Goal: Information Seeking & Learning: Compare options

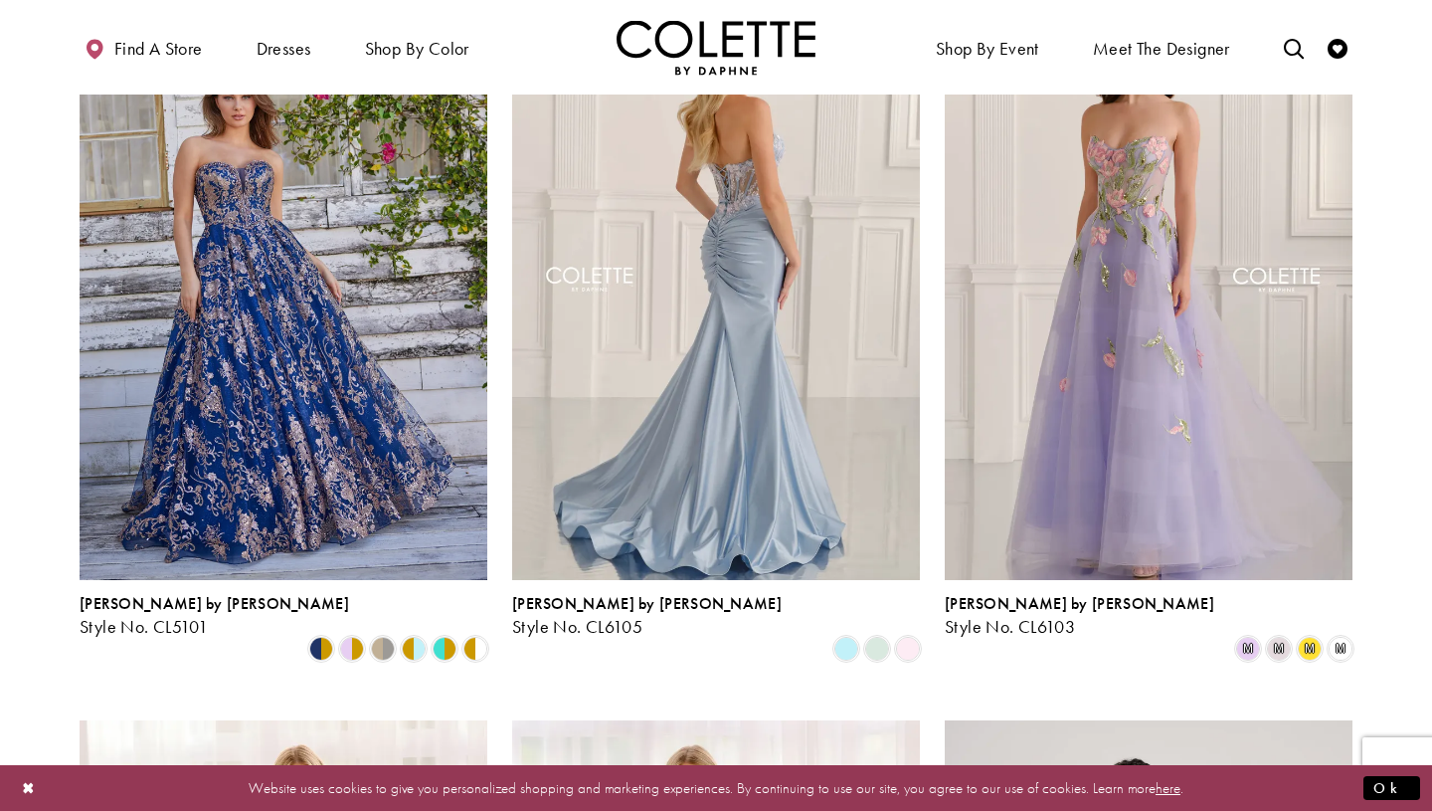
scroll to position [637, 0]
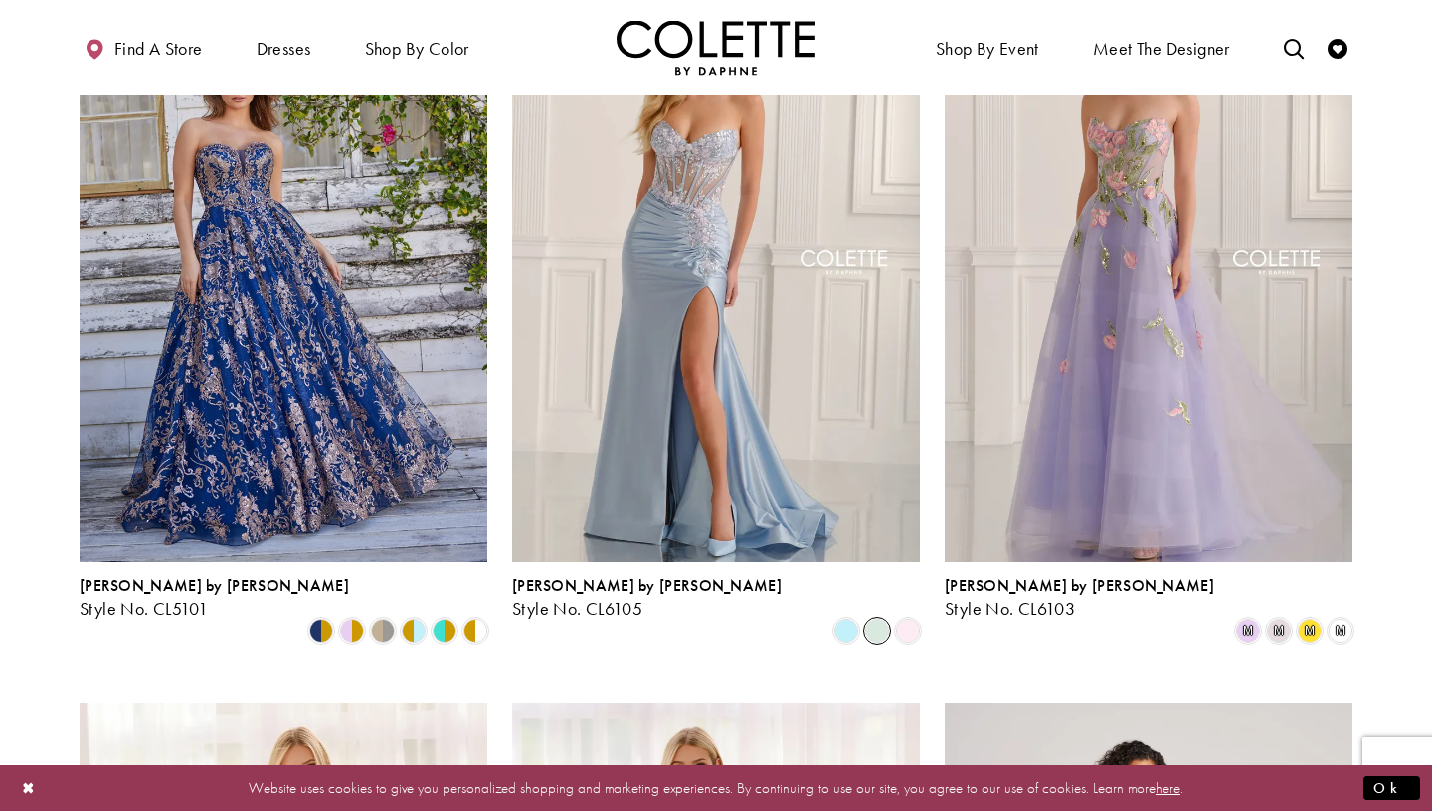
click at [876, 619] on span "Product List" at bounding box center [877, 631] width 24 height 24
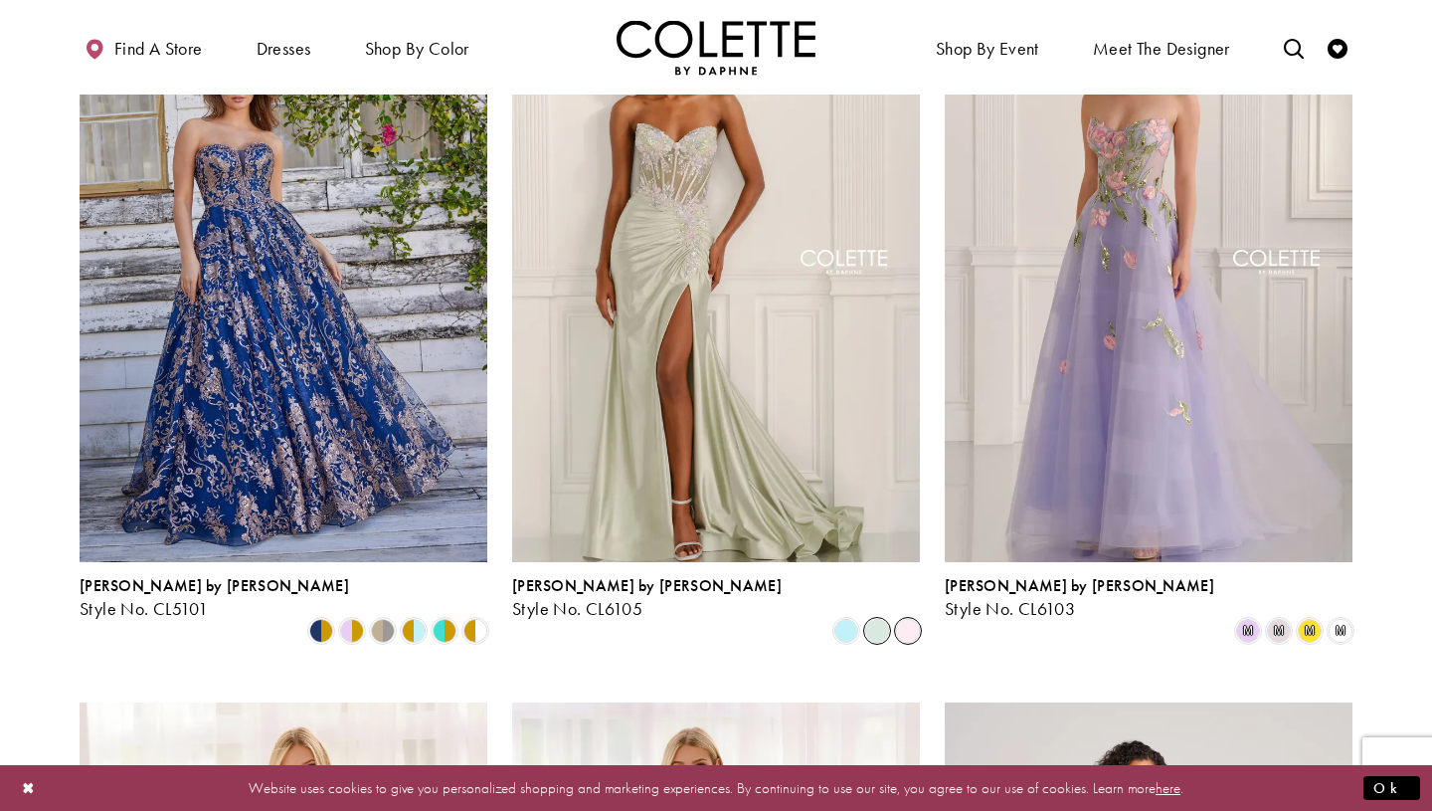
click at [913, 619] on span "Product List" at bounding box center [908, 631] width 24 height 24
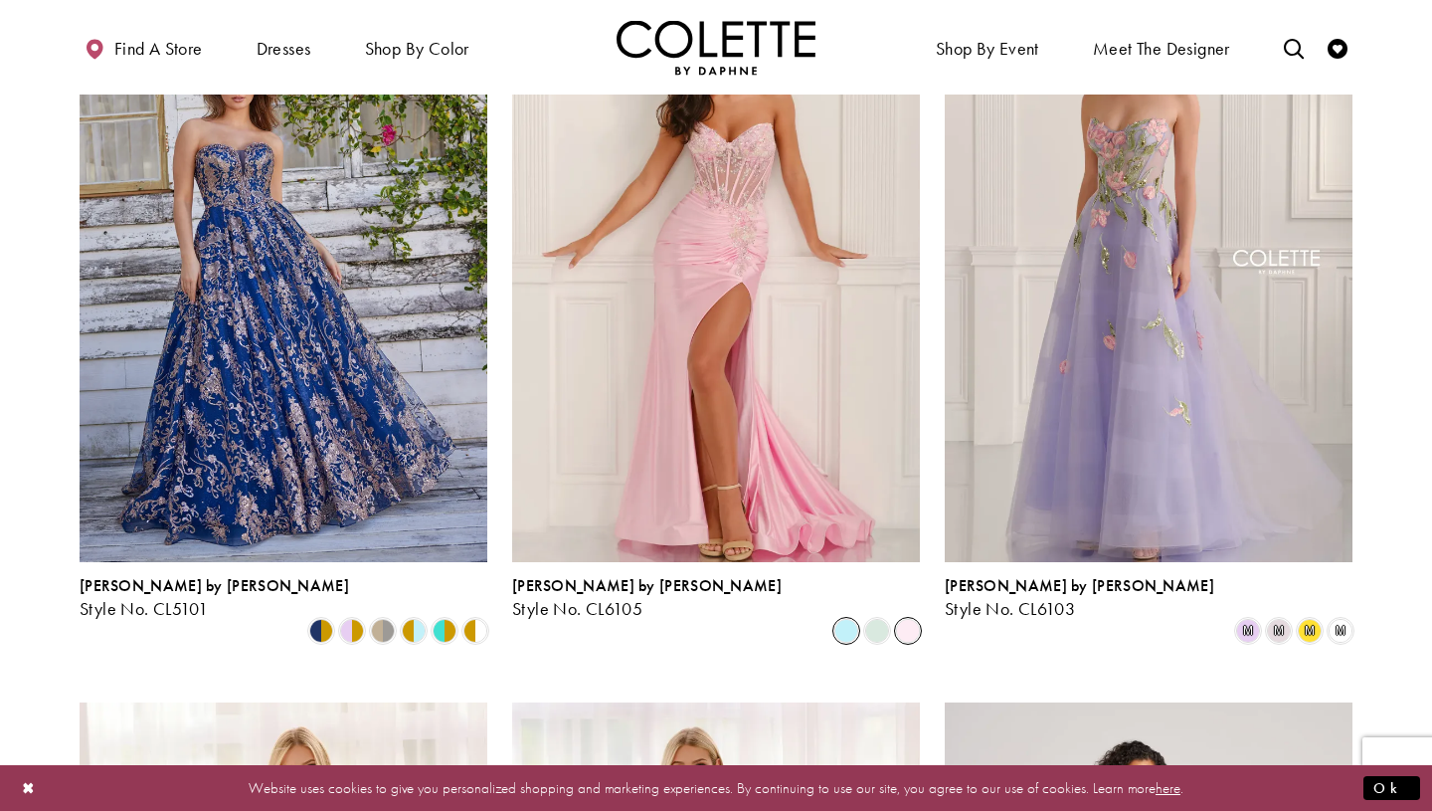
click at [847, 619] on span "Product List" at bounding box center [847, 631] width 24 height 24
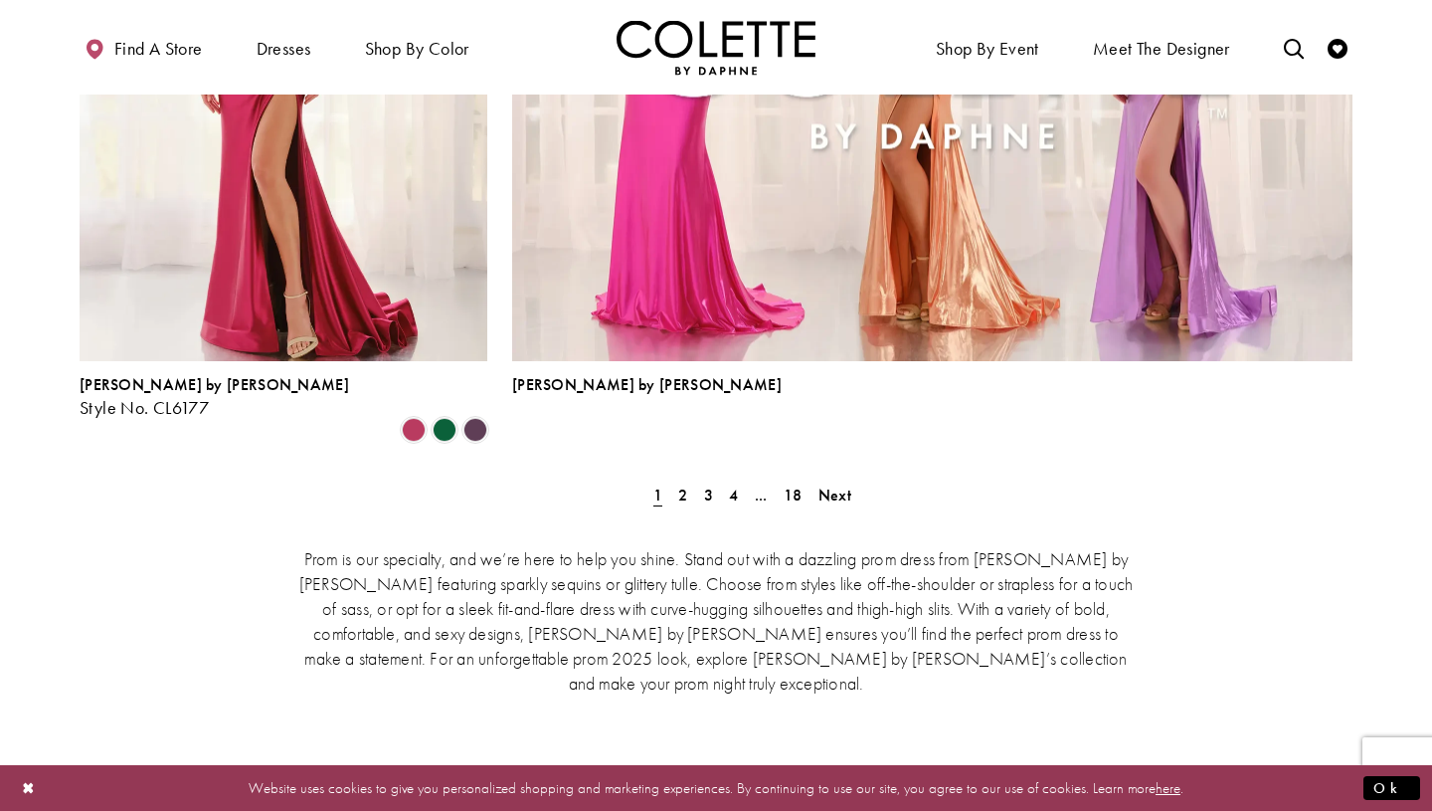
scroll to position [4671, 0]
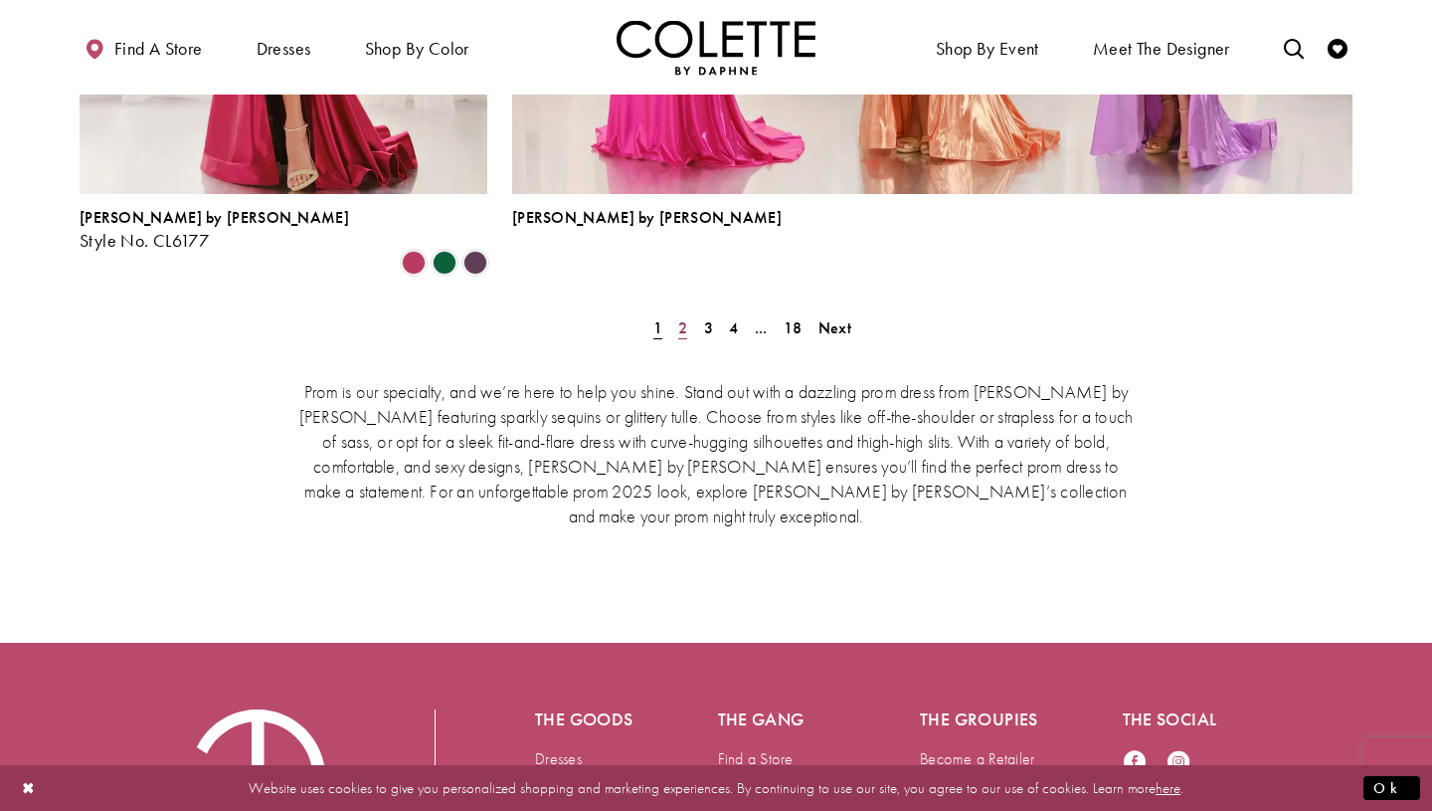
click at [682, 317] on span "2" at bounding box center [682, 327] width 9 height 21
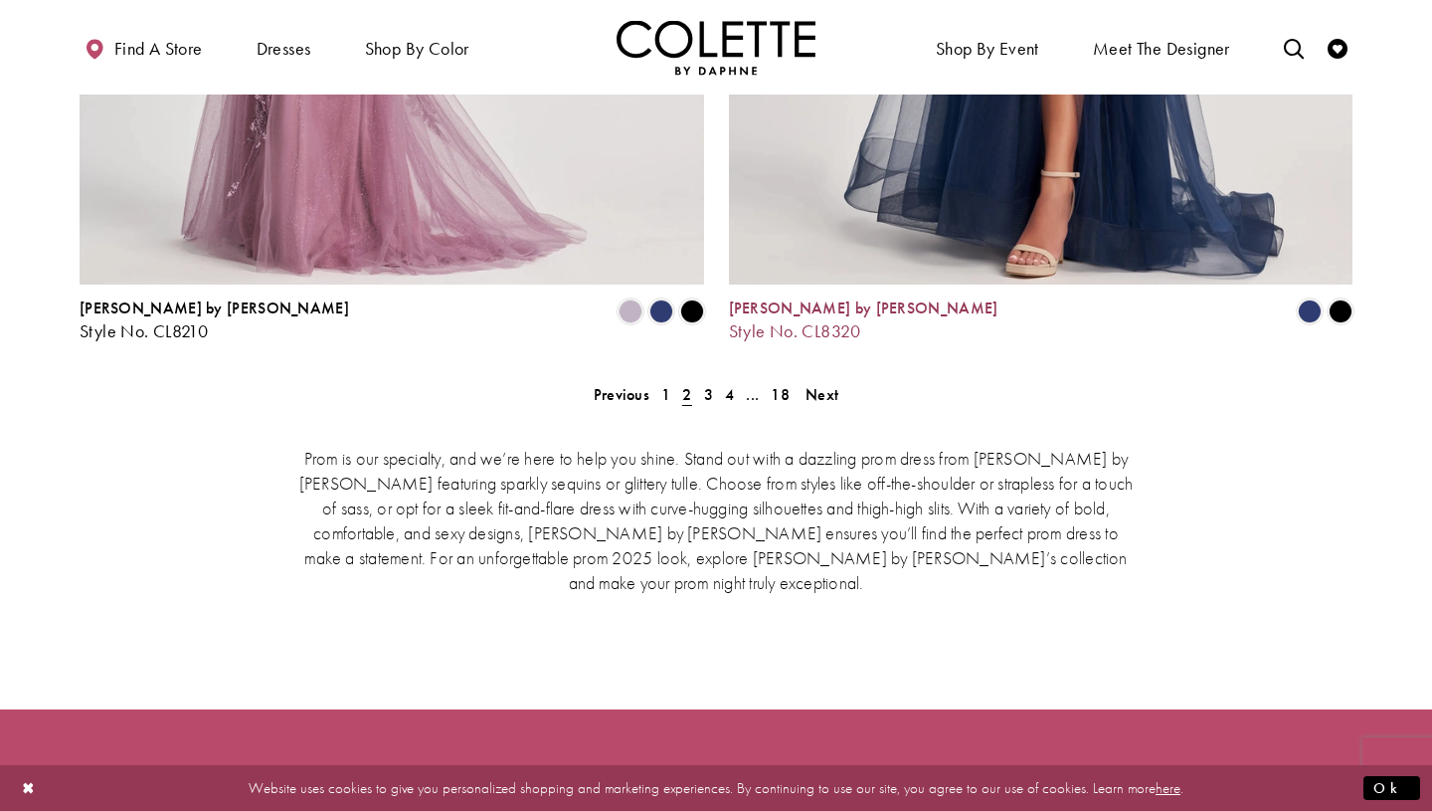
scroll to position [4156, 0]
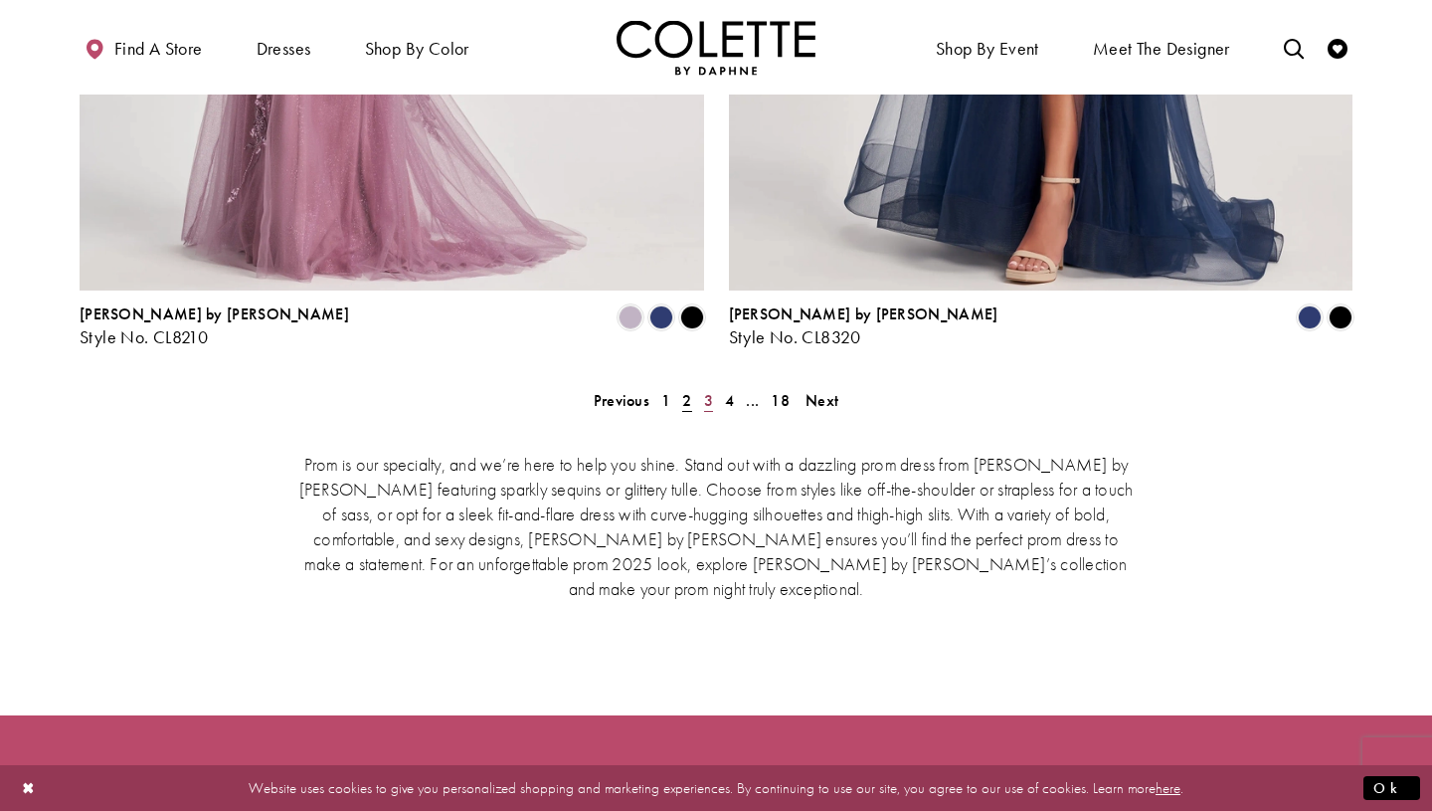
click at [710, 390] on span "3" at bounding box center [708, 400] width 9 height 21
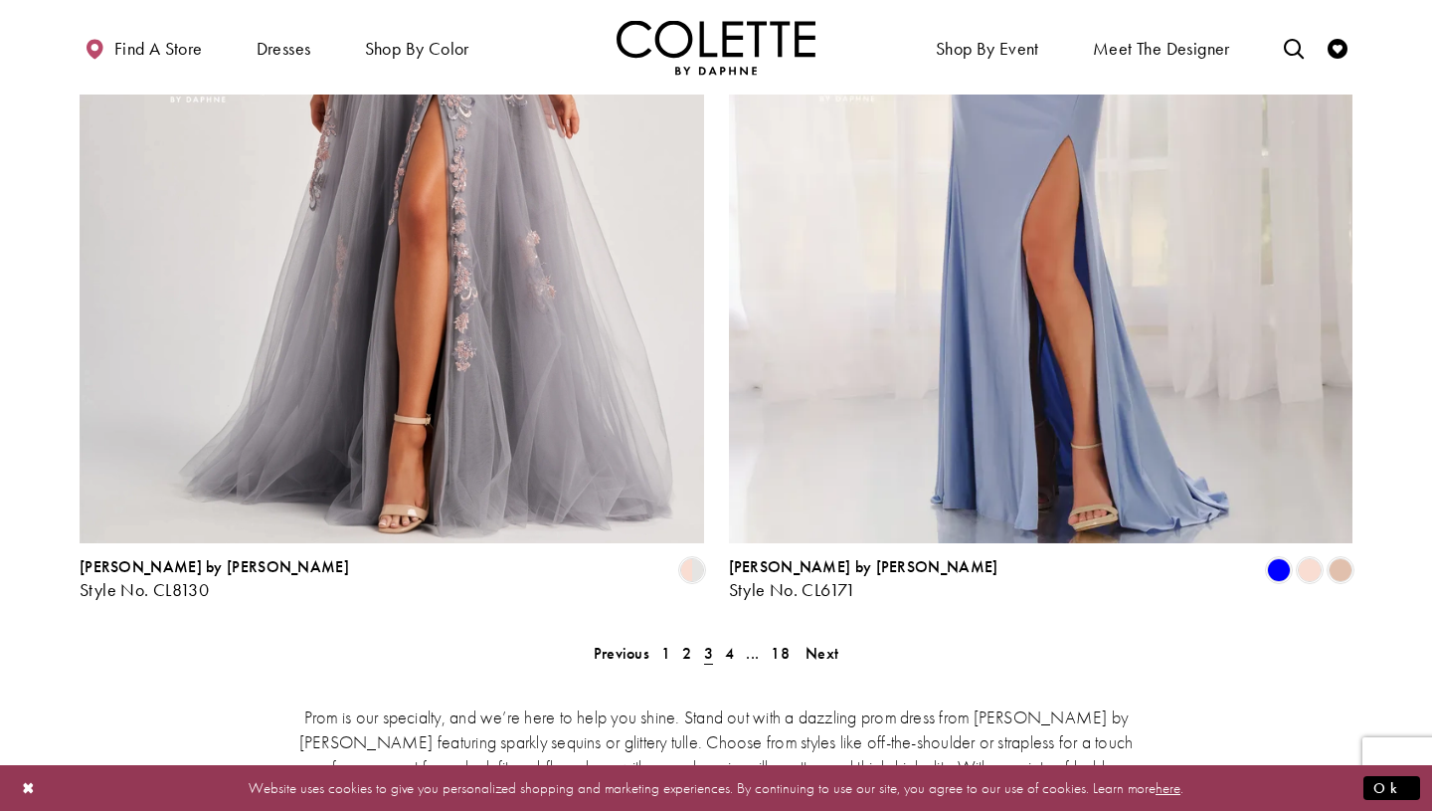
scroll to position [3909, 0]
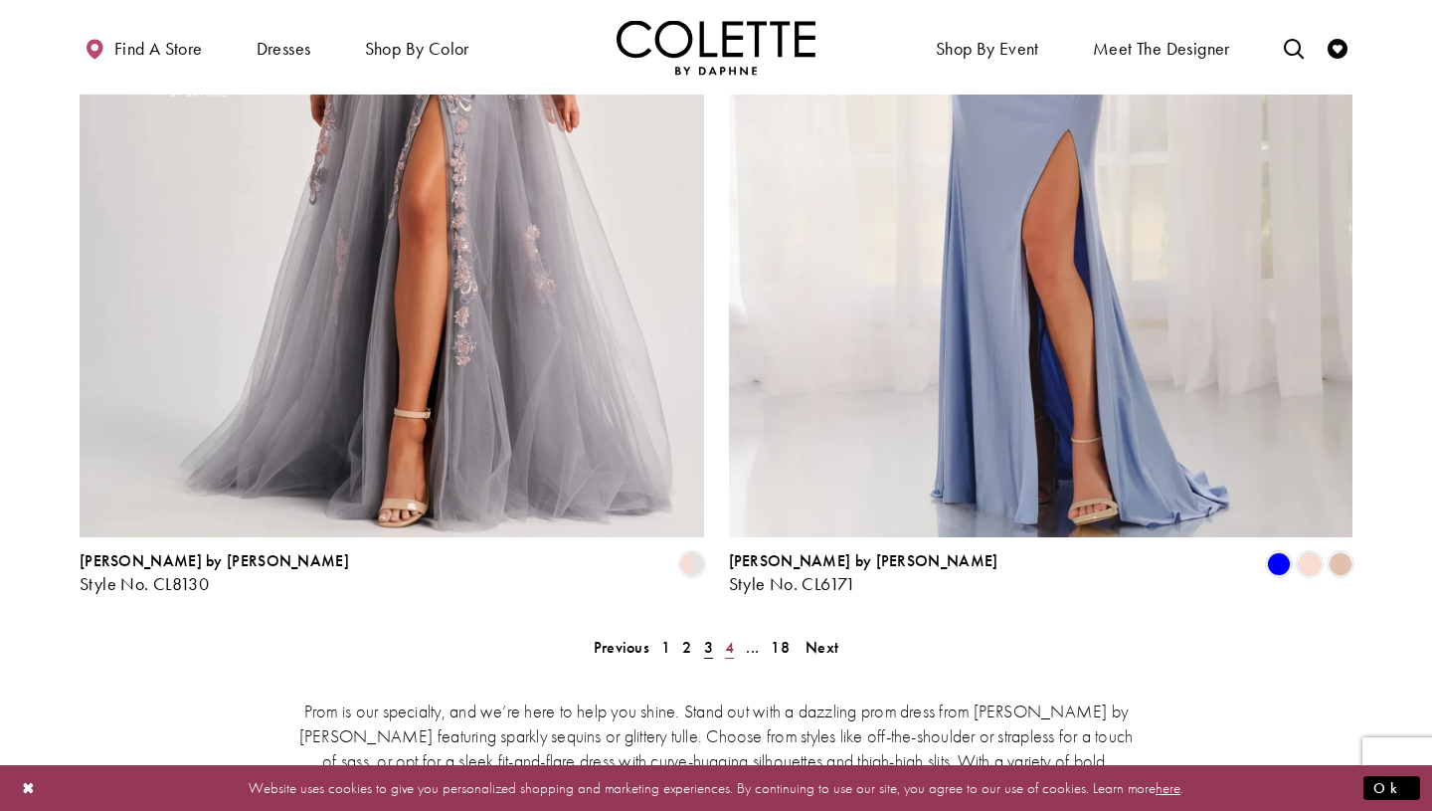
click at [731, 637] on span "4" at bounding box center [729, 647] width 9 height 21
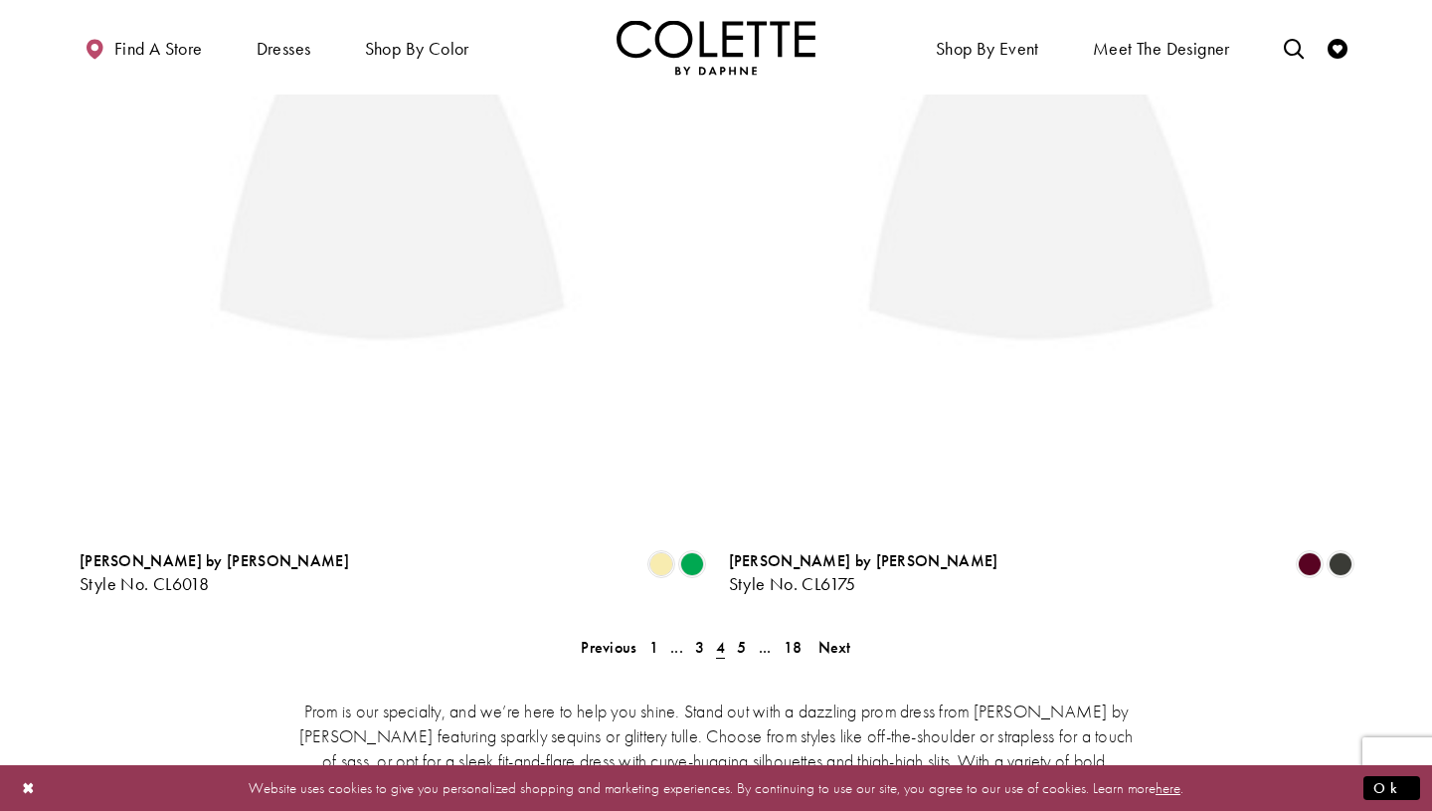
scroll to position [510, 0]
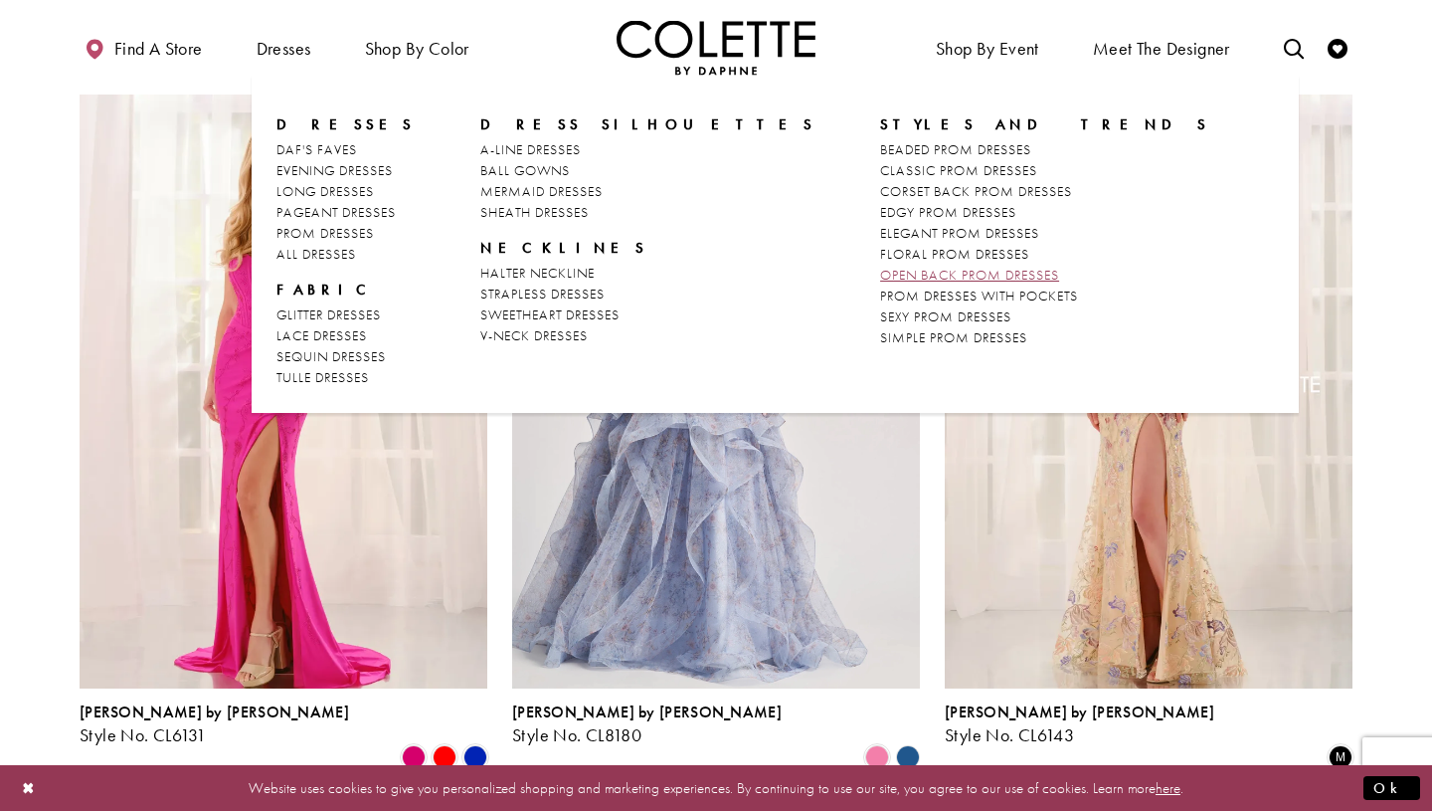
click at [880, 273] on span "OPEN BACK PROM DRESSES" at bounding box center [969, 275] width 179 height 18
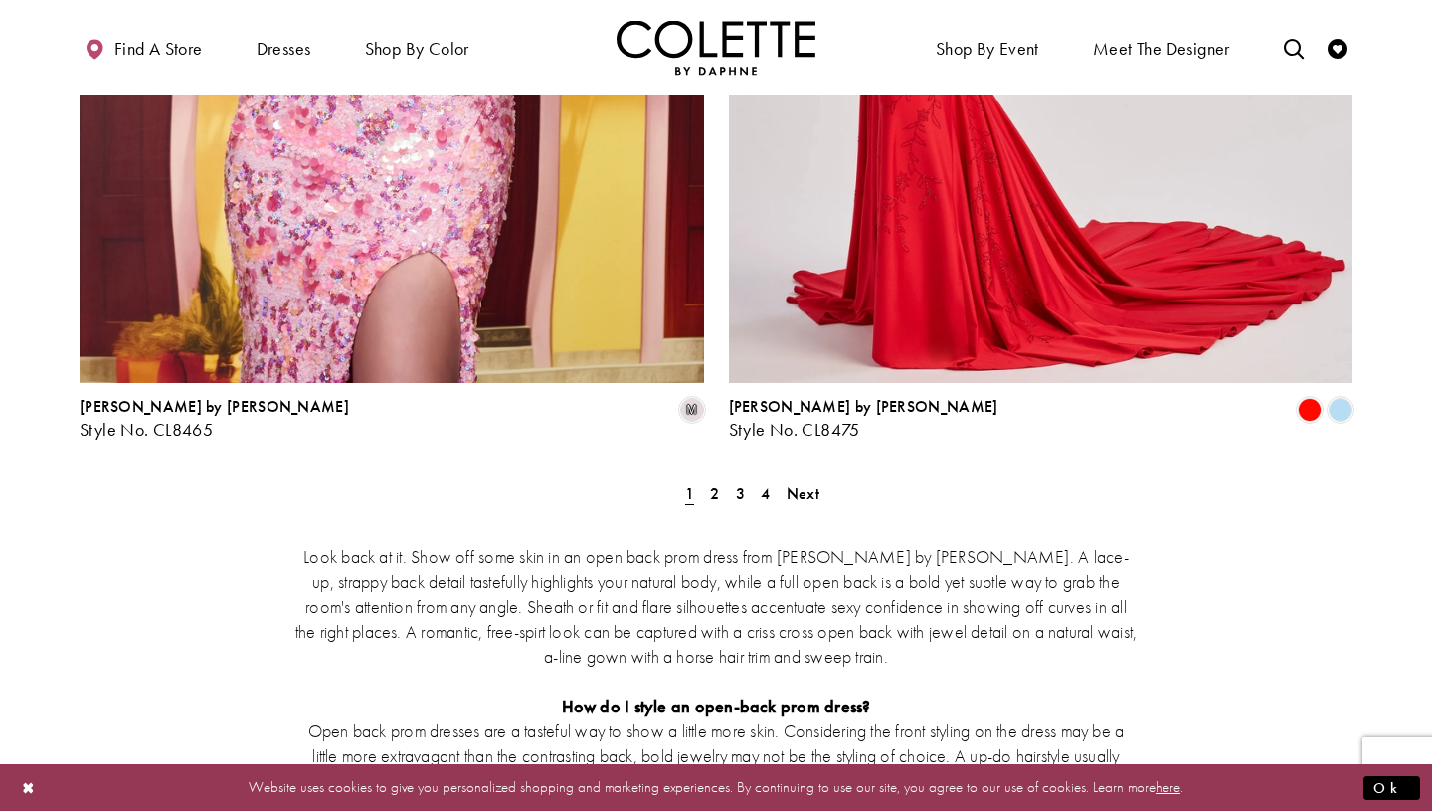
scroll to position [3659, 0]
click at [713, 483] on span "2" at bounding box center [714, 493] width 9 height 21
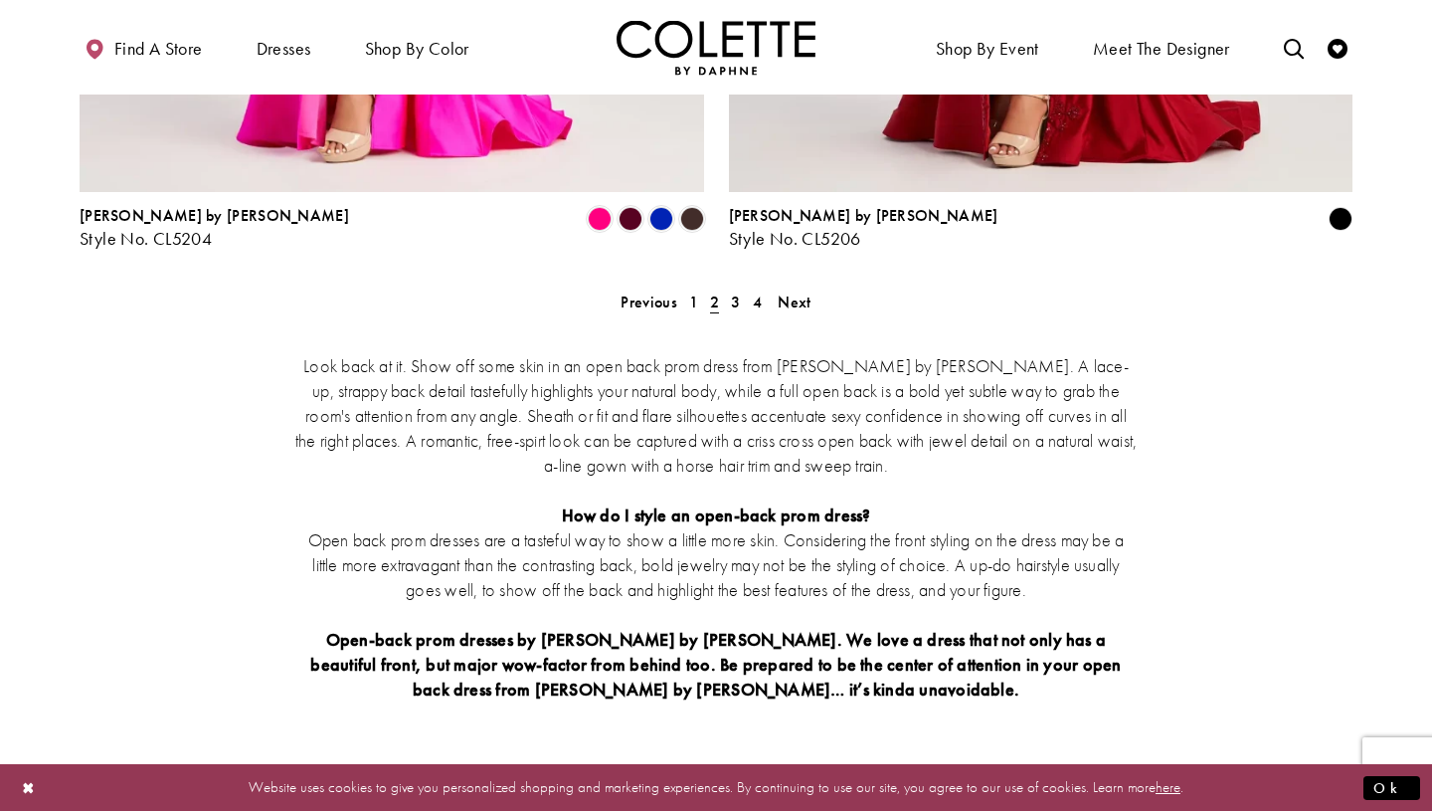
scroll to position [3859, 0]
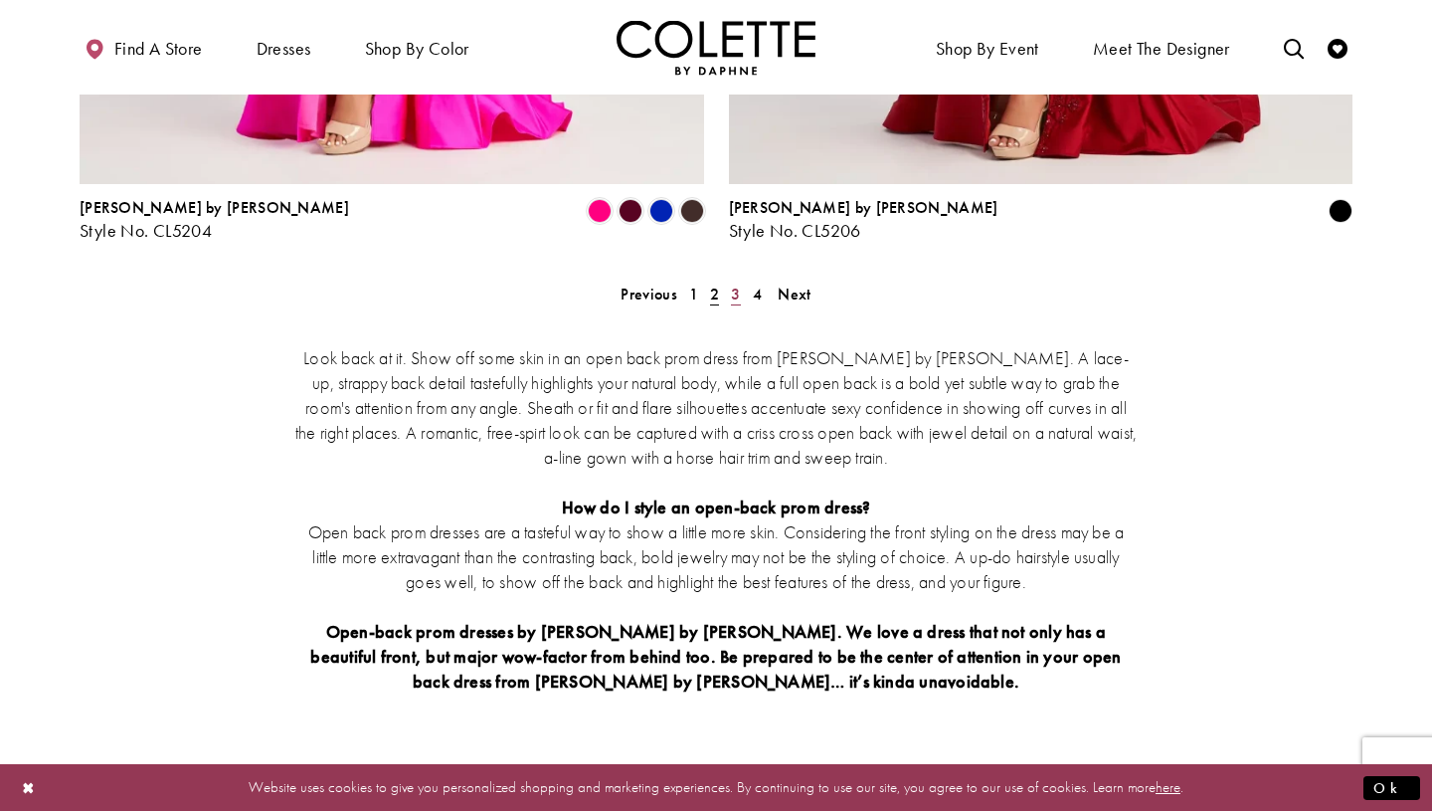
click at [738, 283] on span "3" at bounding box center [735, 293] width 9 height 21
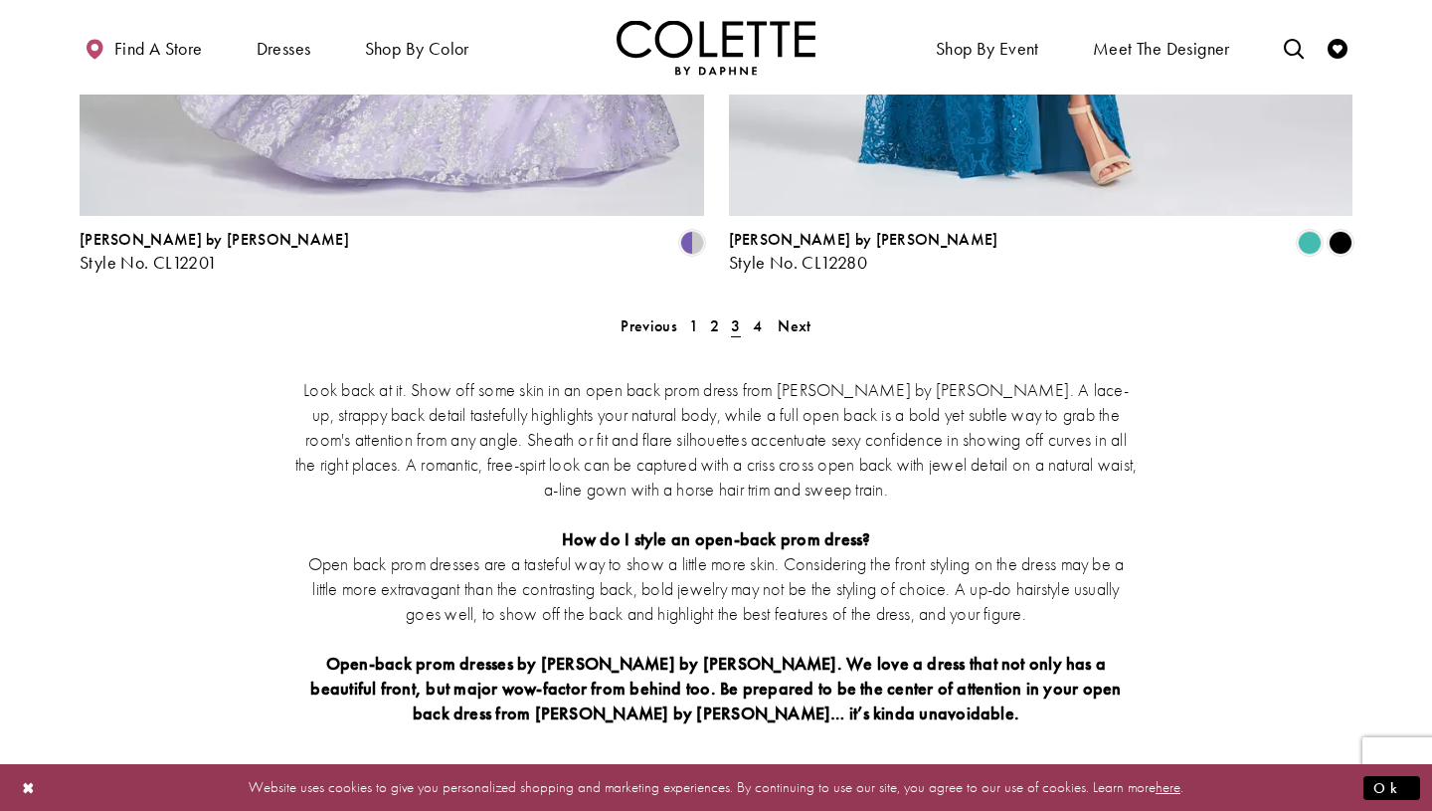
scroll to position [3825, 0]
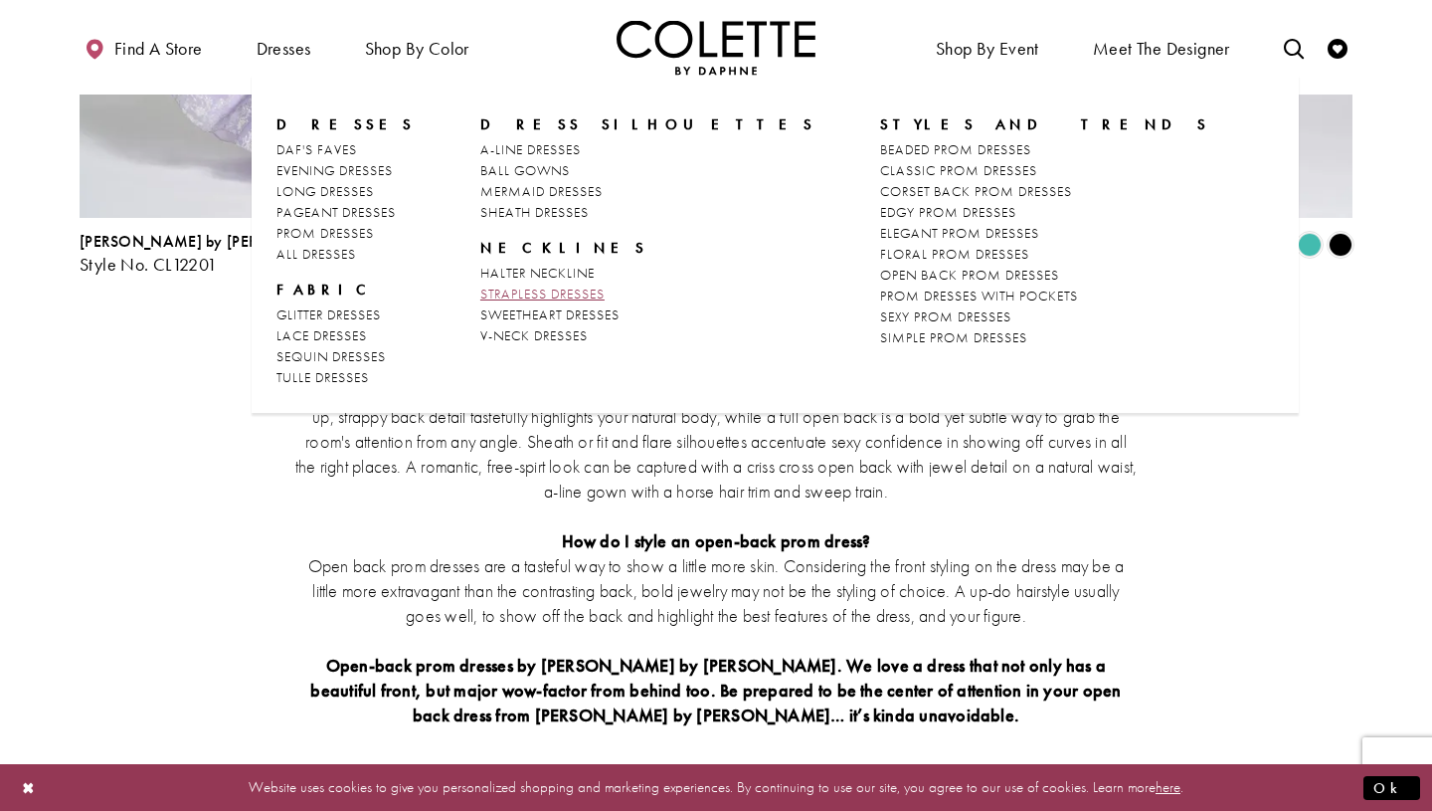
click at [520, 296] on span "STRAPLESS DRESSES" at bounding box center [542, 293] width 124 height 18
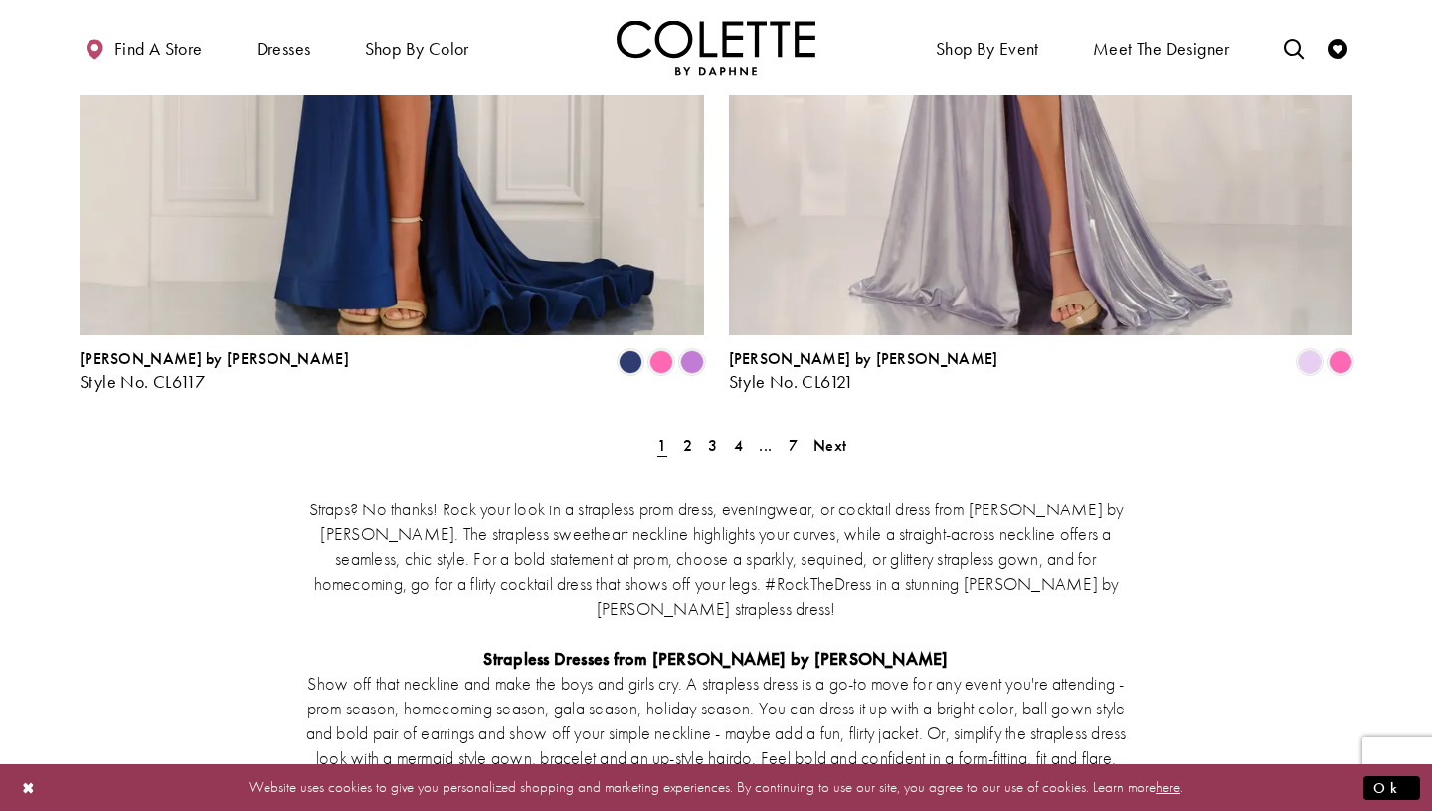
scroll to position [3838, 0]
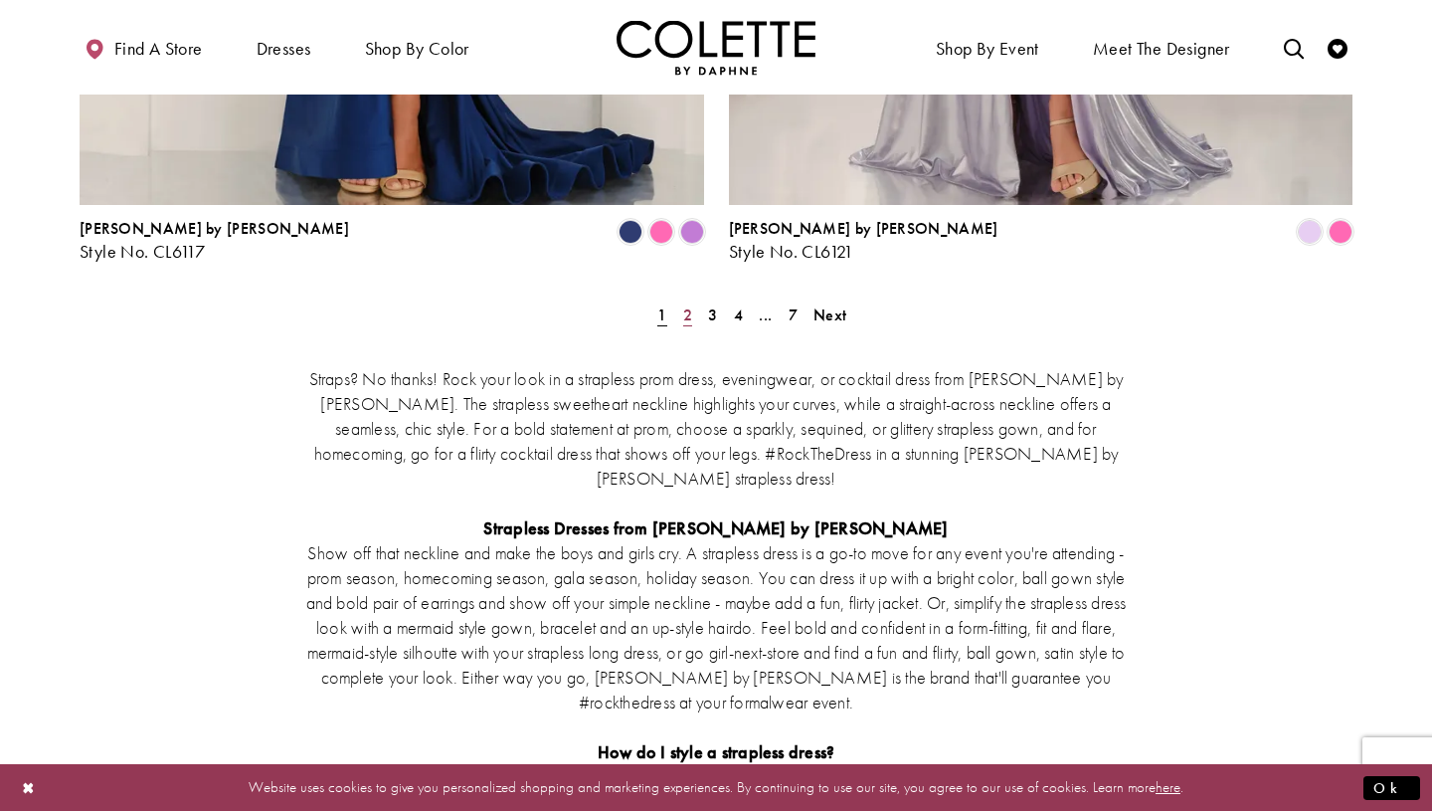
click at [677, 300] on link "2" at bounding box center [687, 314] width 21 height 29
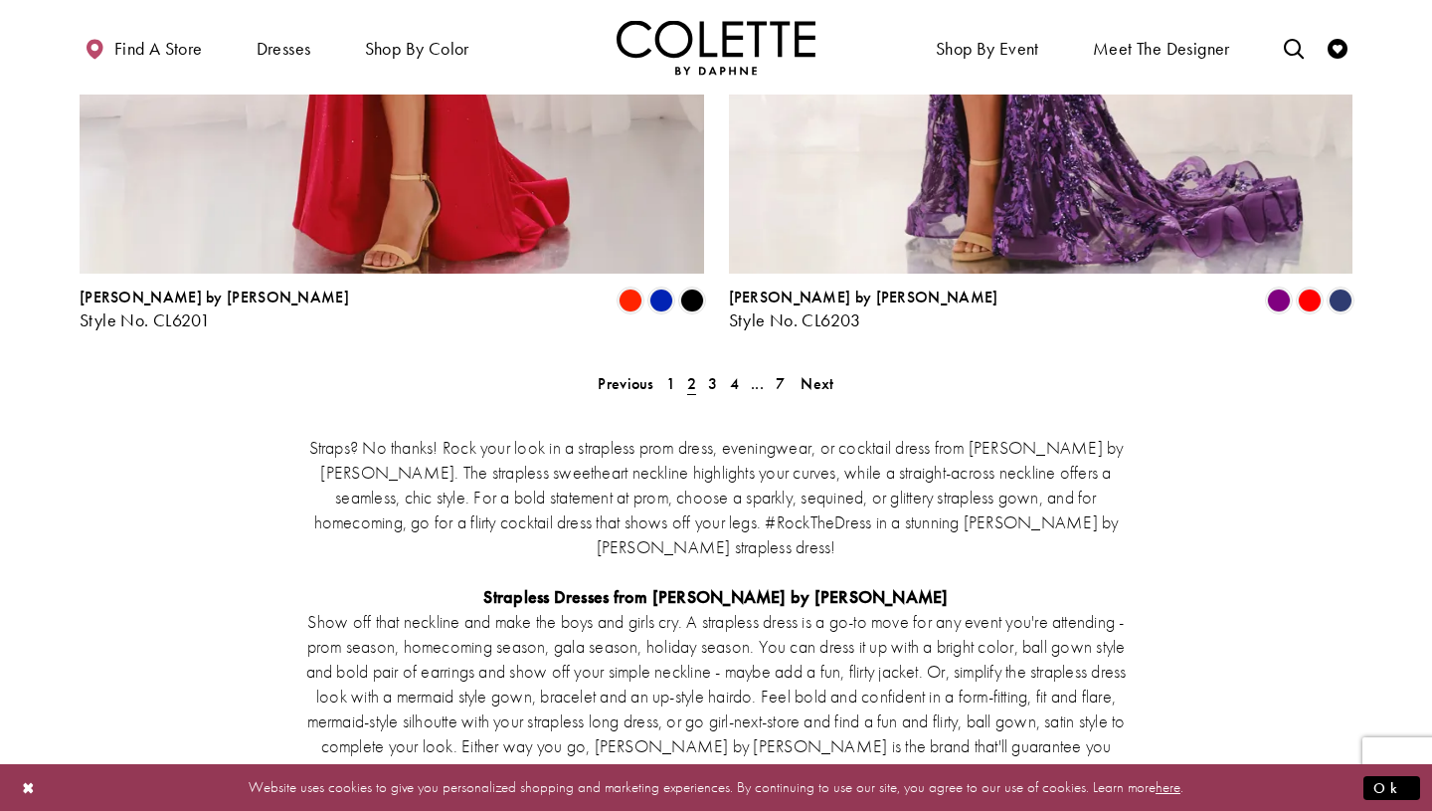
scroll to position [3778, 0]
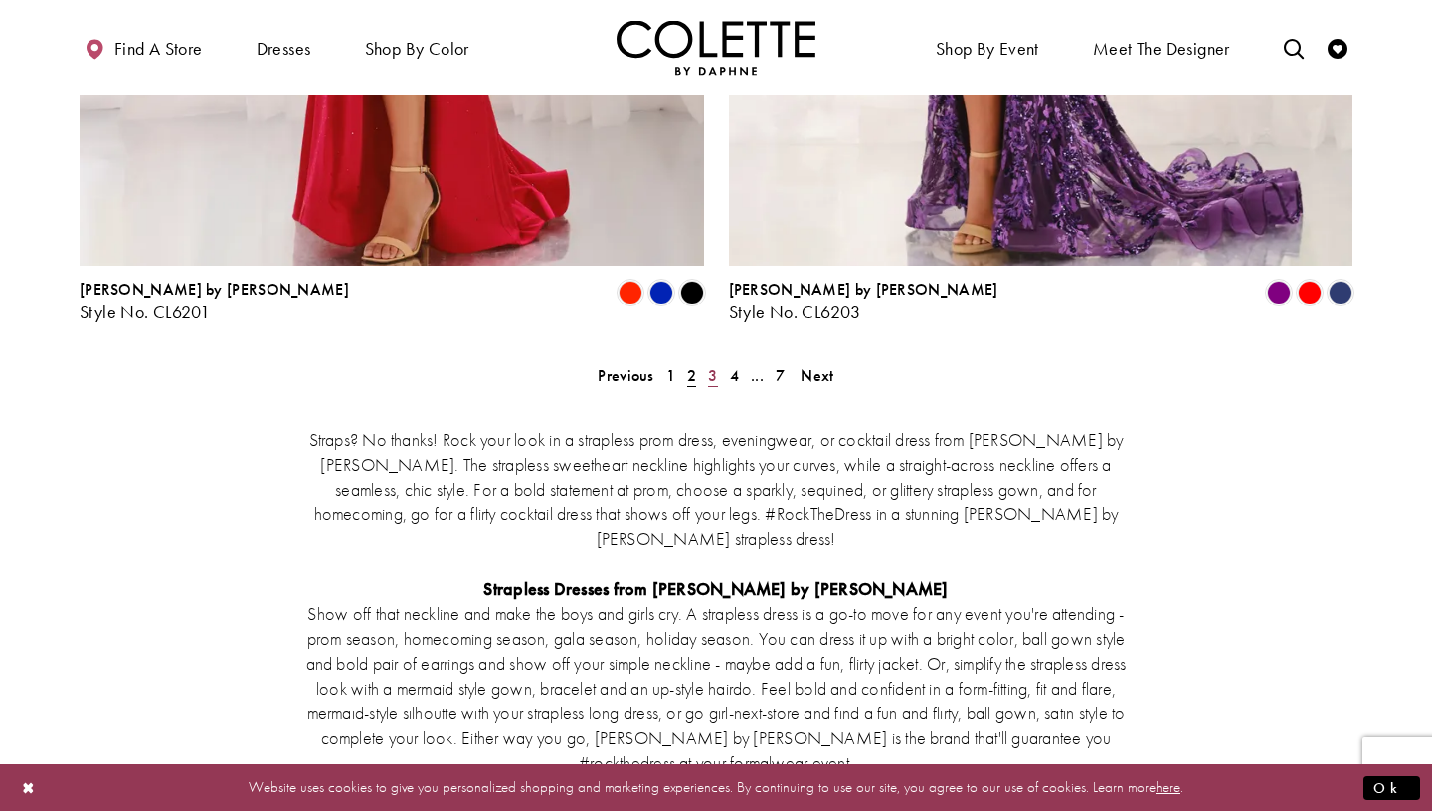
click at [715, 365] on span "3" at bounding box center [712, 375] width 9 height 21
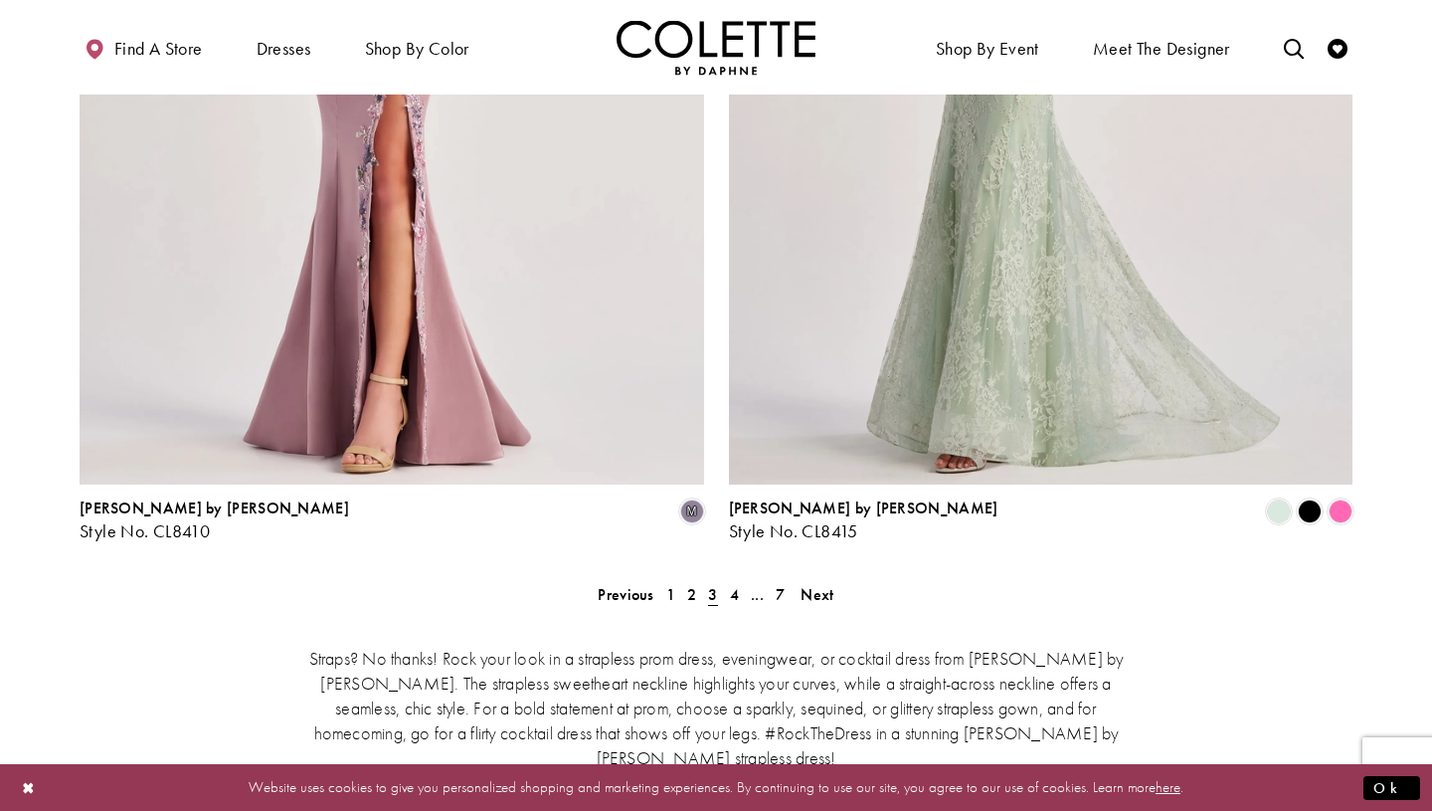
scroll to position [3628, 0]
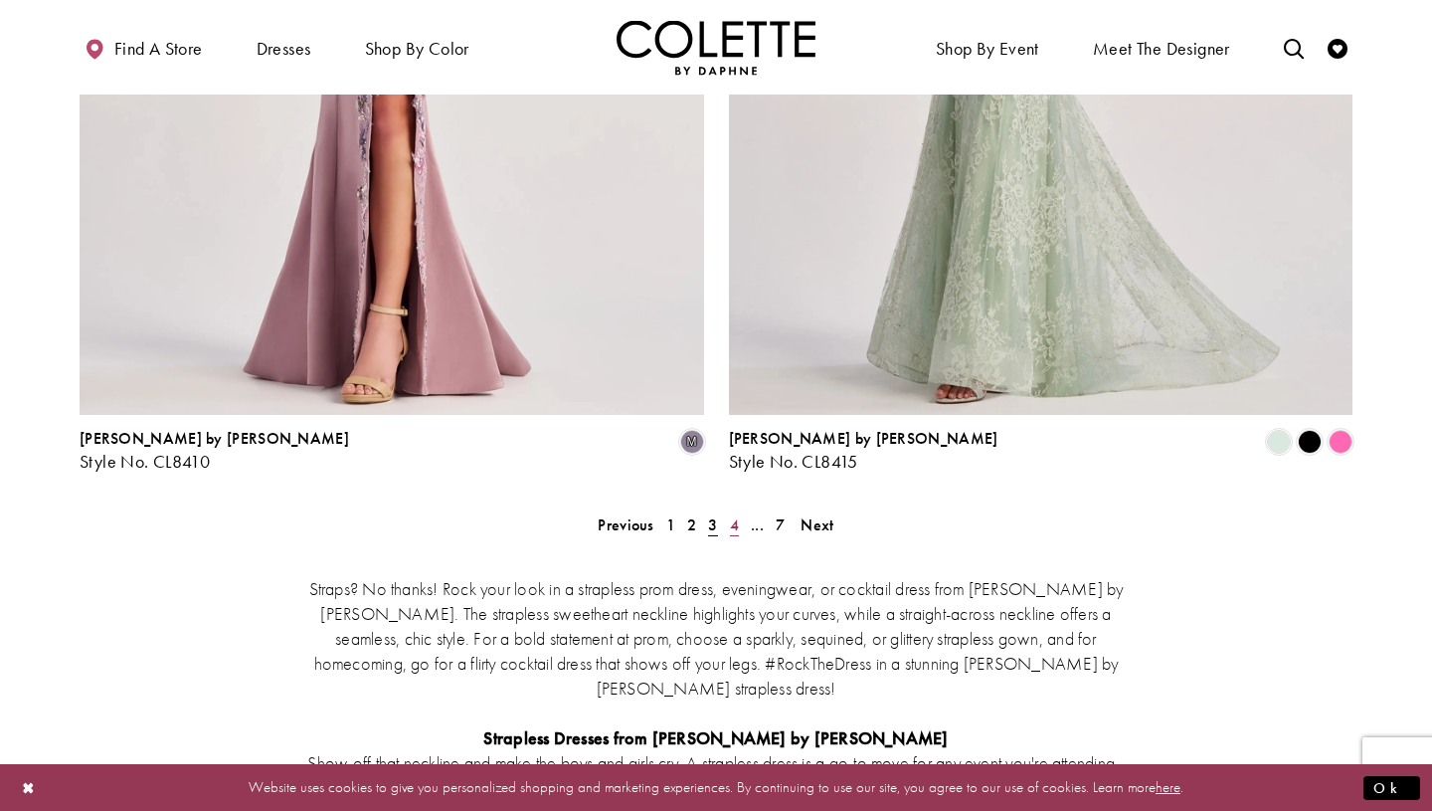
click at [735, 514] on span "4" at bounding box center [734, 524] width 9 height 21
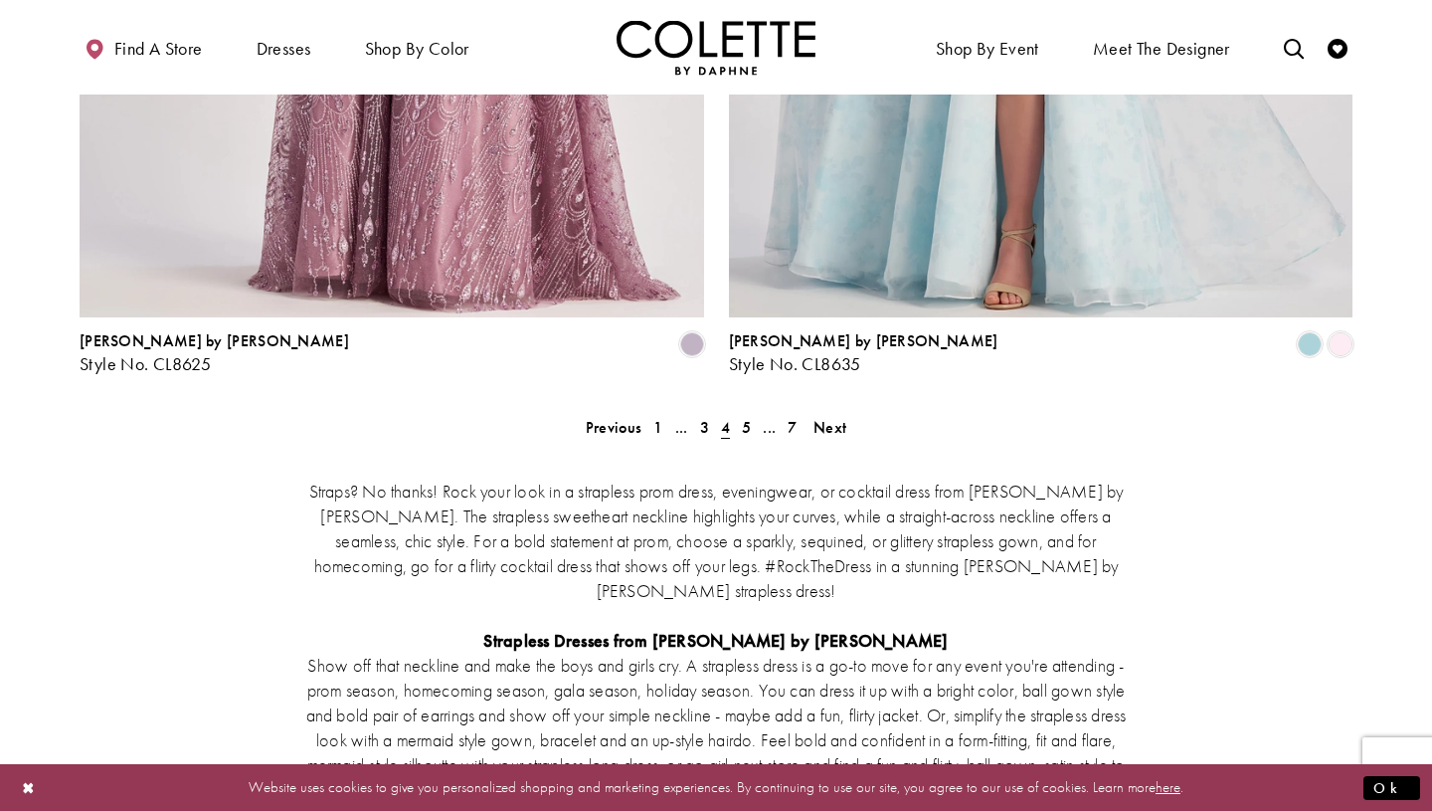
scroll to position [3727, 0]
click at [747, 416] on span "5" at bounding box center [746, 426] width 9 height 21
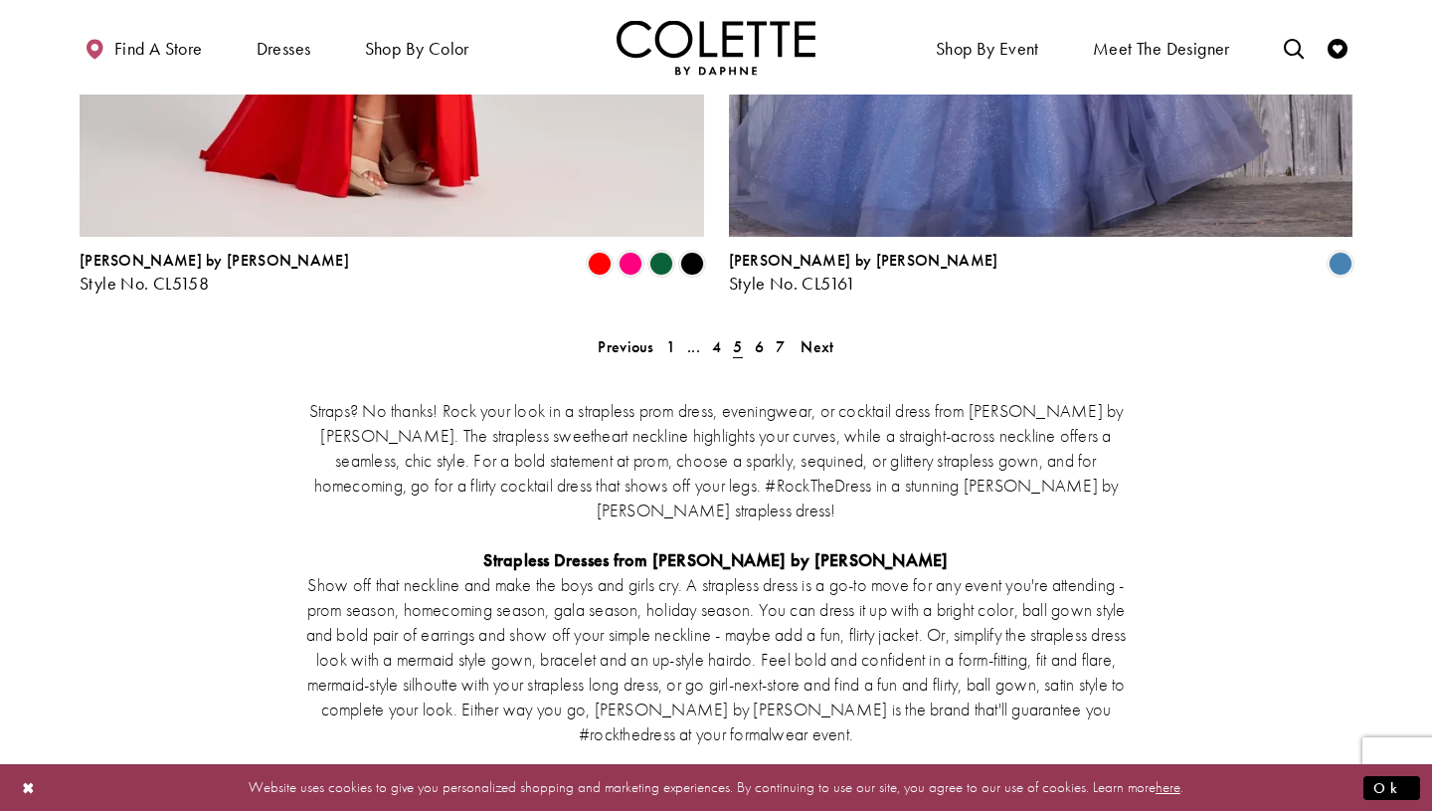
scroll to position [3807, 0]
click at [758, 335] on span "6" at bounding box center [759, 345] width 9 height 21
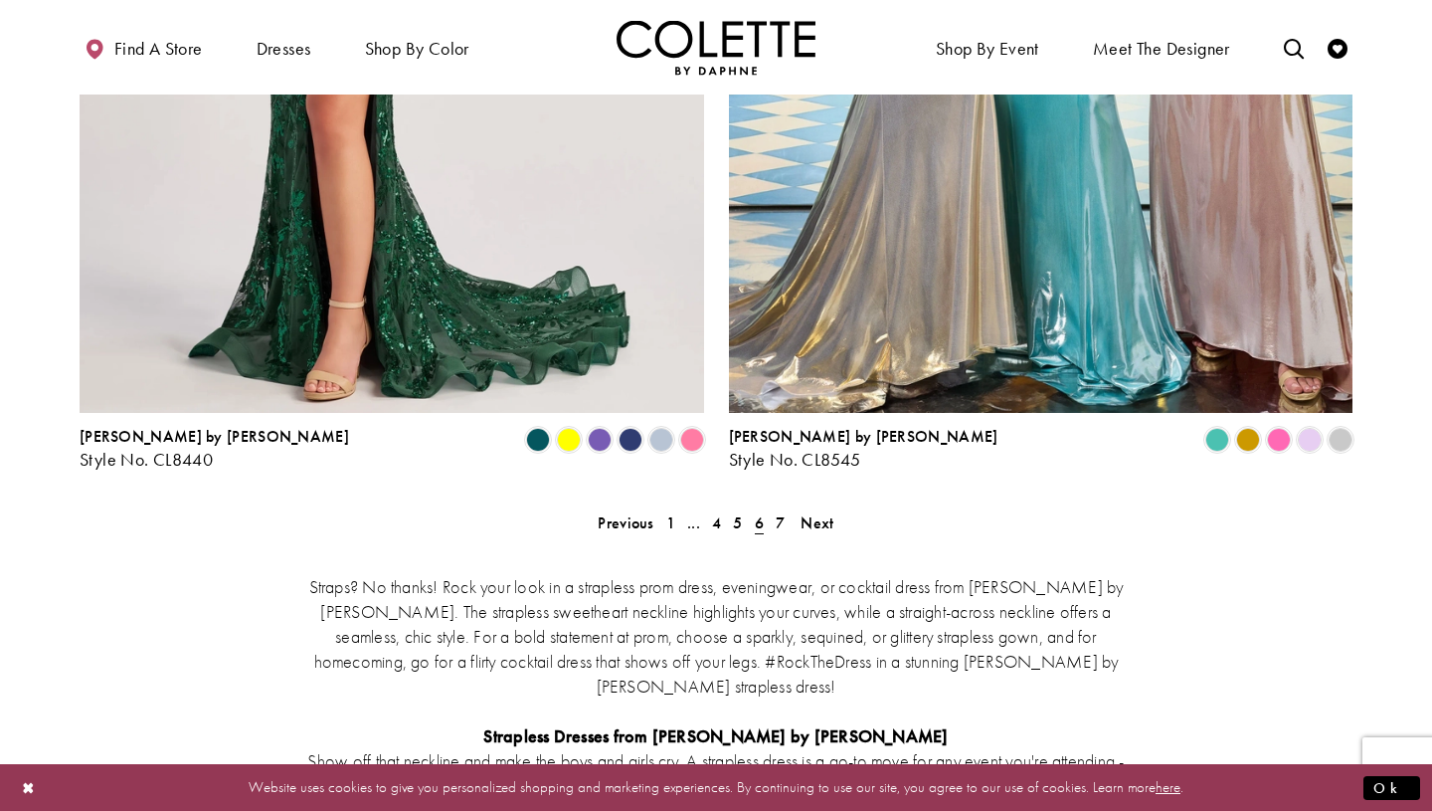
scroll to position [3641, 0]
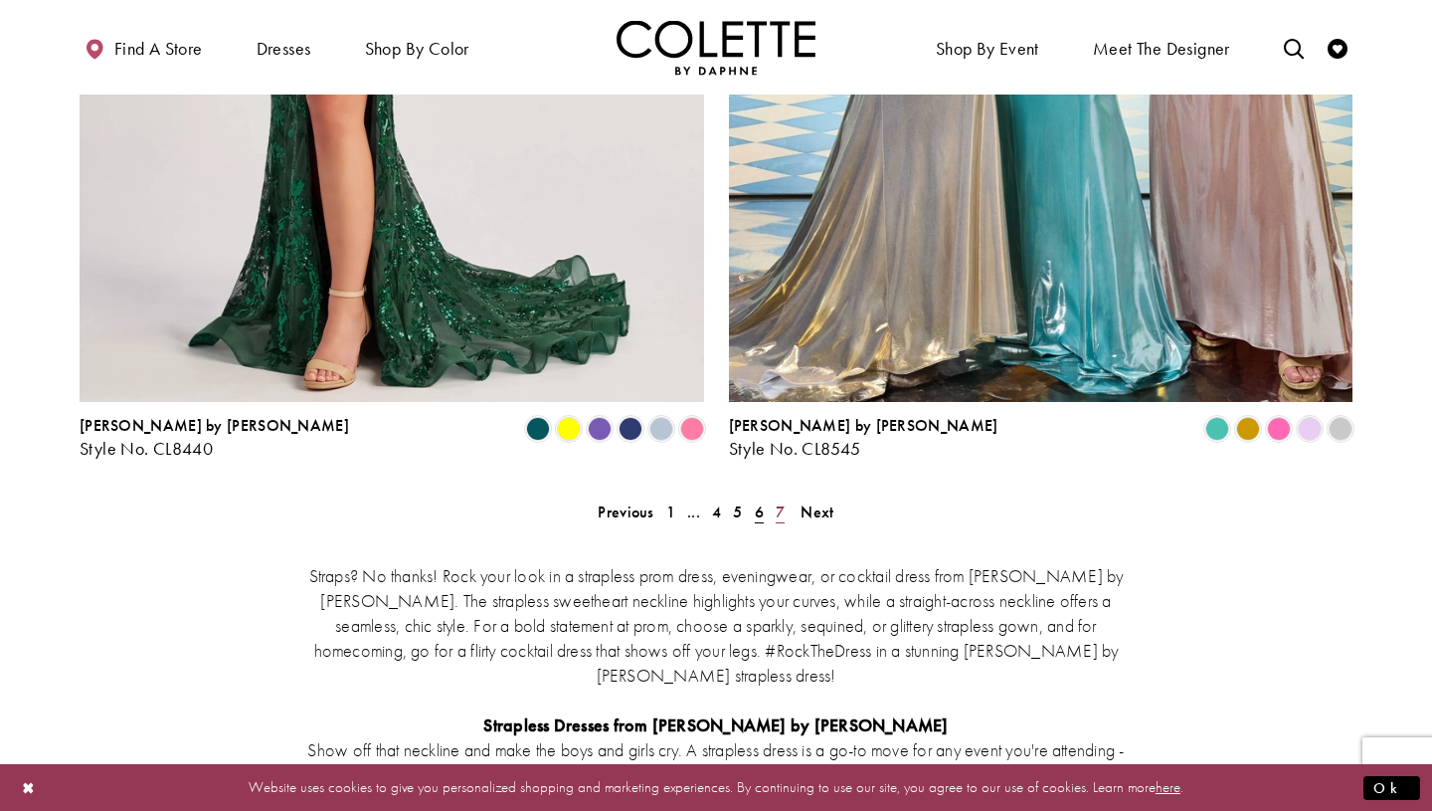
click at [782, 501] on span "7" at bounding box center [780, 511] width 9 height 21
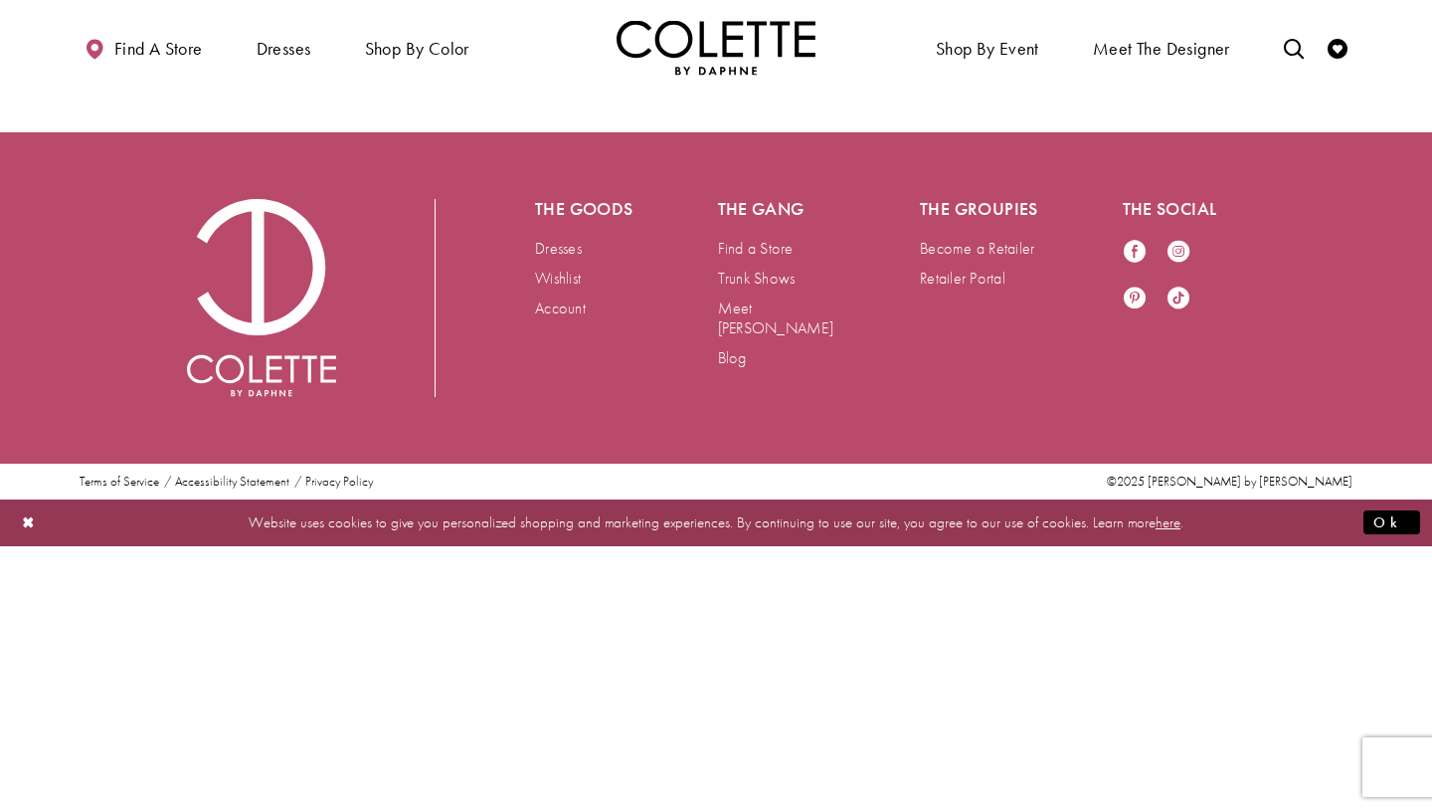
scroll to position [107, 0]
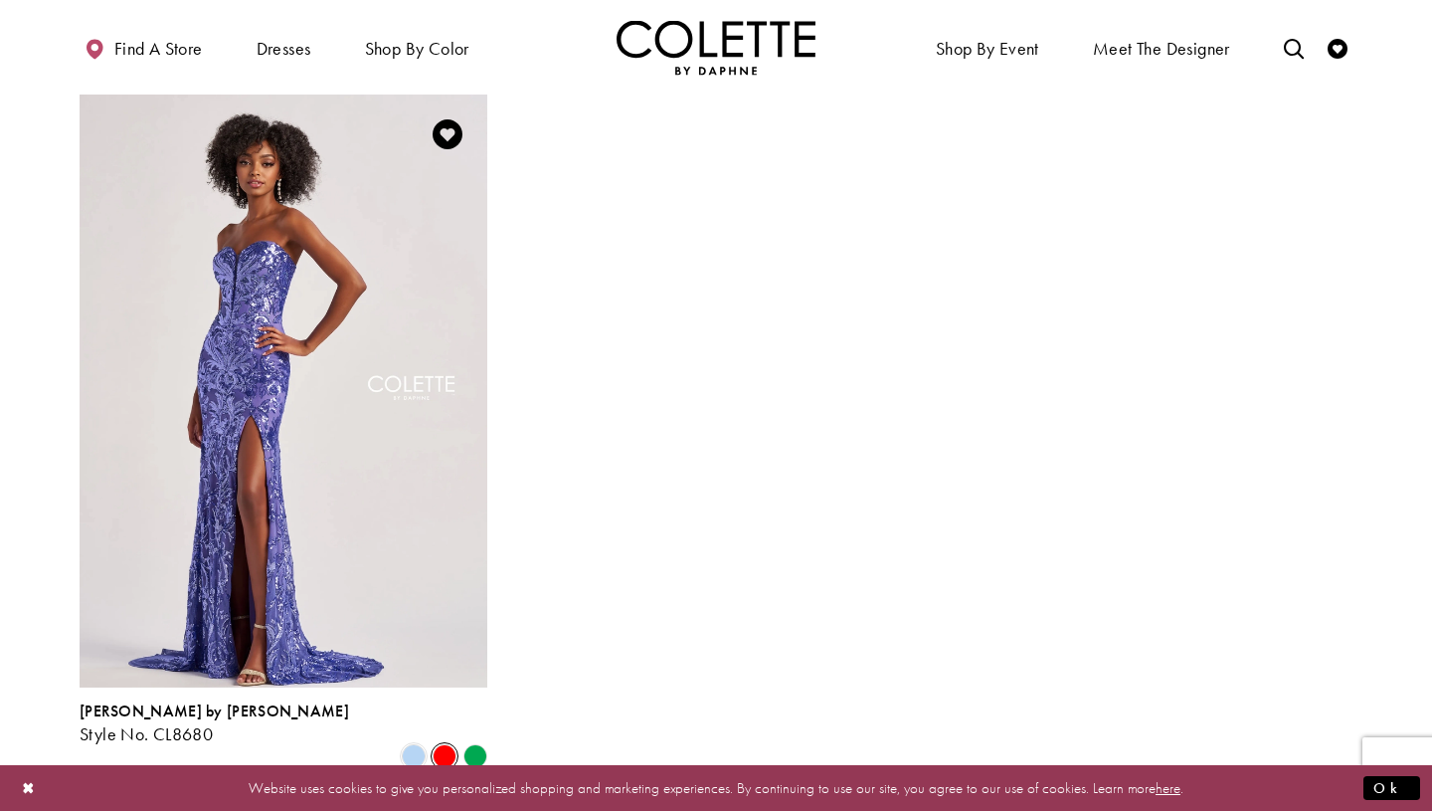
click at [446, 744] on span "Product List" at bounding box center [445, 756] width 24 height 24
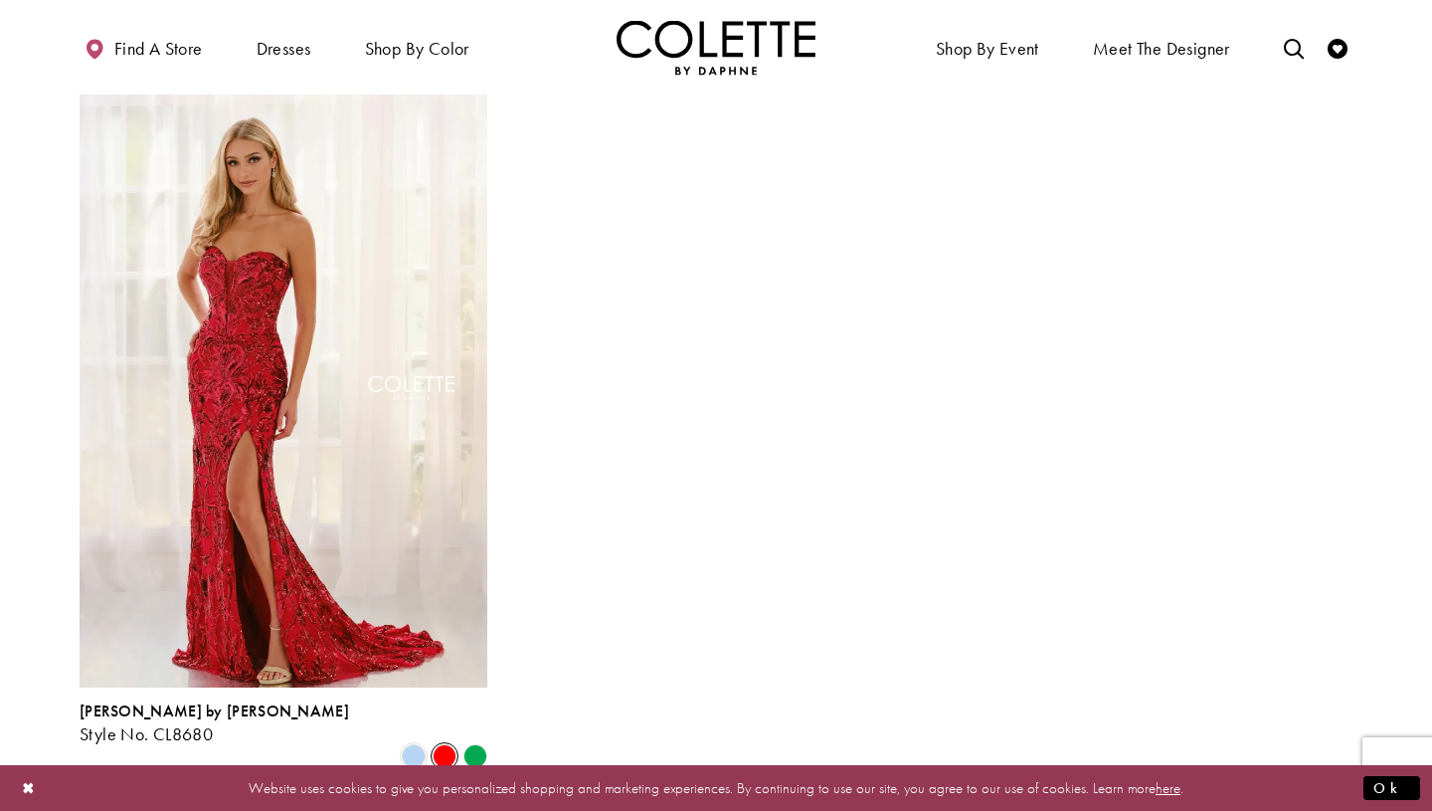
scroll to position [0, 0]
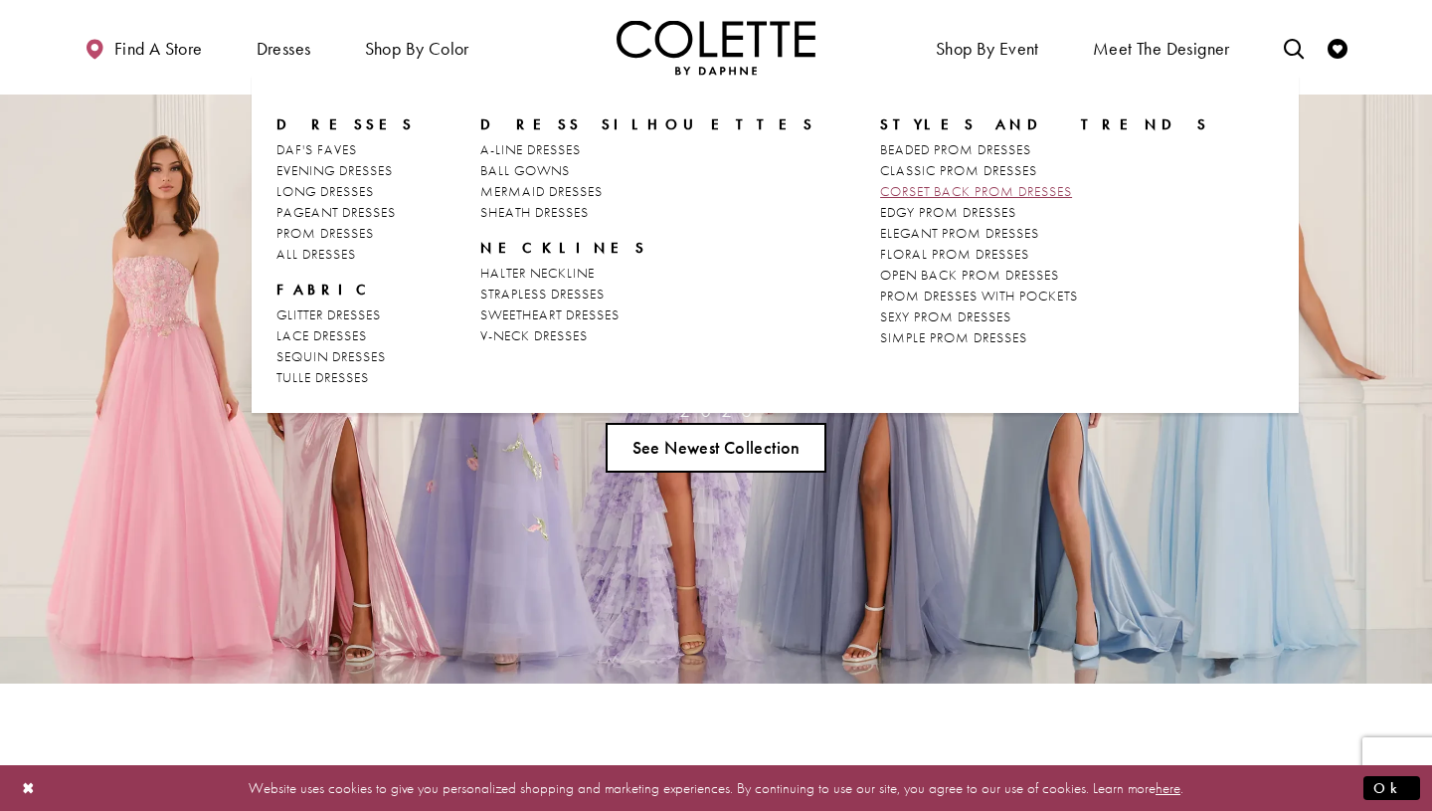
click at [880, 191] on span "CORSET BACK PROM DRESSES" at bounding box center [976, 191] width 192 height 18
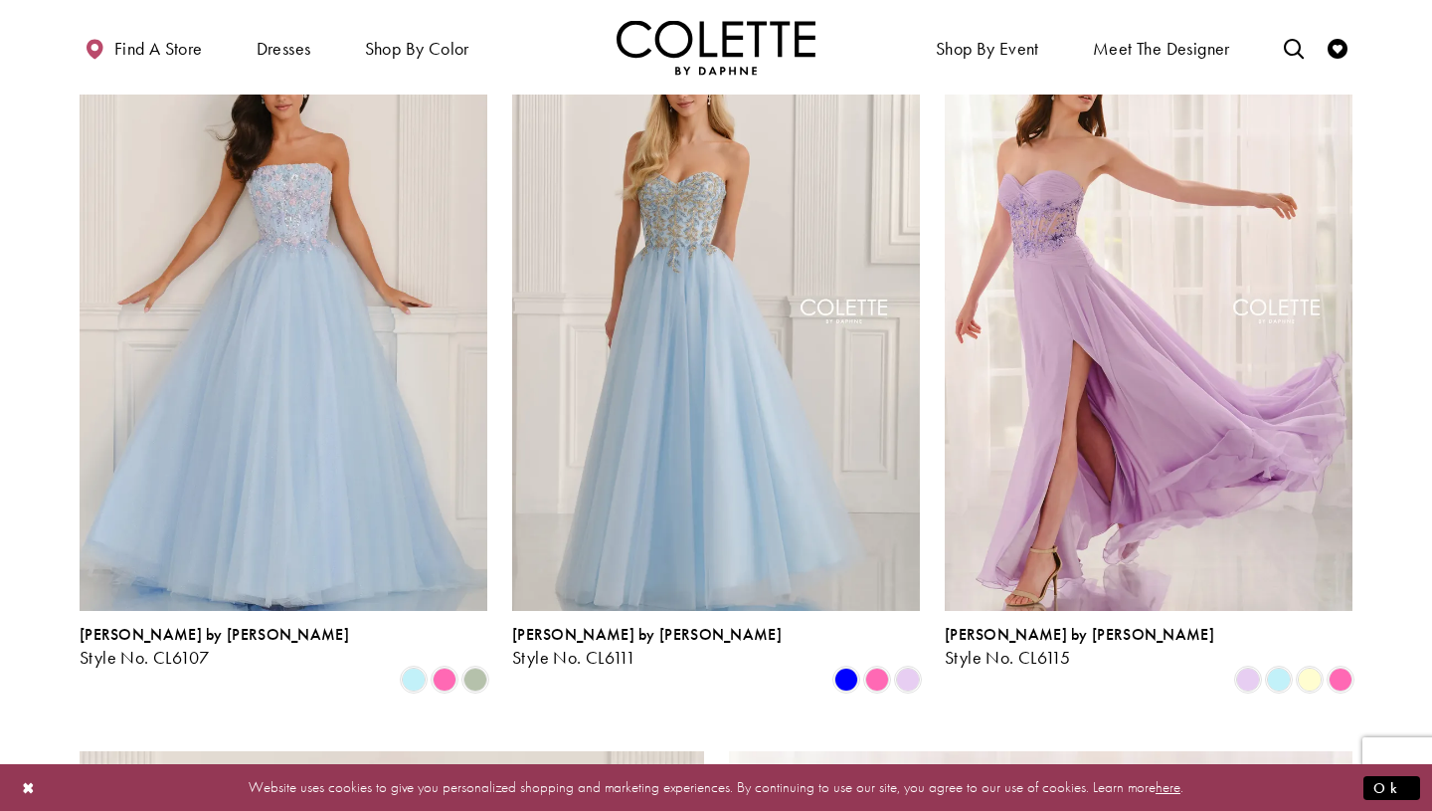
scroll to position [2386, 0]
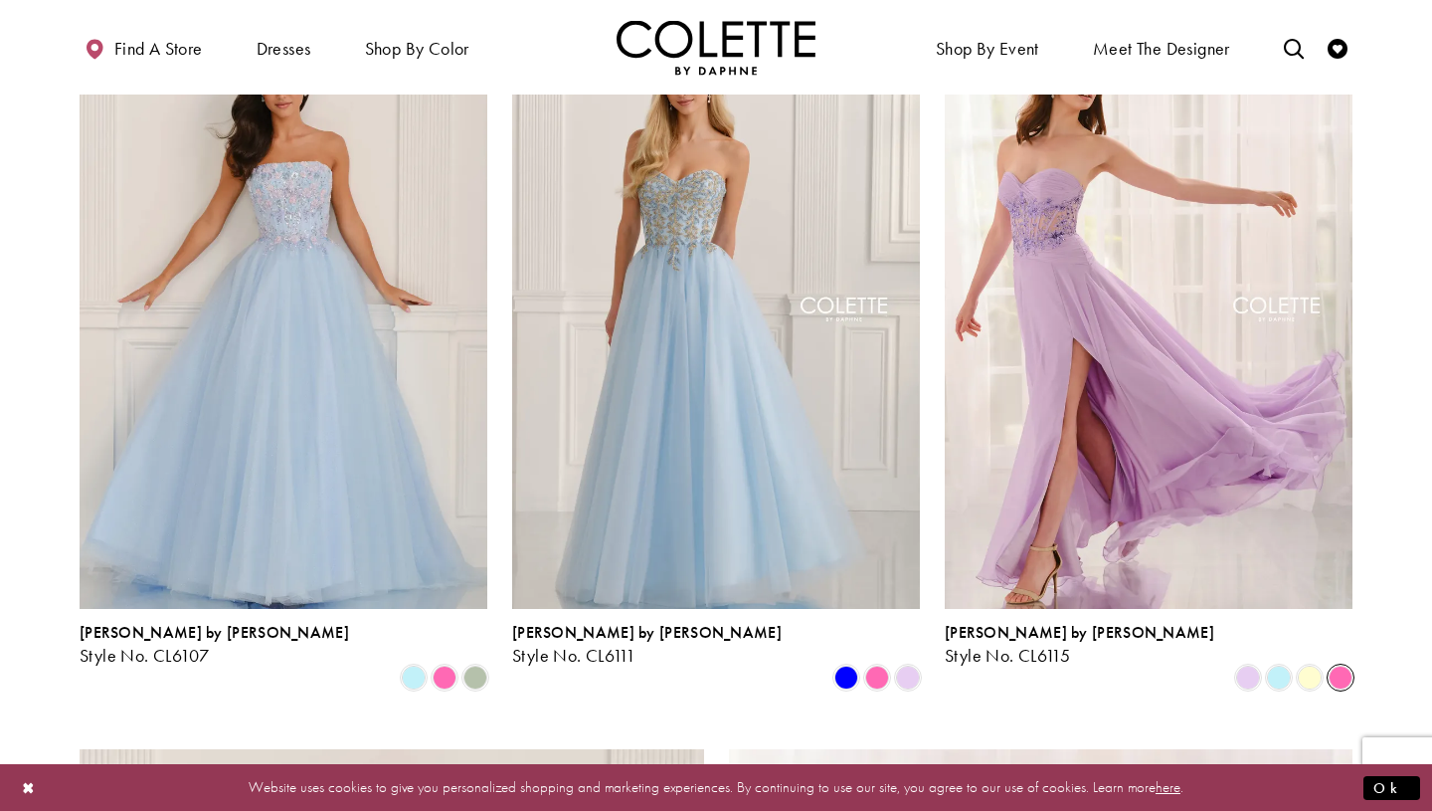
click at [1345, 665] on span "Product List" at bounding box center [1341, 677] width 24 height 24
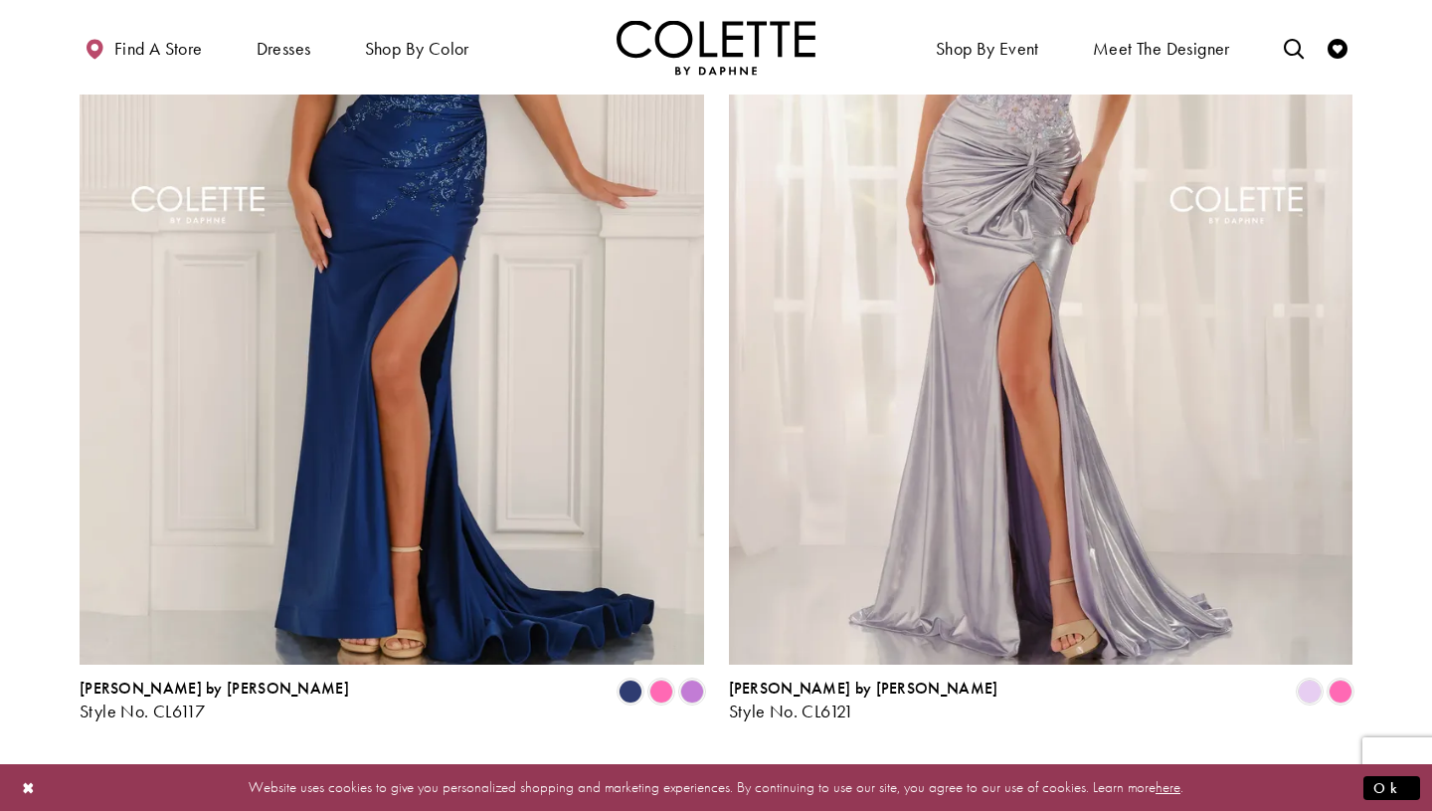
scroll to position [3413, 0]
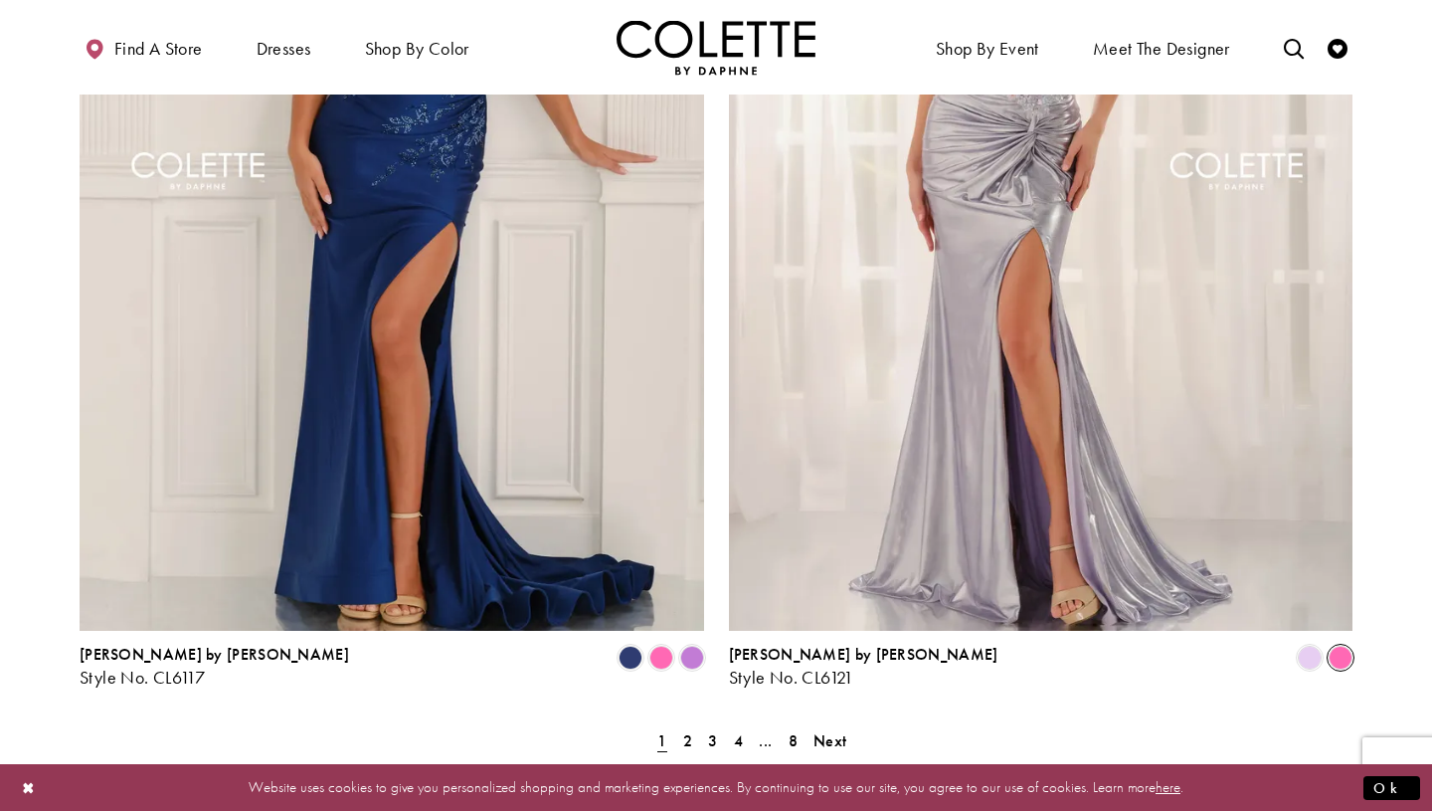
click at [1350, 646] on span "Product List" at bounding box center [1341, 658] width 24 height 24
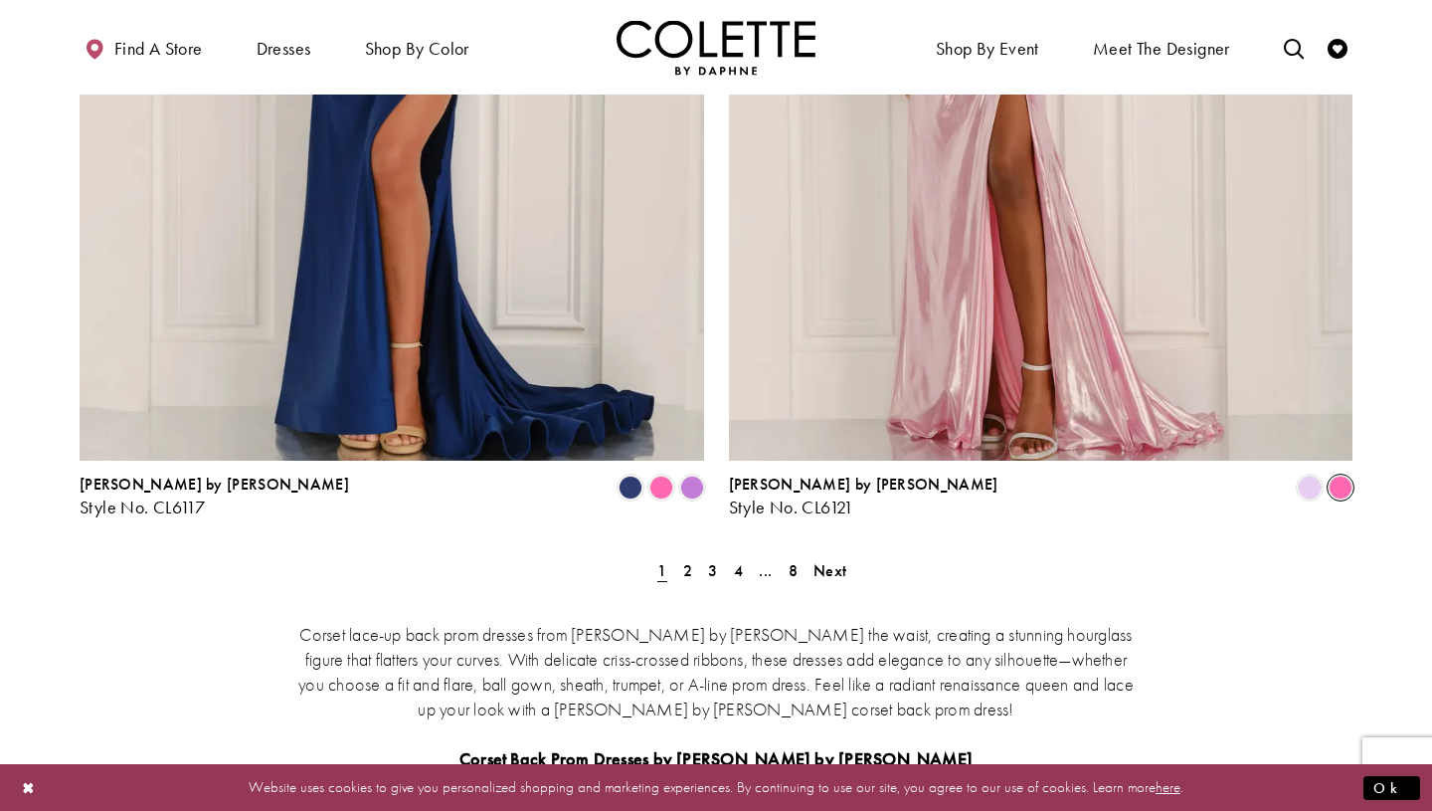
scroll to position [3606, 0]
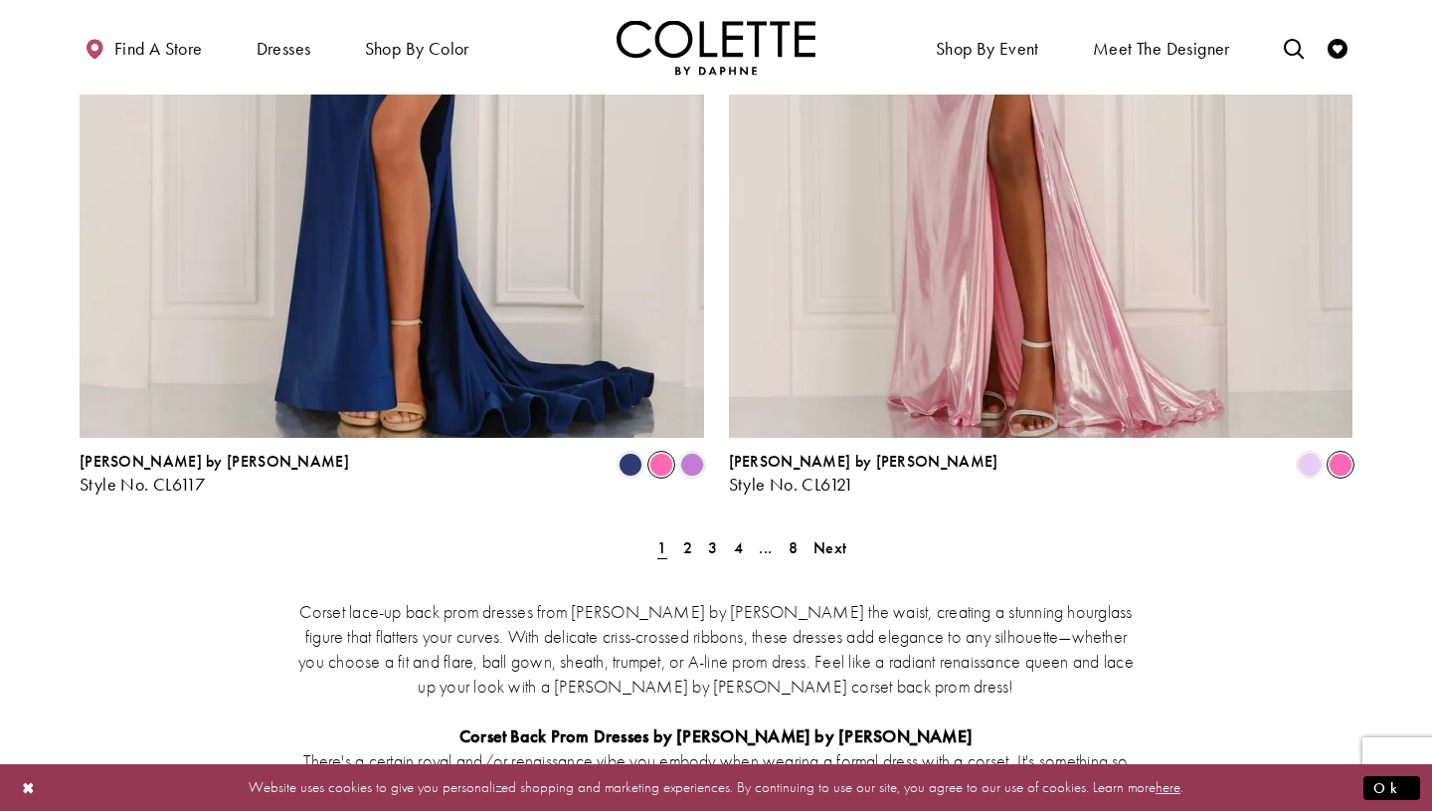
click at [667, 453] on span "Product List" at bounding box center [662, 465] width 24 height 24
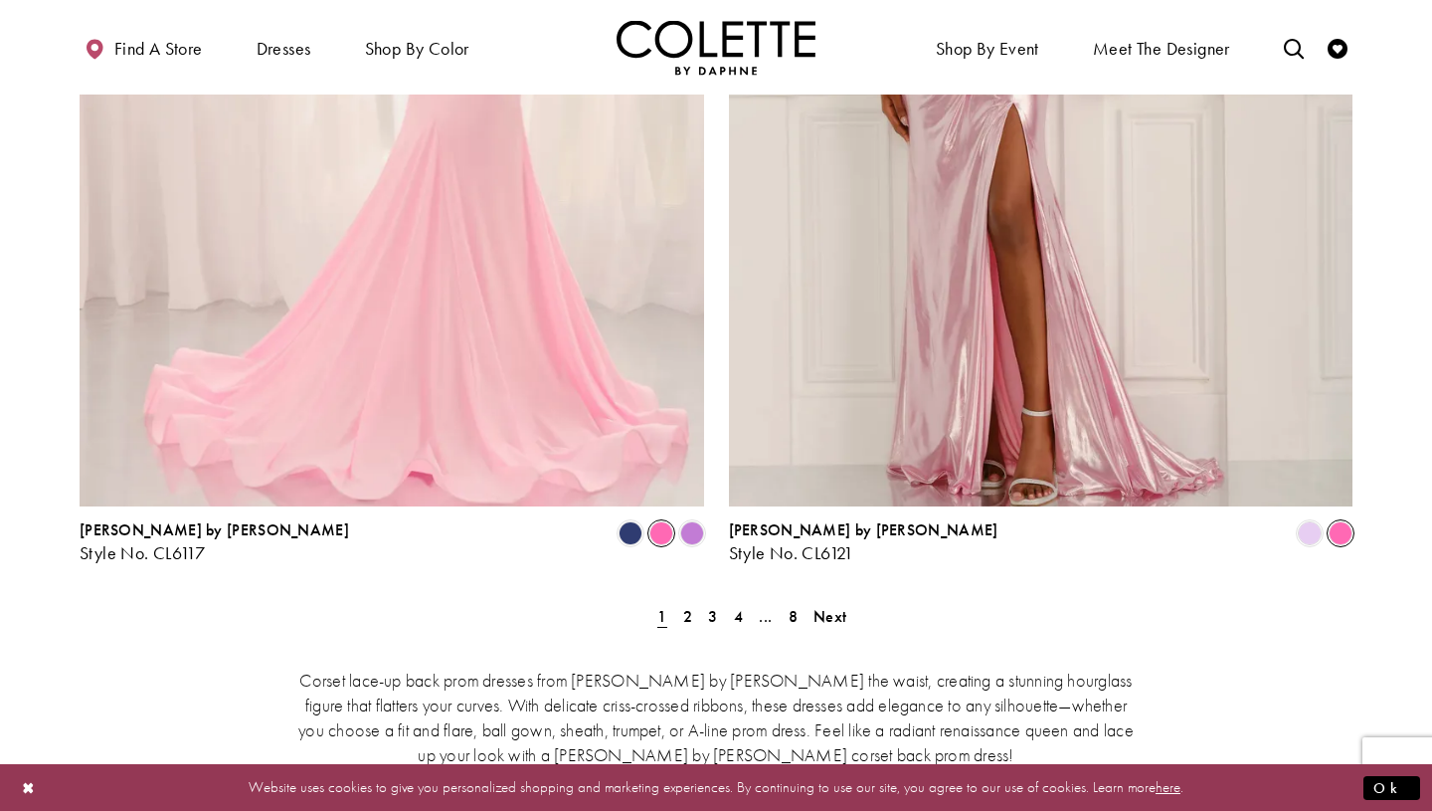
scroll to position [3571, 0]
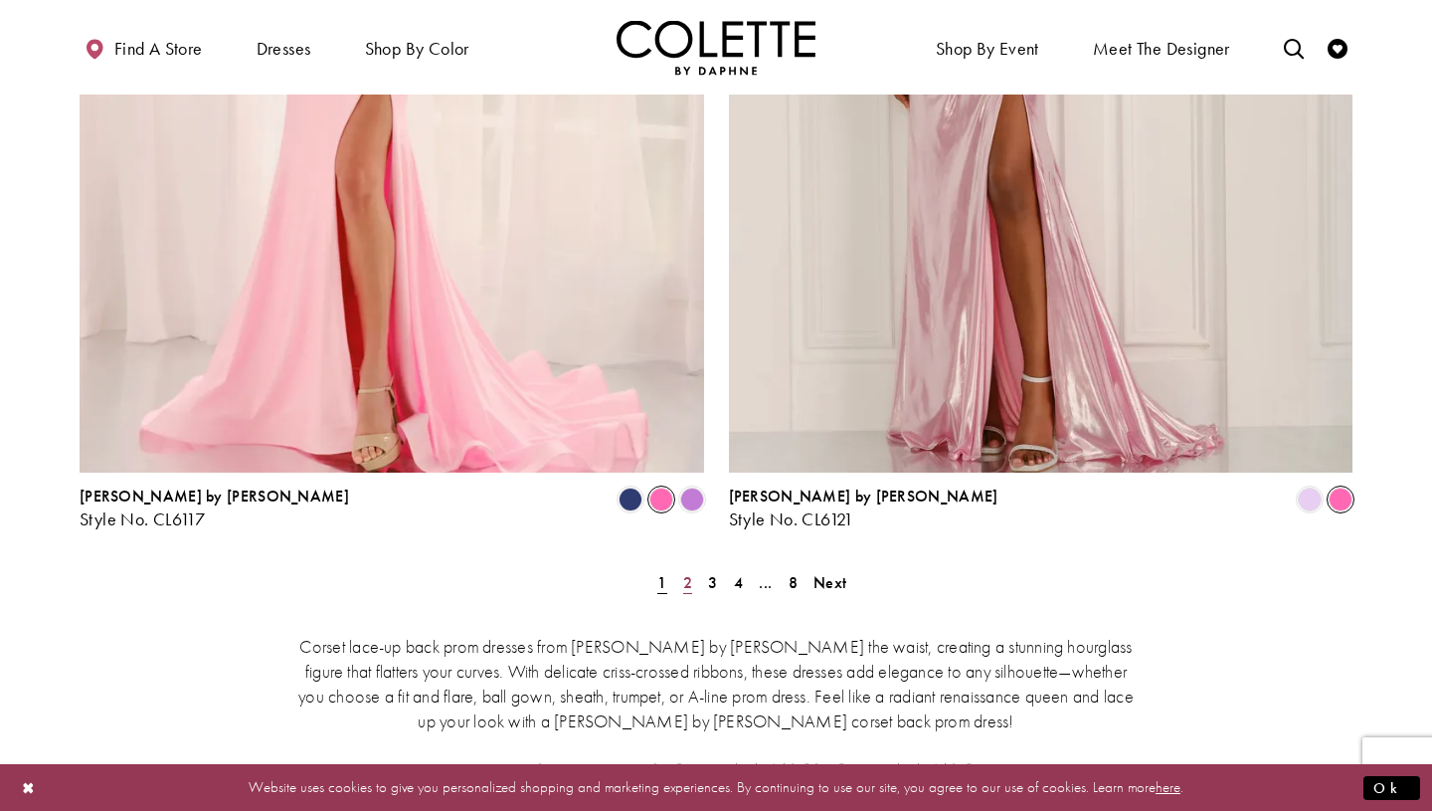
click at [689, 572] on span "2" at bounding box center [687, 582] width 9 height 21
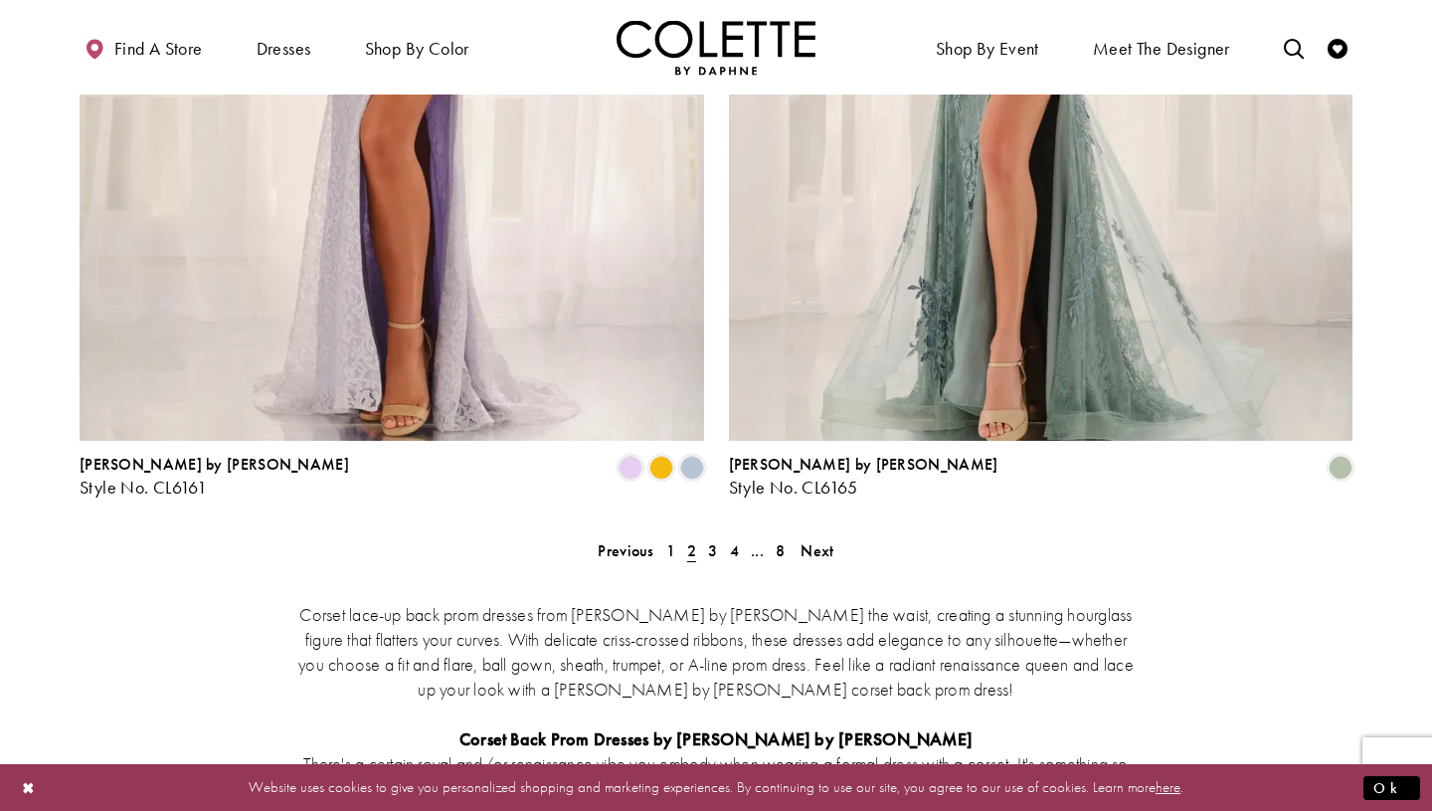
scroll to position [3628, 0]
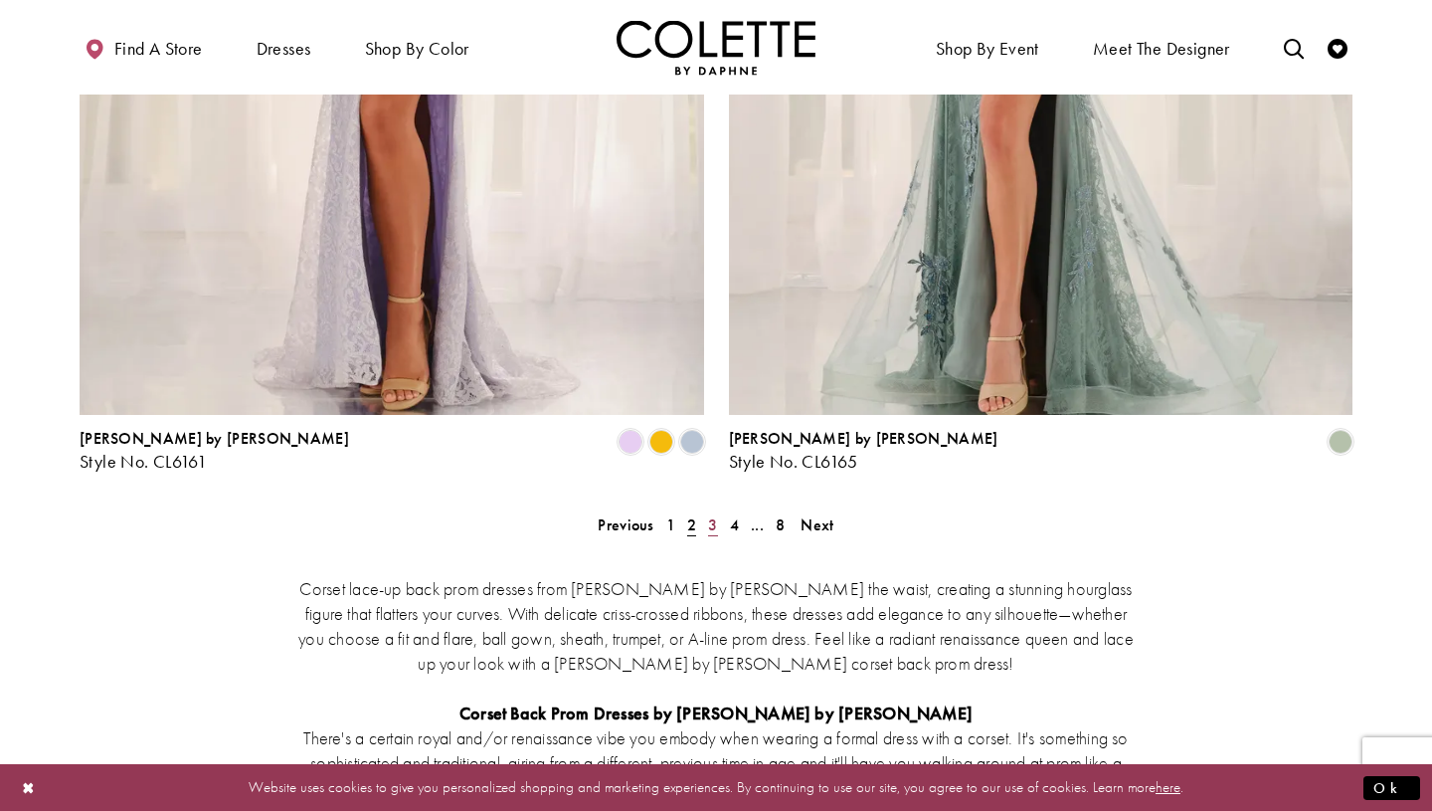
click at [709, 514] on span "3" at bounding box center [712, 524] width 9 height 21
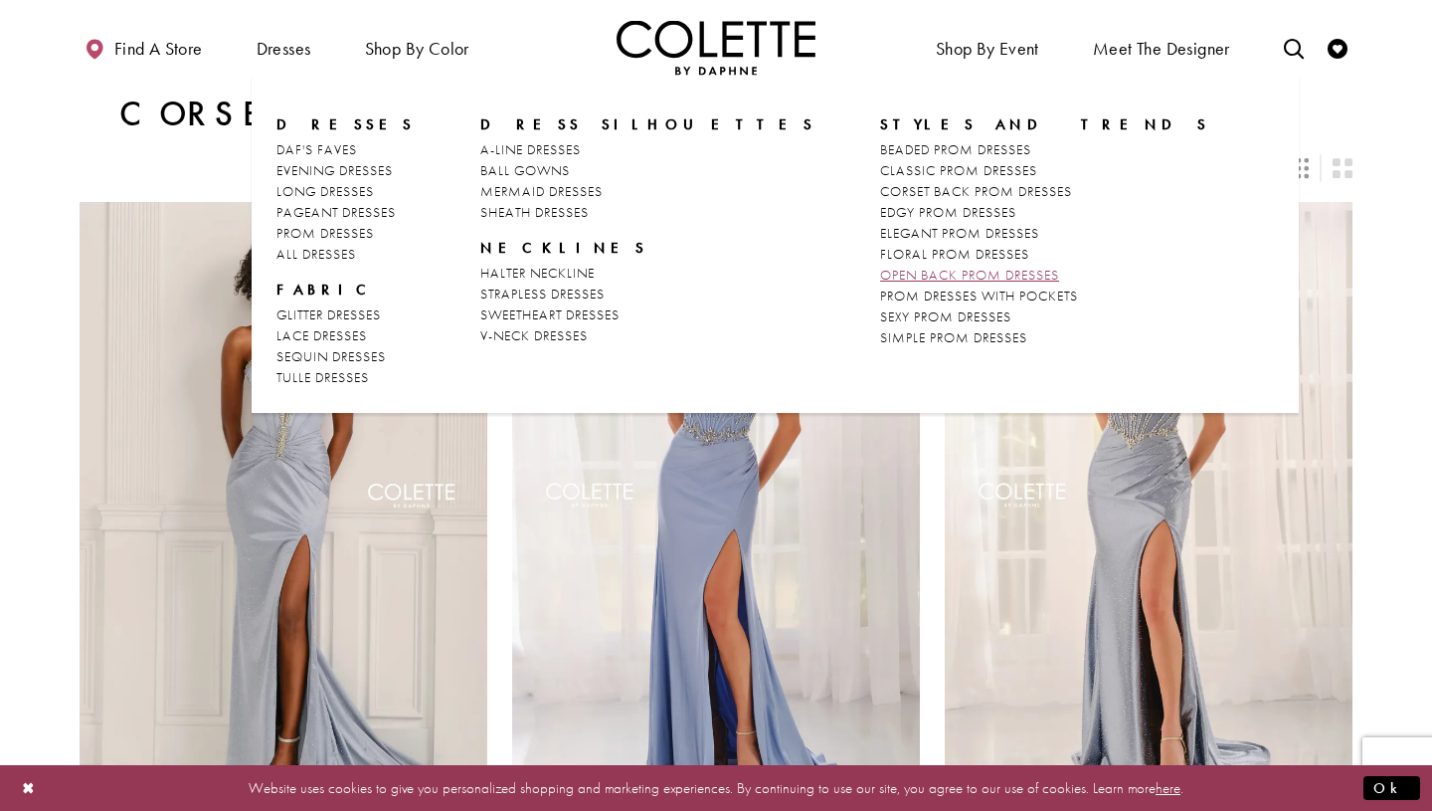
click at [880, 272] on span "OPEN BACK PROM DRESSES" at bounding box center [969, 275] width 179 height 18
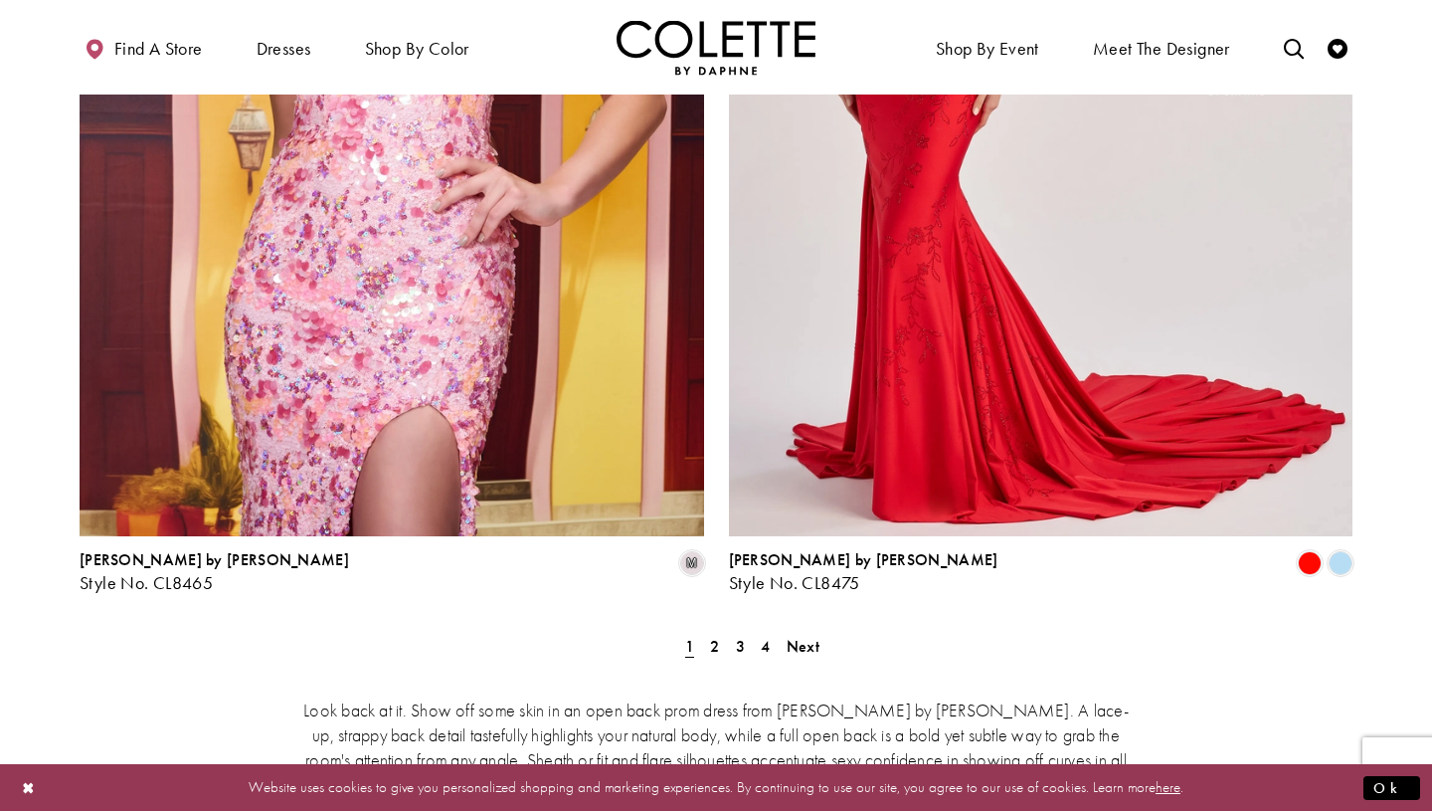
scroll to position [3668, 0]
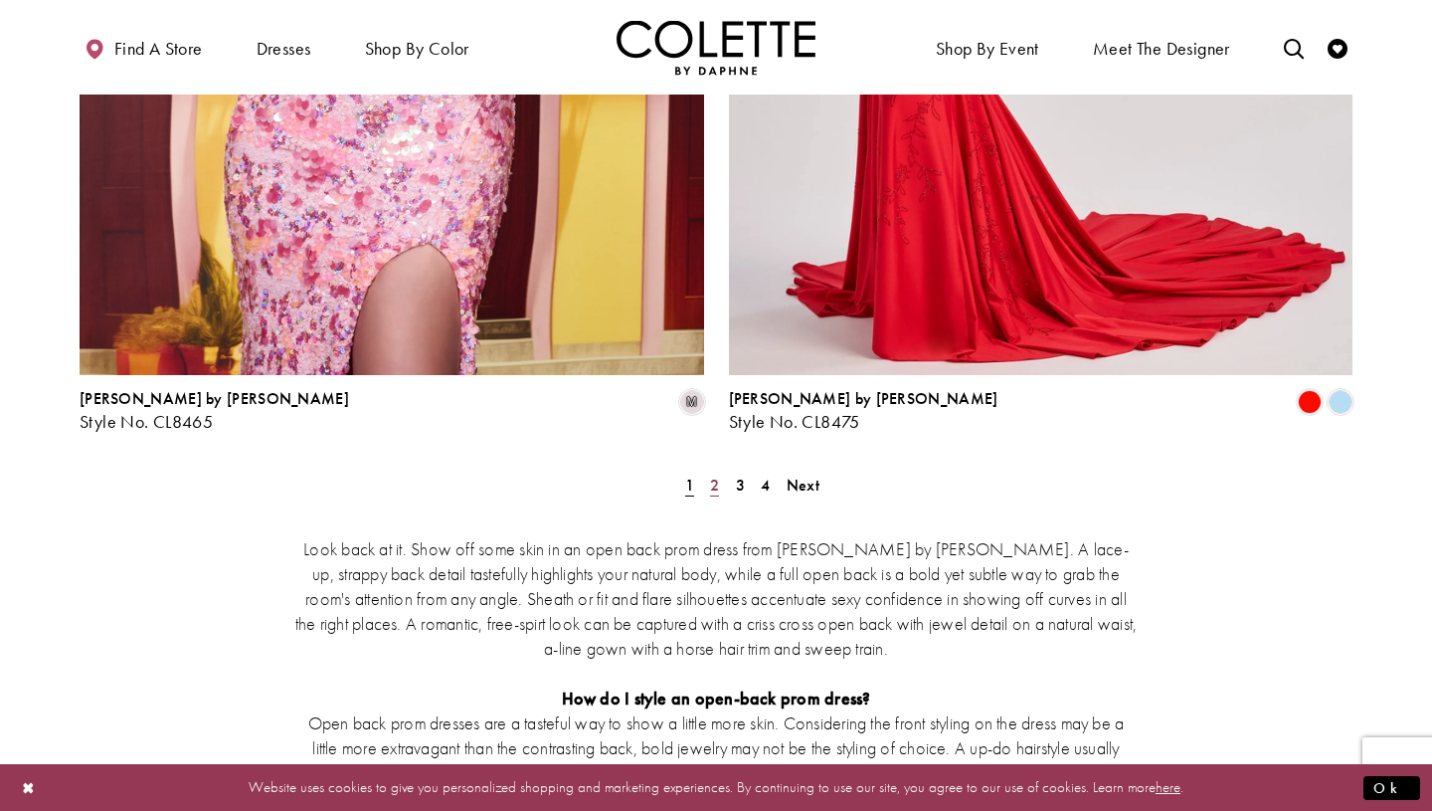
click at [714, 474] on span "2" at bounding box center [714, 484] width 9 height 21
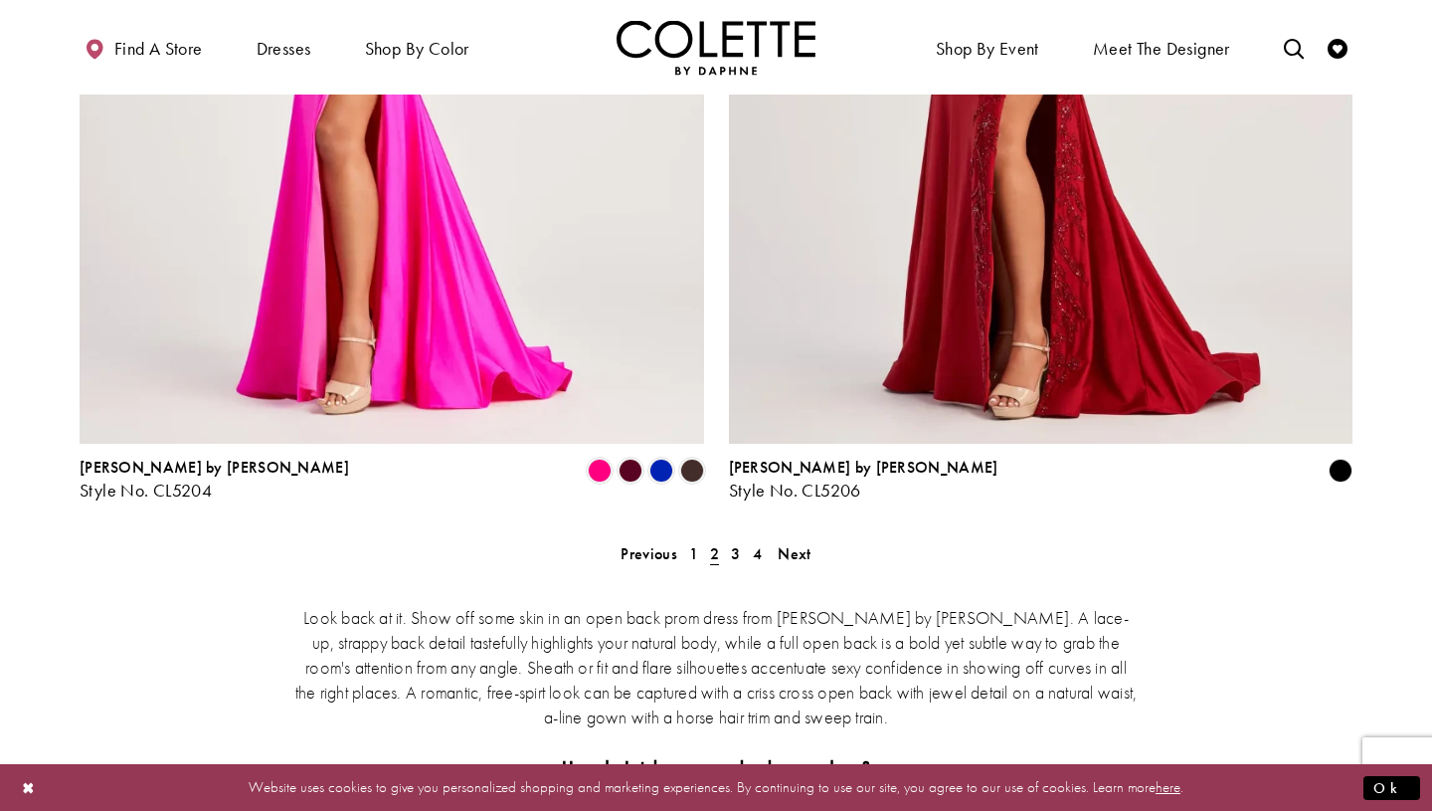
scroll to position [3599, 0]
click at [734, 544] on span "3" at bounding box center [735, 554] width 9 height 21
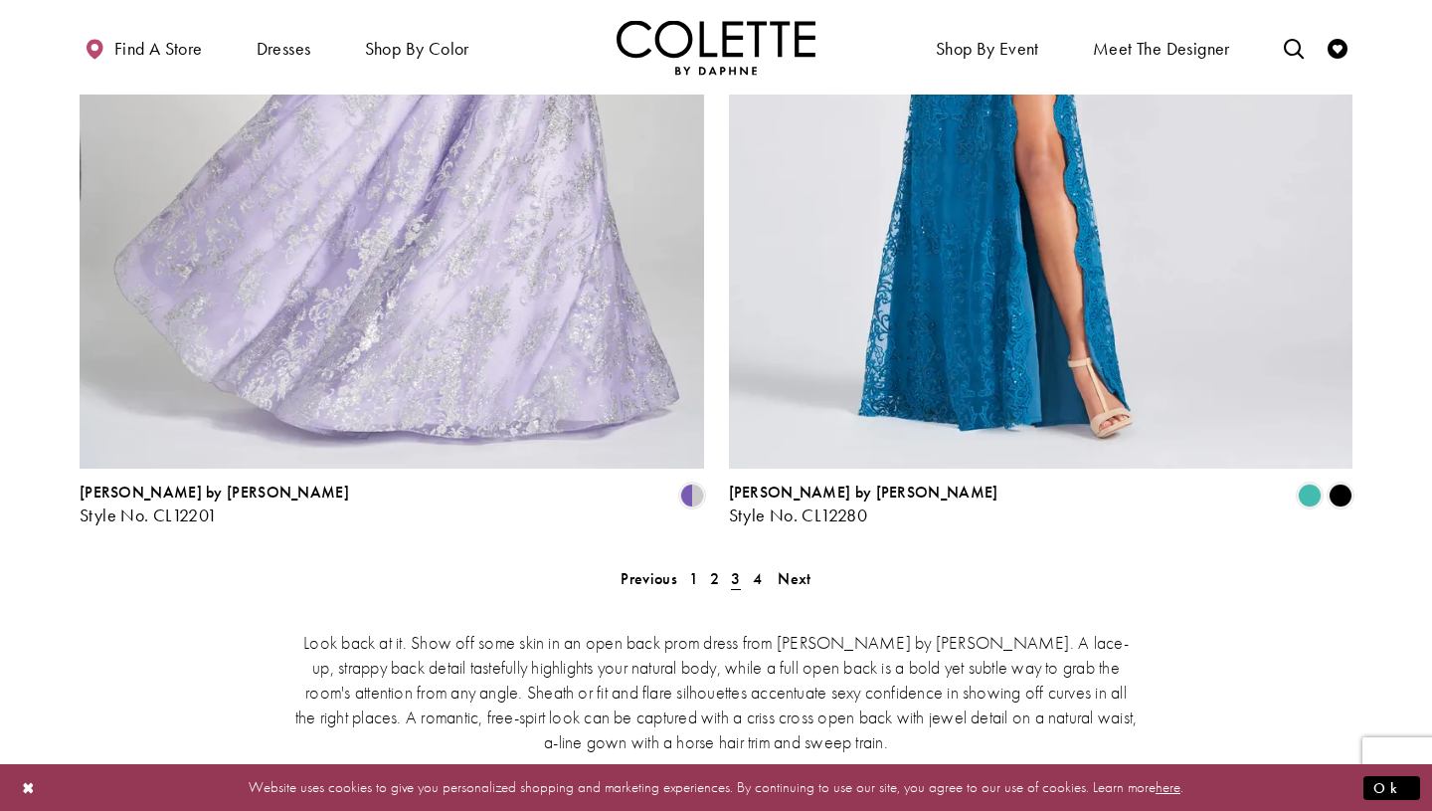
scroll to position [3590, 0]
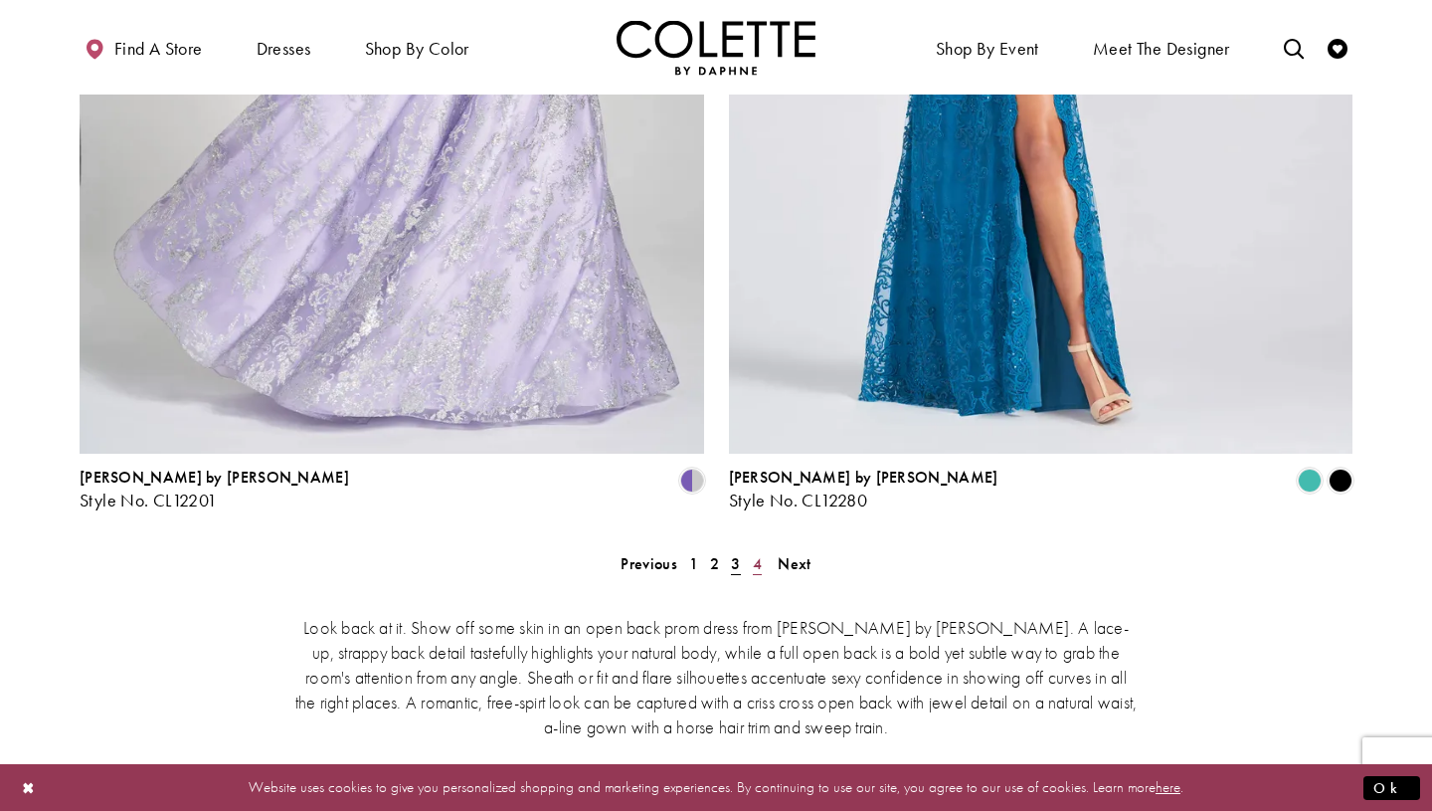
click at [759, 553] on span "4" at bounding box center [757, 563] width 9 height 21
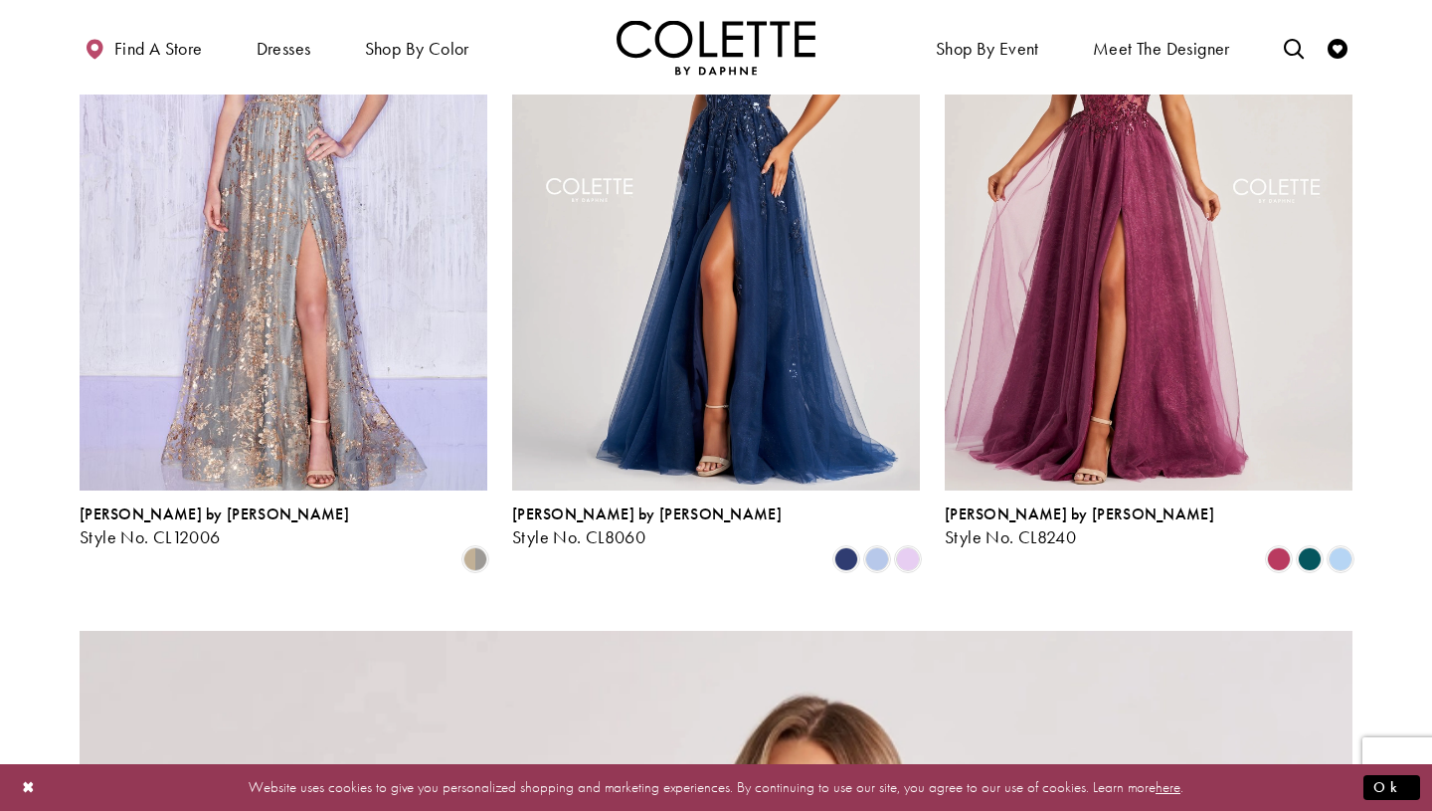
scroll to position [1770, 0]
click at [1315, 548] on span "Product List" at bounding box center [1310, 560] width 24 height 24
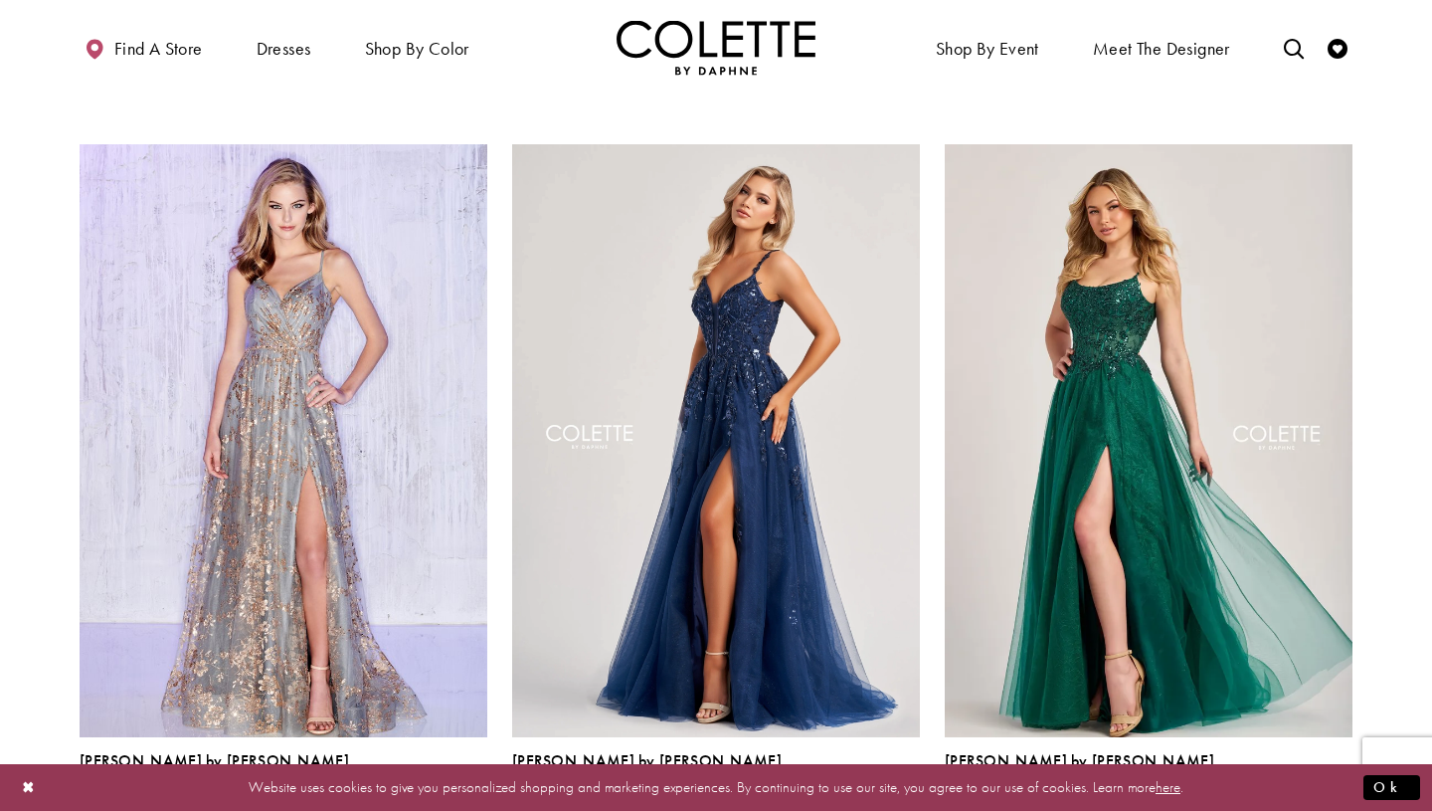
scroll to position [1532, 0]
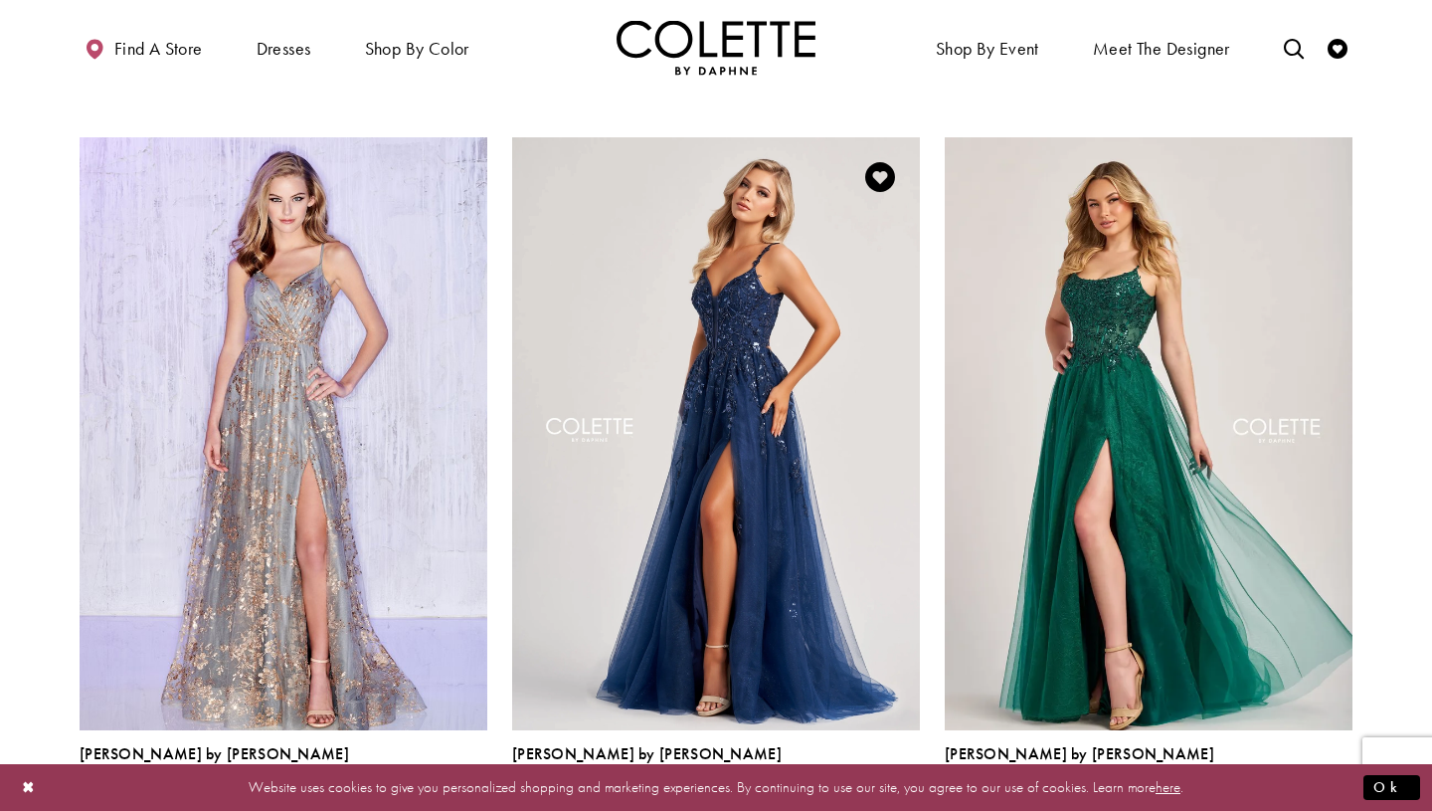
click at [877, 787] on span "Product List" at bounding box center [877, 799] width 24 height 24
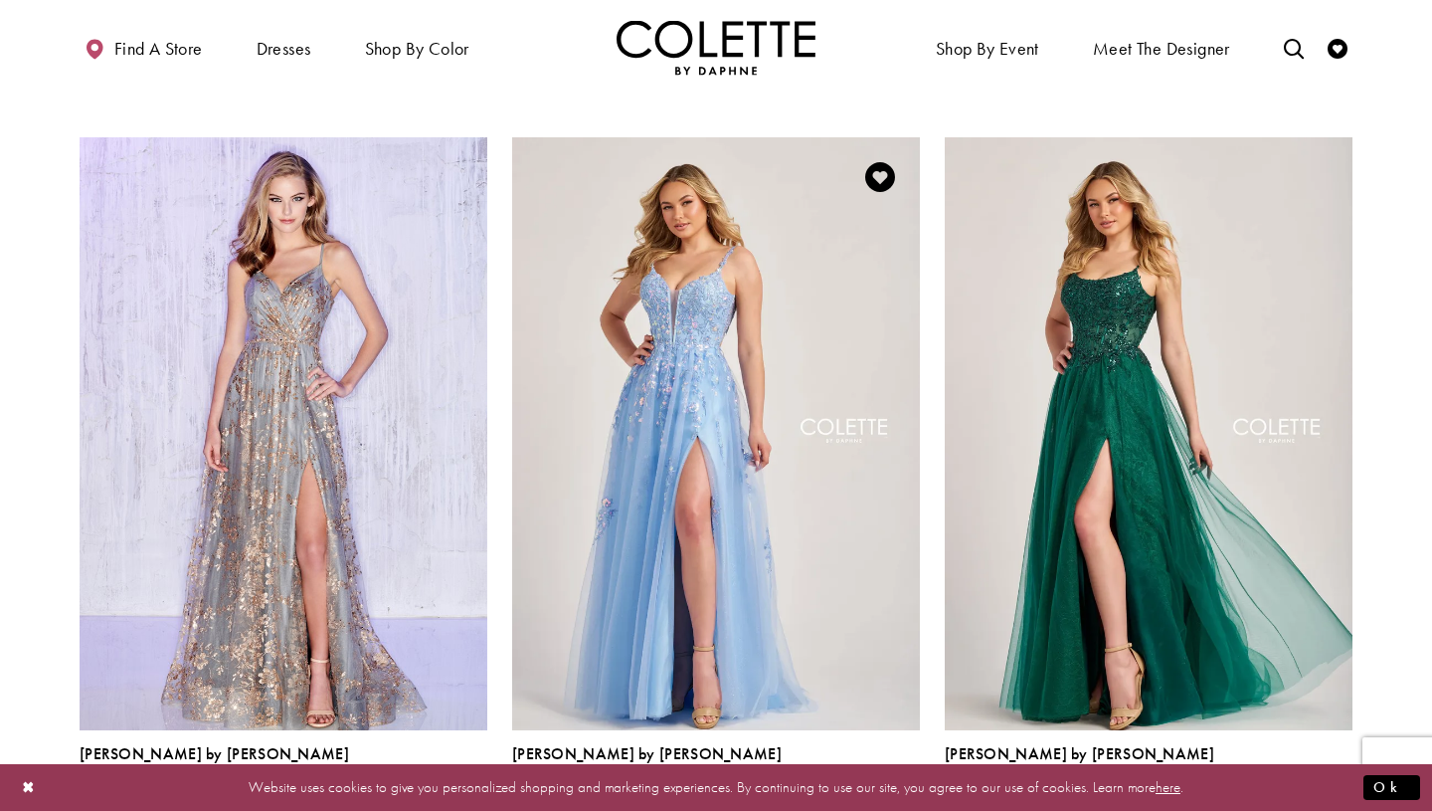
click at [903, 787] on span "Product List" at bounding box center [908, 799] width 24 height 24
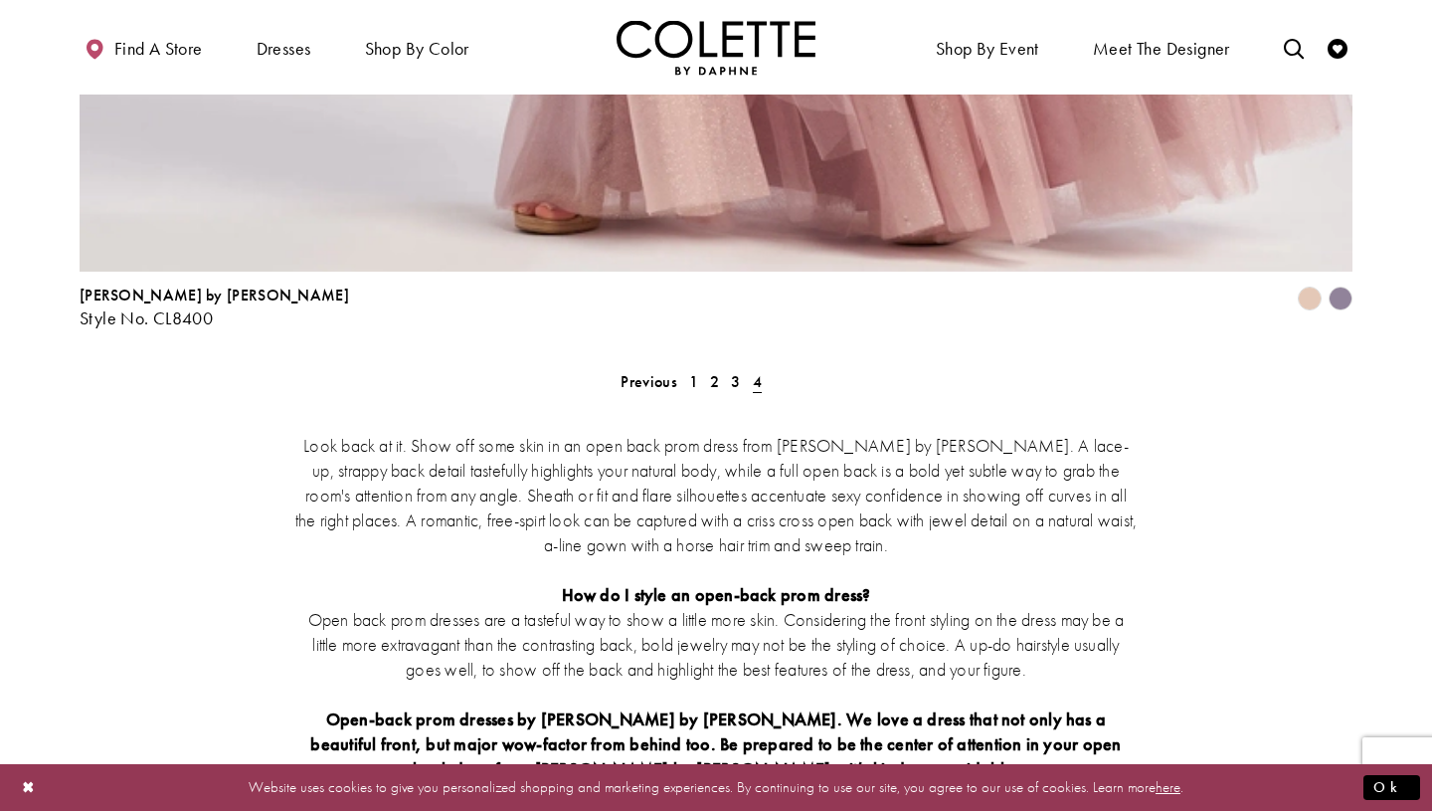
scroll to position [3980, 0]
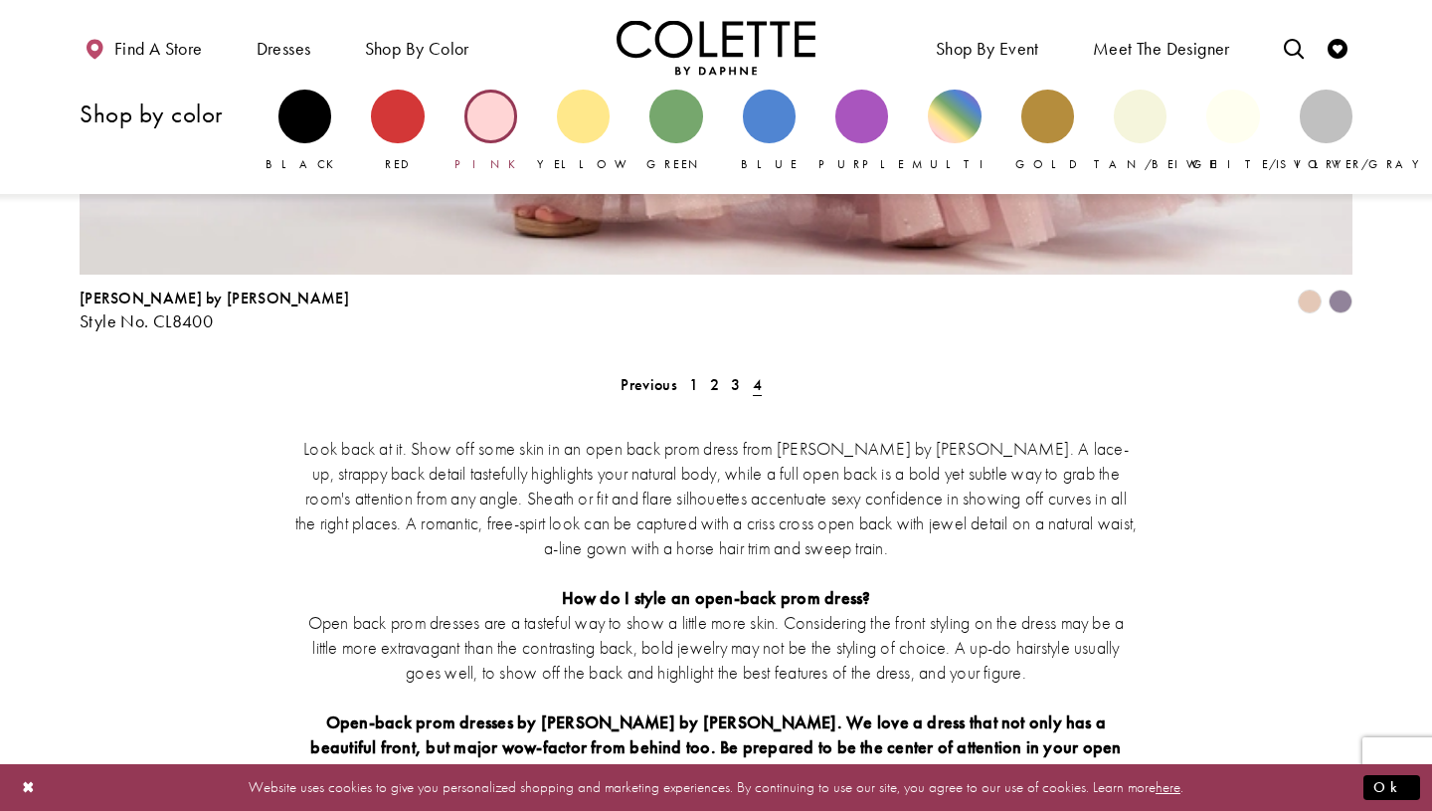
click at [492, 127] on div "Primary block" at bounding box center [490, 116] width 53 height 53
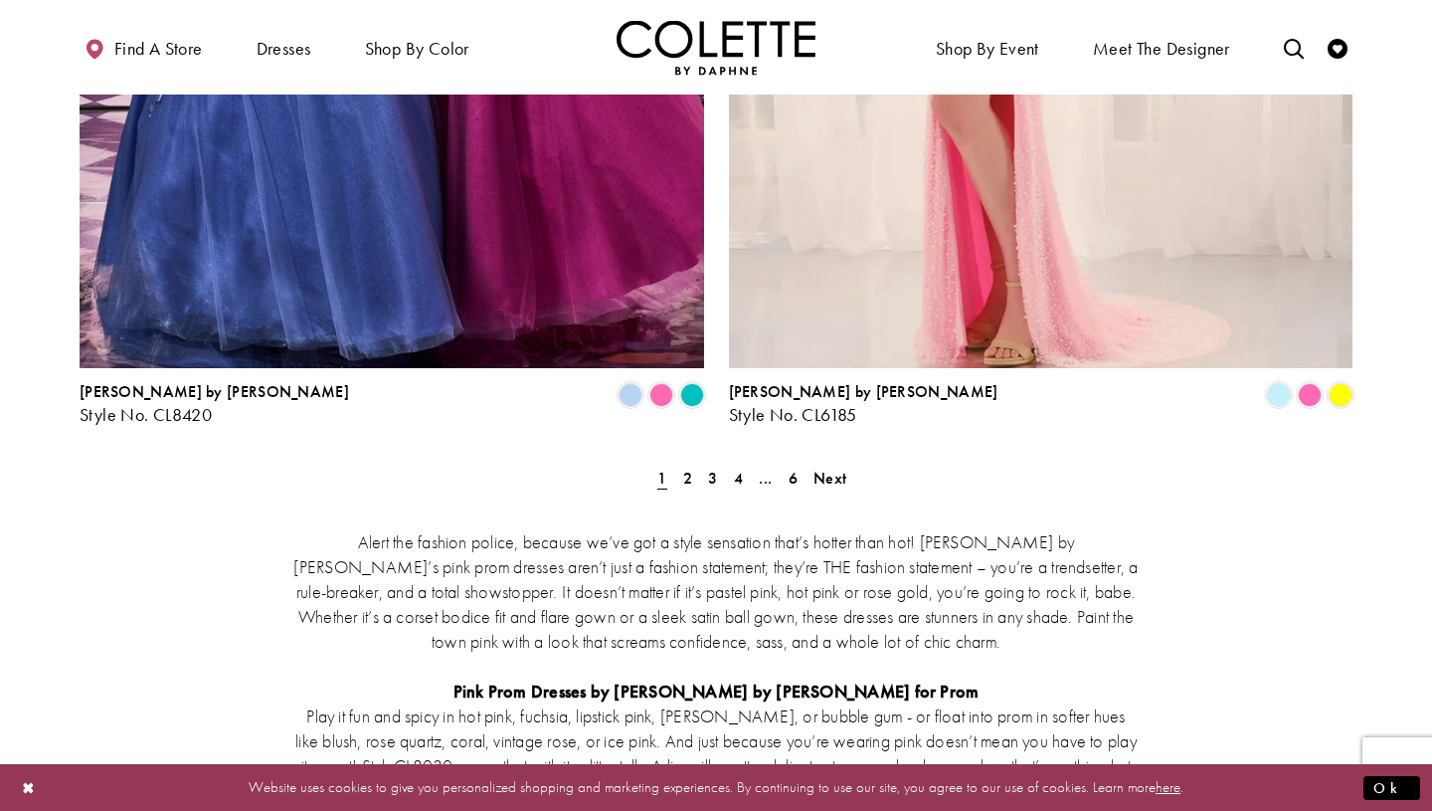
scroll to position [3871, 0]
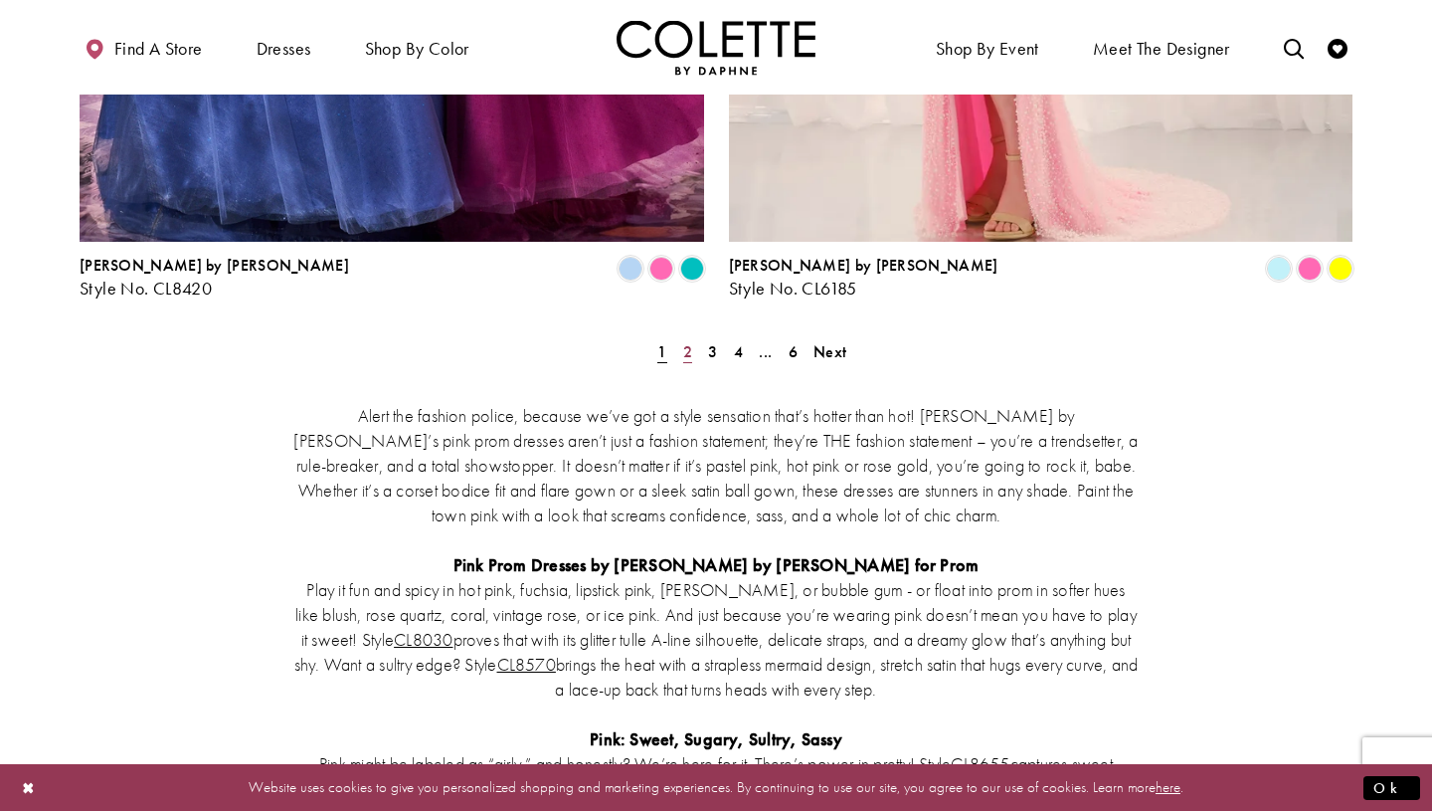
click at [690, 341] on span "2" at bounding box center [687, 351] width 9 height 21
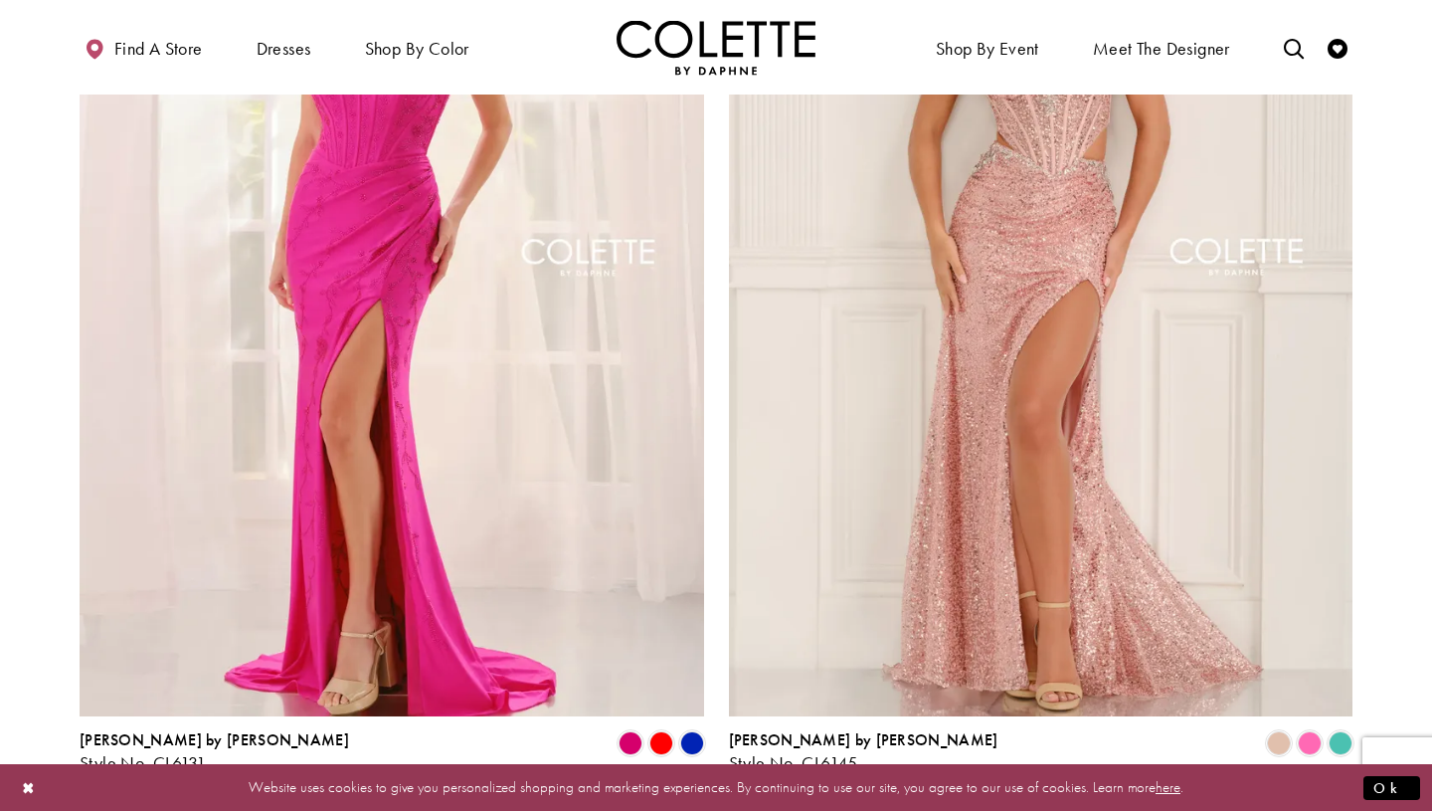
scroll to position [3473, 0]
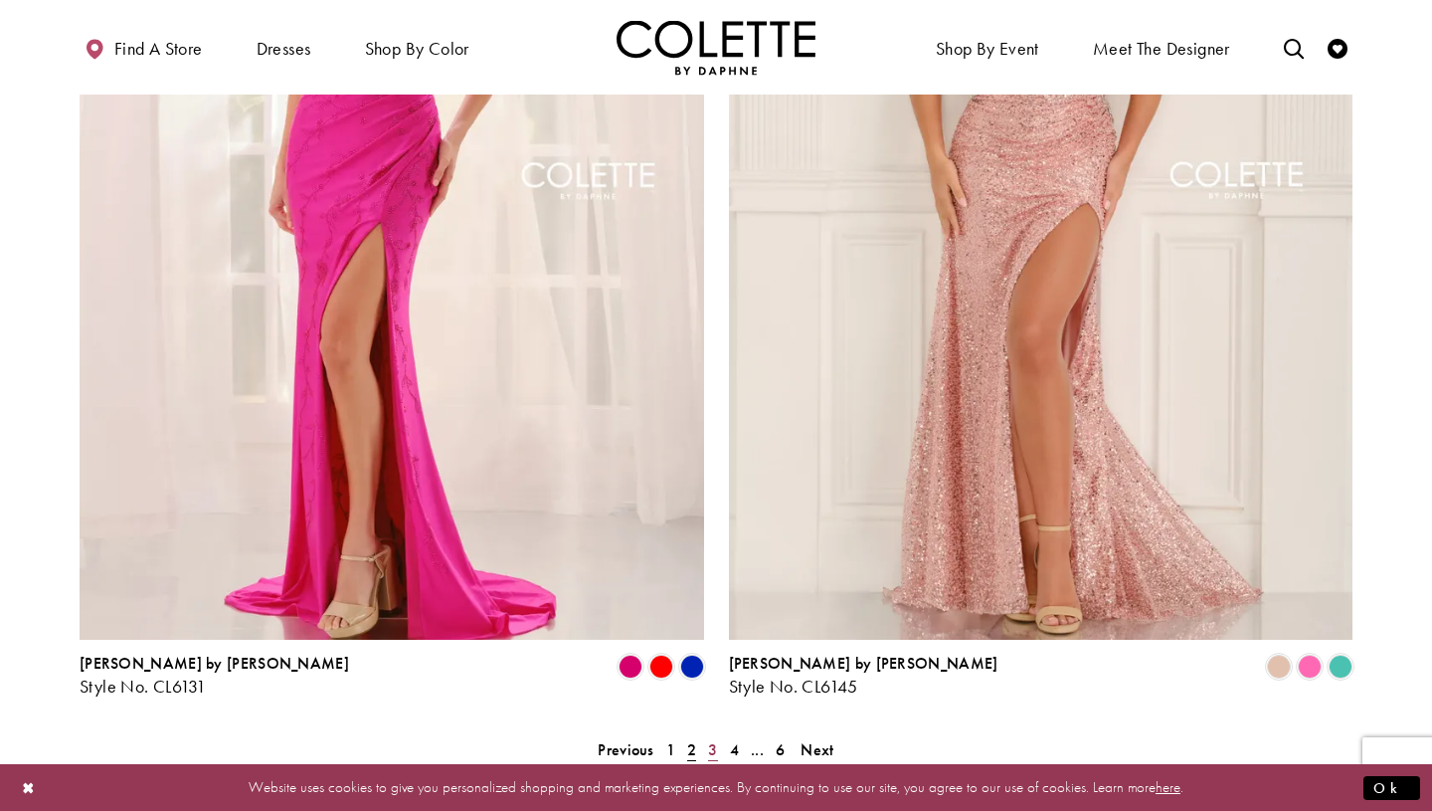
click at [717, 735] on link "3" at bounding box center [712, 749] width 21 height 29
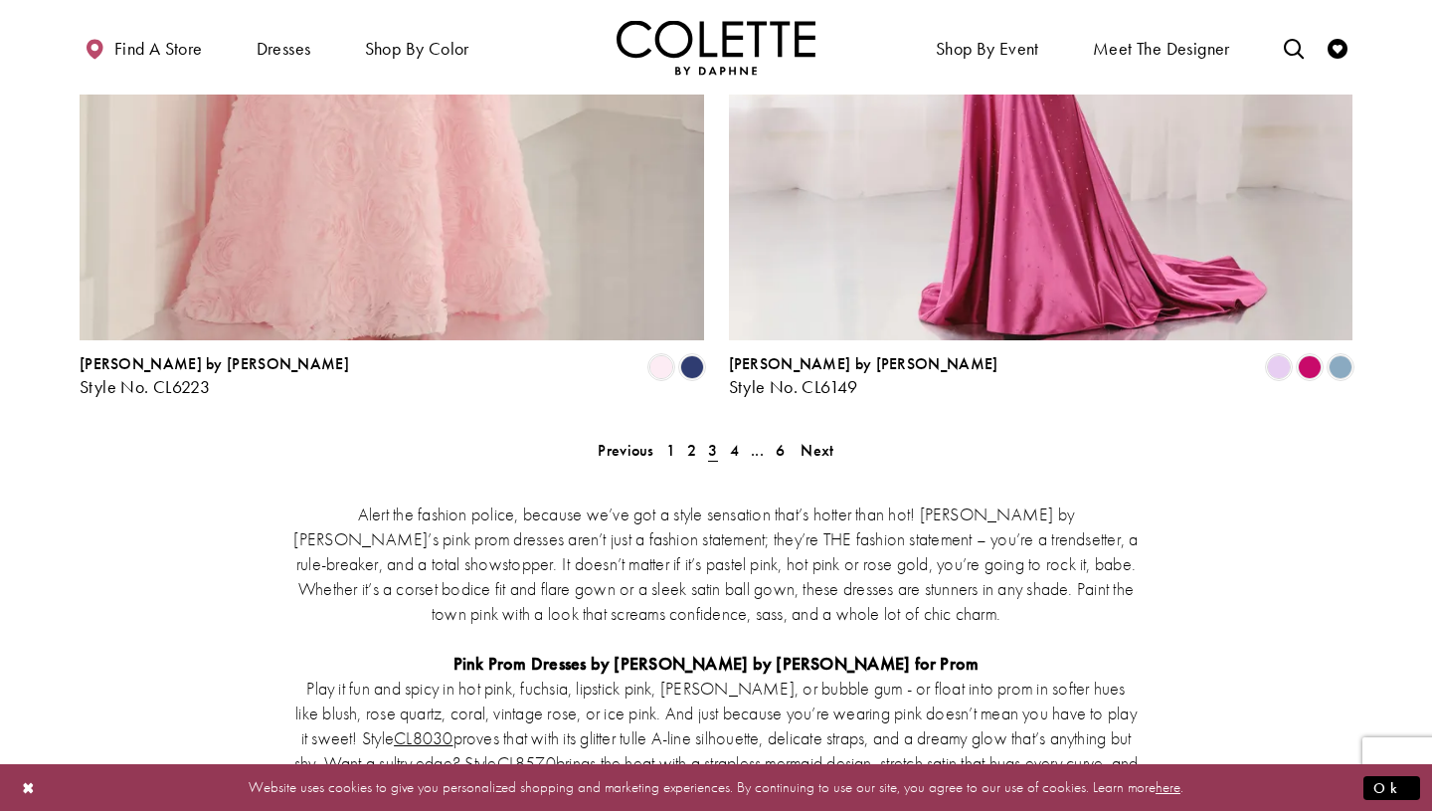
scroll to position [3782, 0]
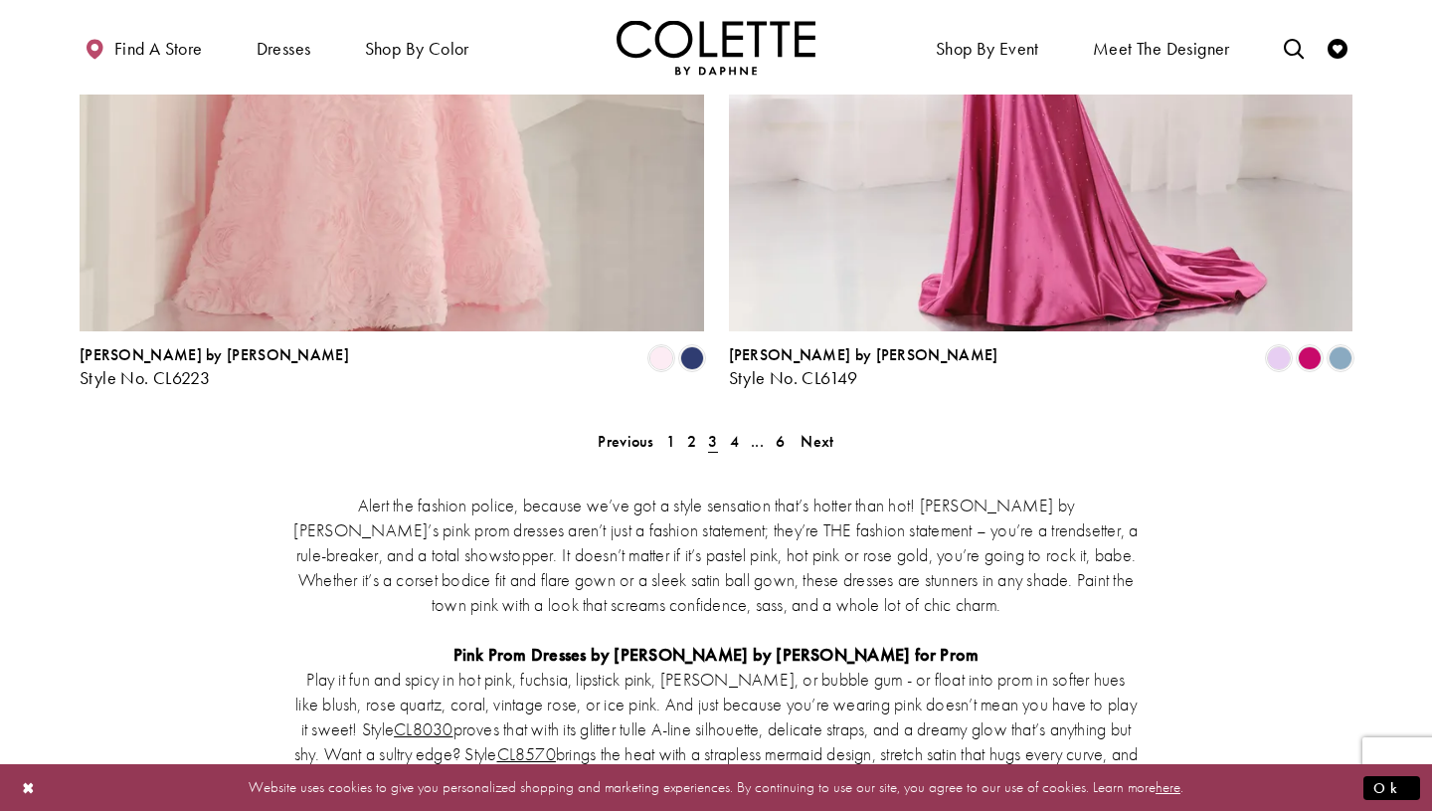
click at [735, 431] on span "4" at bounding box center [734, 441] width 9 height 21
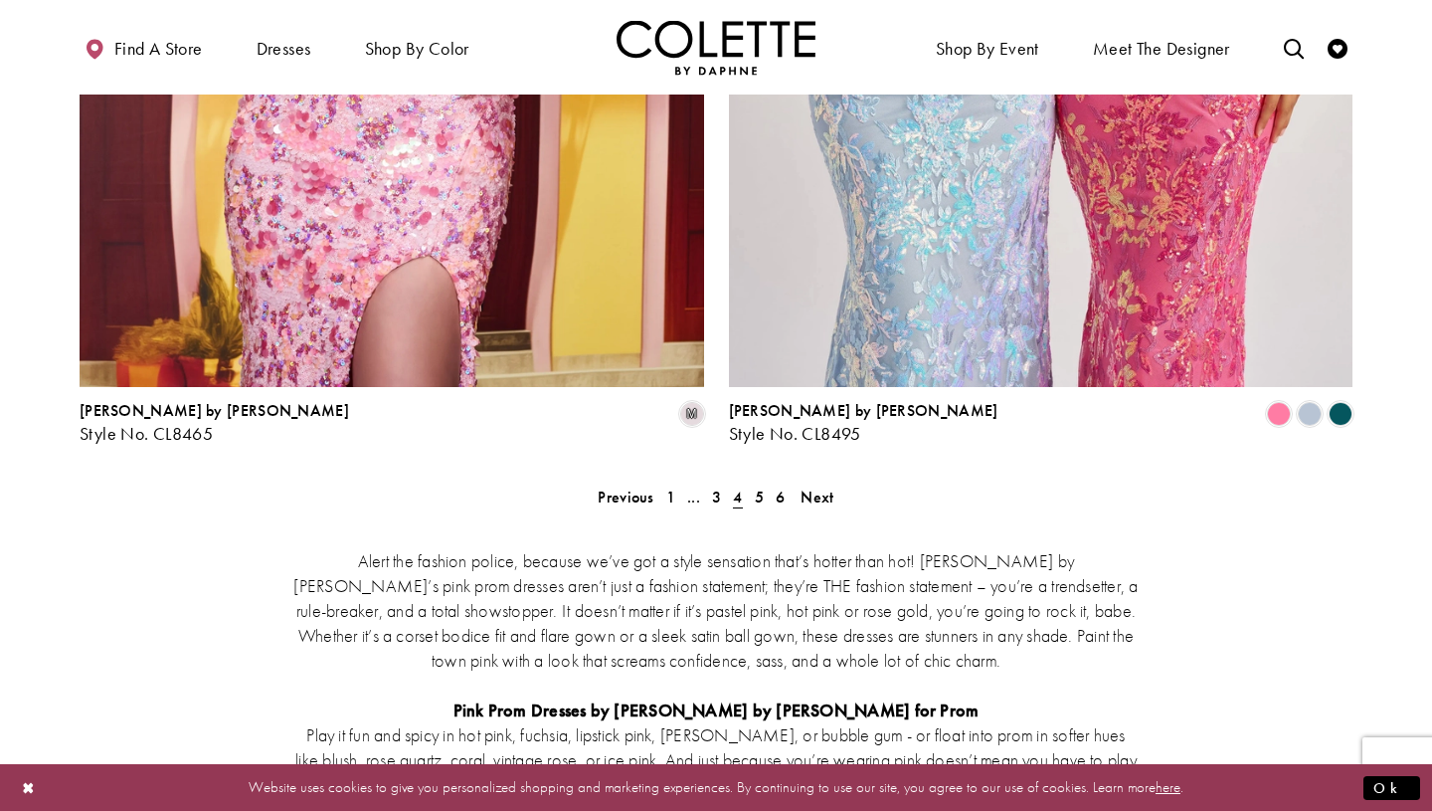
scroll to position [3730, 0]
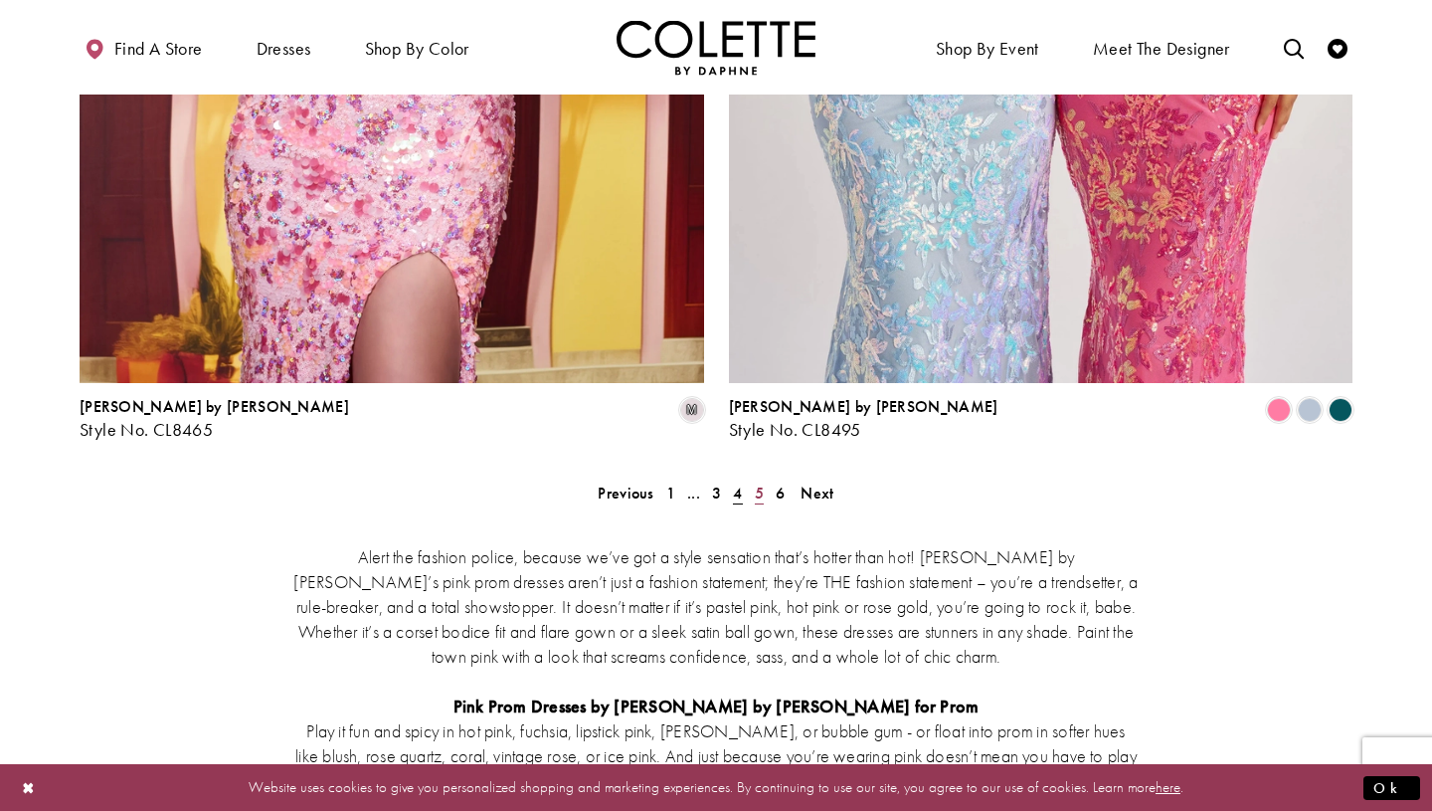
click at [763, 482] on span "5" at bounding box center [759, 492] width 9 height 21
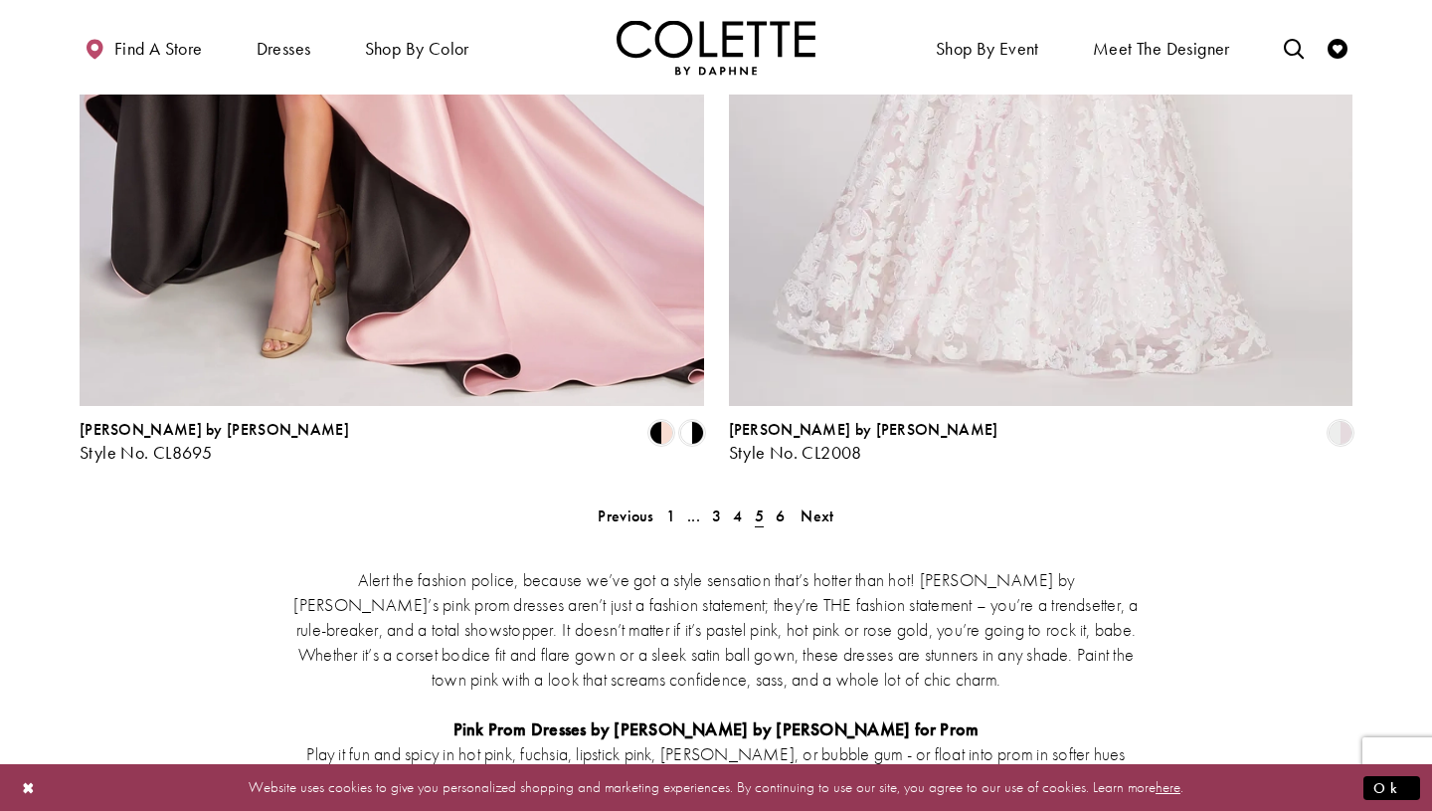
scroll to position [3724, 0]
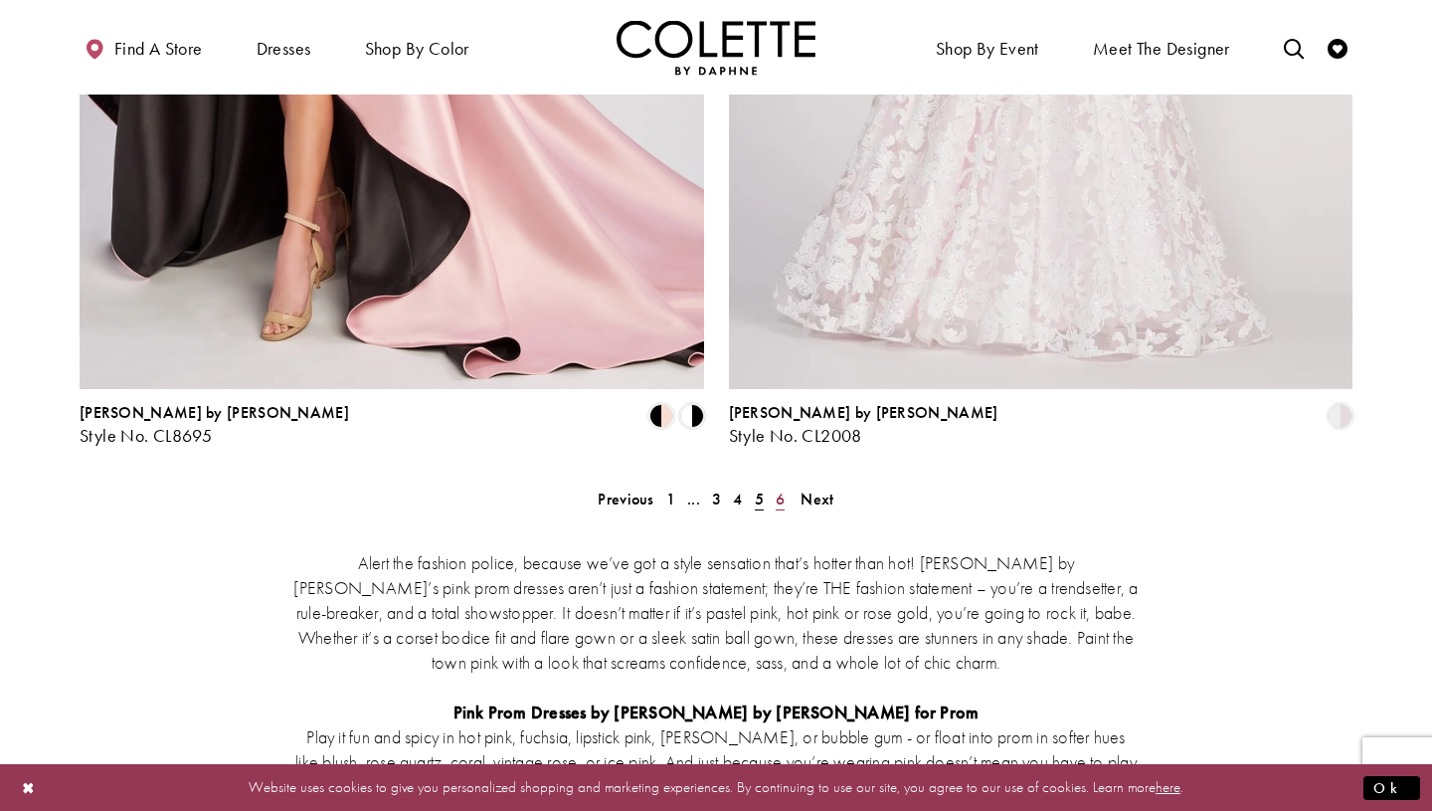
click at [780, 488] on span "6" at bounding box center [780, 498] width 9 height 21
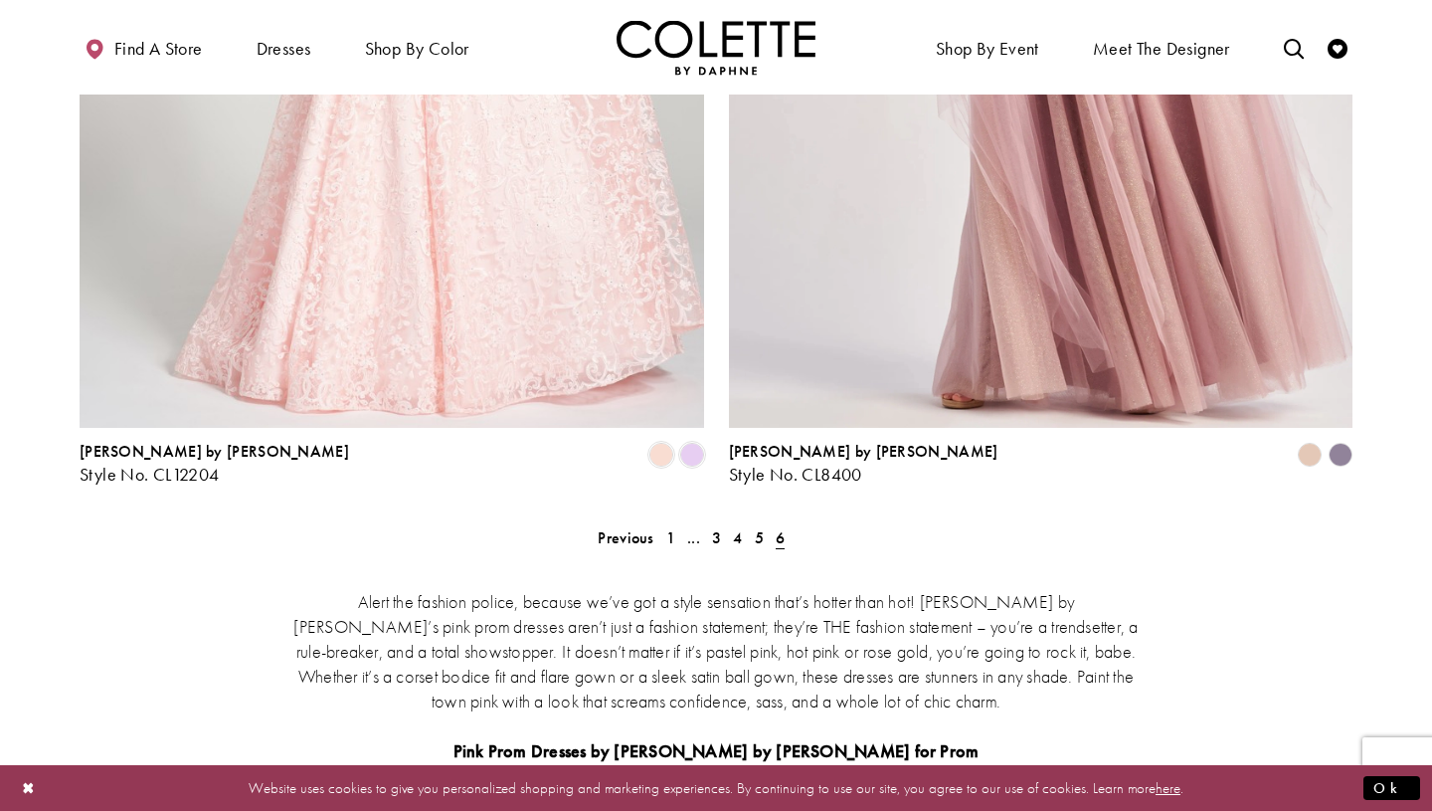
scroll to position [2190, 0]
